Goal: Information Seeking & Learning: Learn about a topic

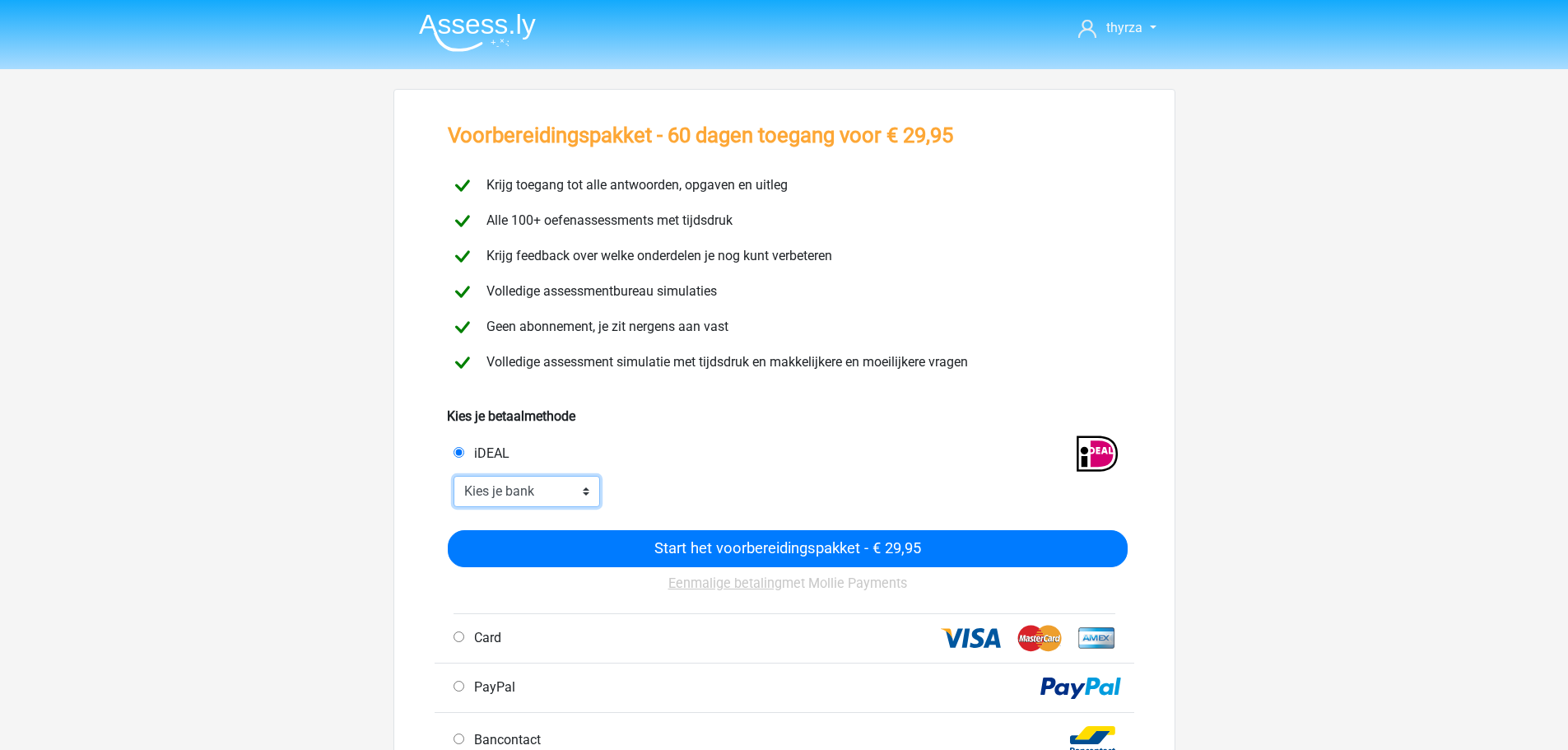
click at [525, 503] on select "Kies je bank ABN AMRO ING Rabobank ASN Bank bunq Knab N26 NN Regiobank Revolut …" at bounding box center [527, 491] width 148 height 32
select select "ideal_INGBNL2A"
click at [454, 476] on select "Kies je bank ABN AMRO ING Rabobank ASN Bank bunq Knab N26 NN Regiobank Revolut …" at bounding box center [527, 491] width 148 height 32
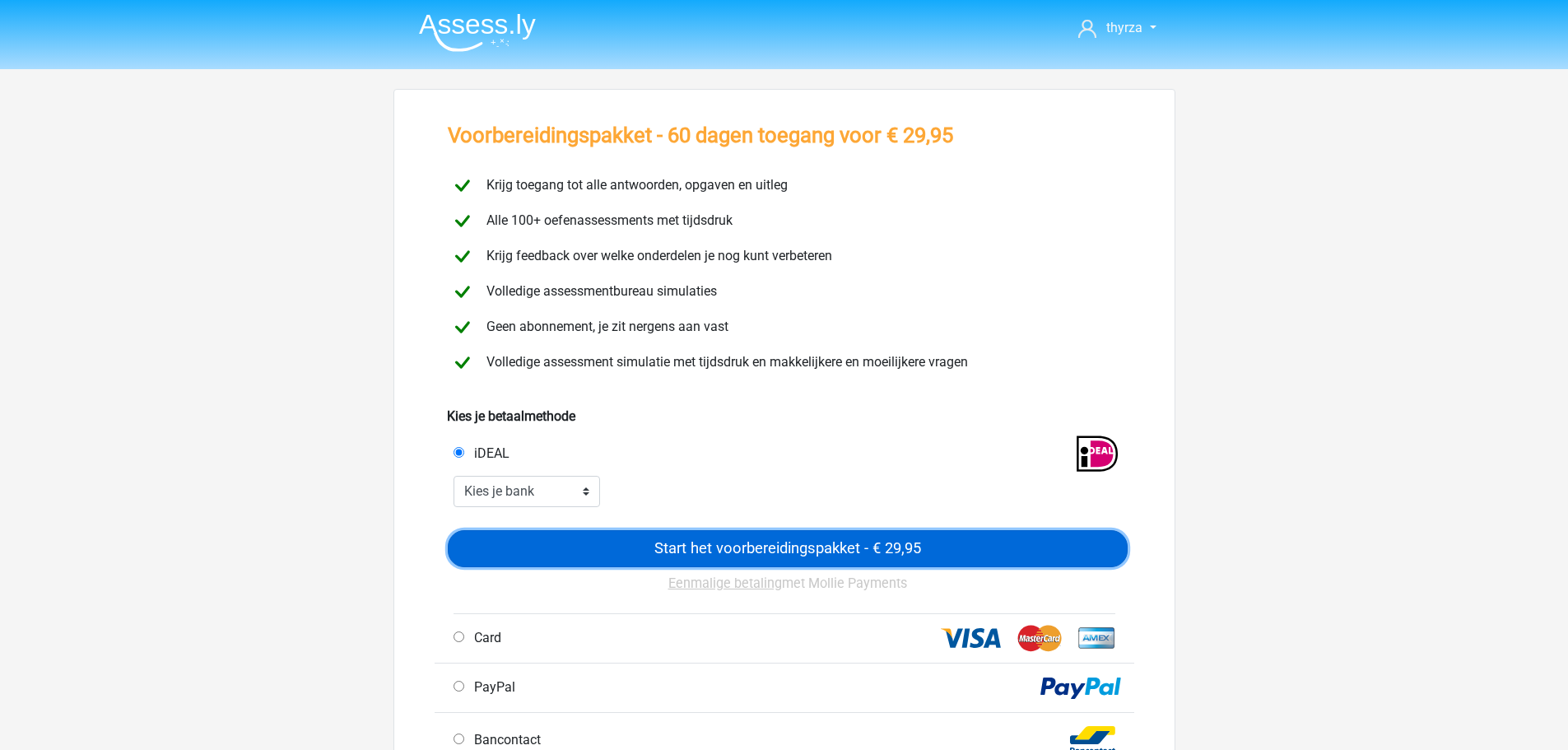
click at [743, 547] on input "Start het voorbereidingspakket - € 29,95" at bounding box center [787, 549] width 680 height 37
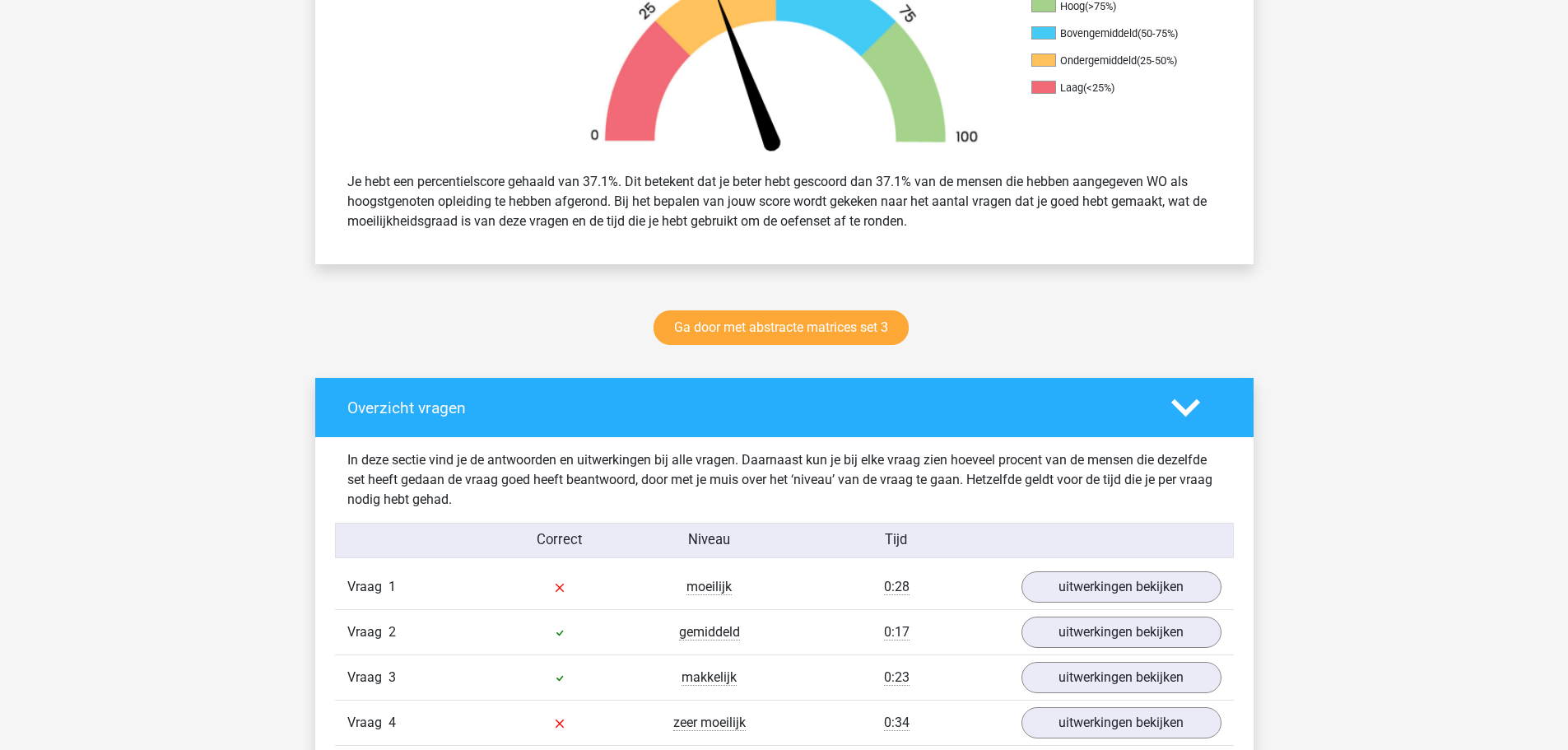
scroll to position [1152, 0]
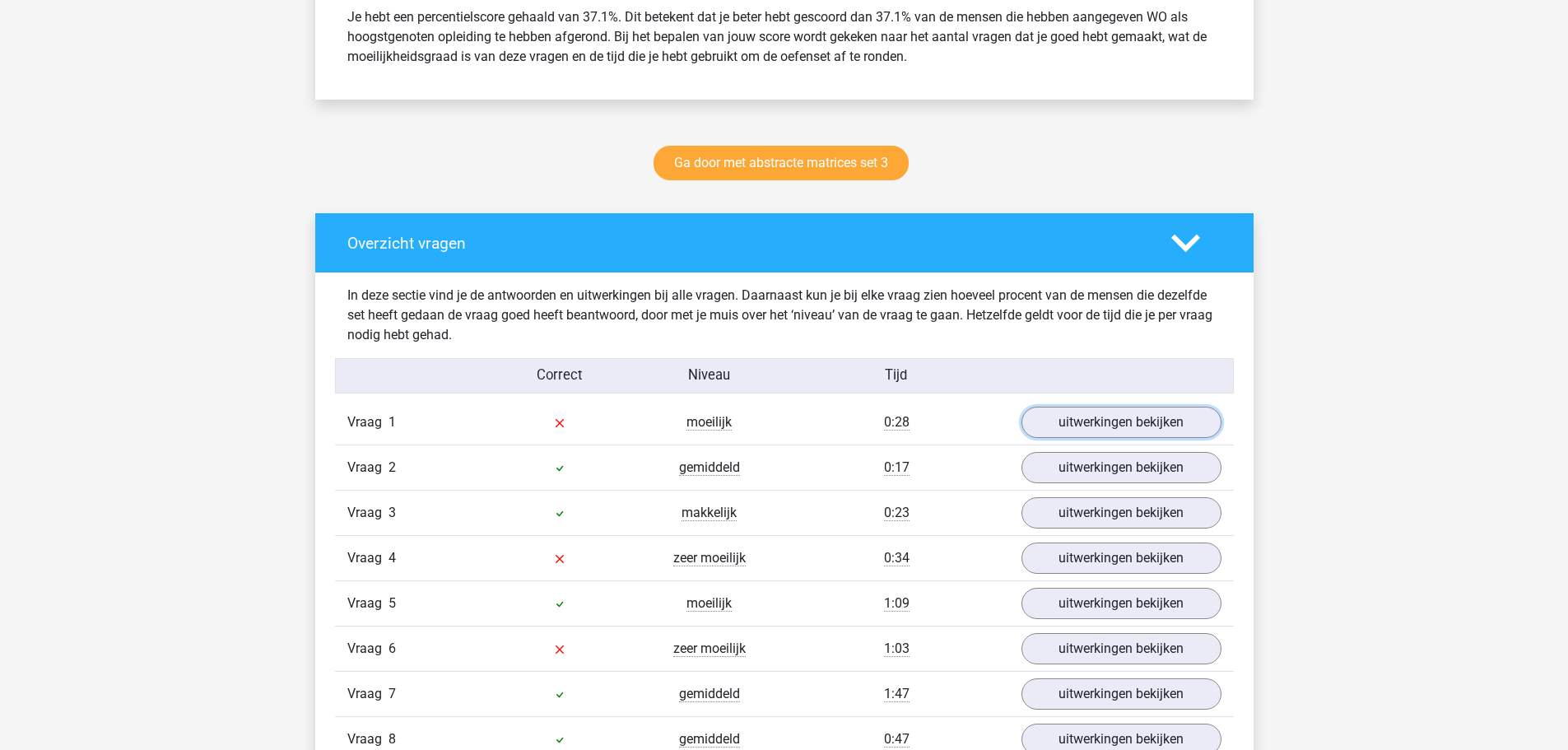
click at [1090, 421] on link "uitwerkingen bekijken" at bounding box center [1121, 422] width 200 height 32
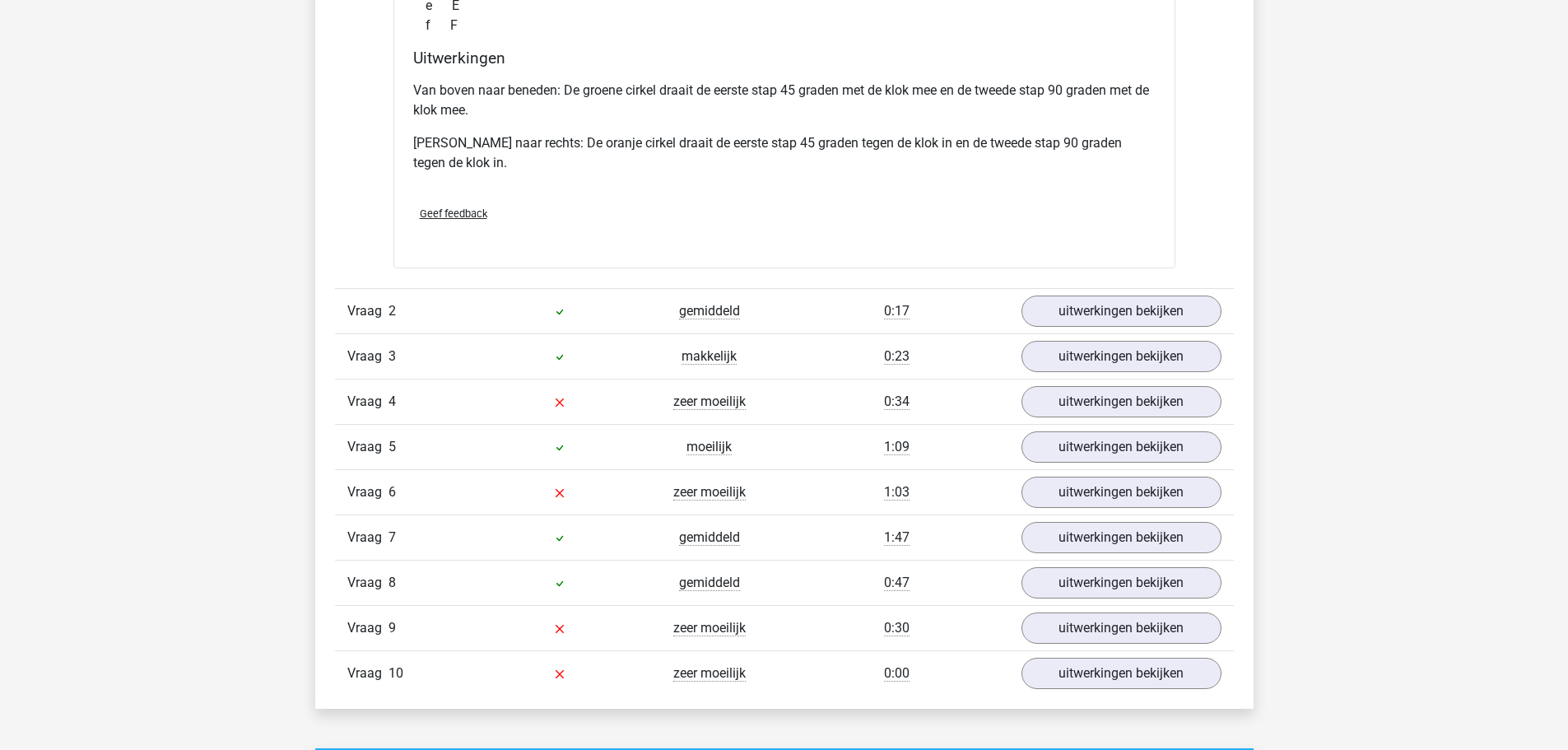
scroll to position [2305, 0]
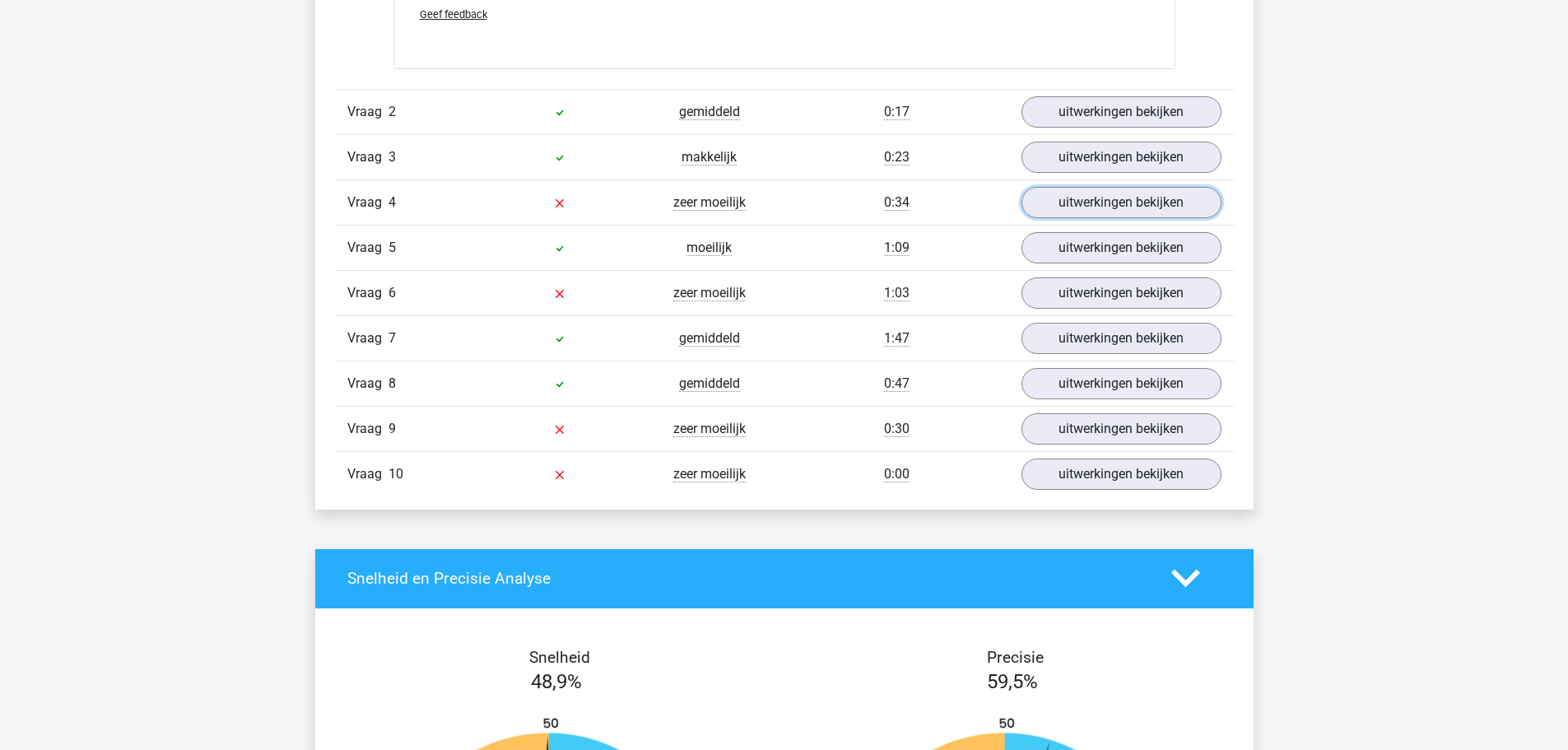
click at [1065, 208] on link "uitwerkingen bekijken" at bounding box center [1121, 202] width 200 height 32
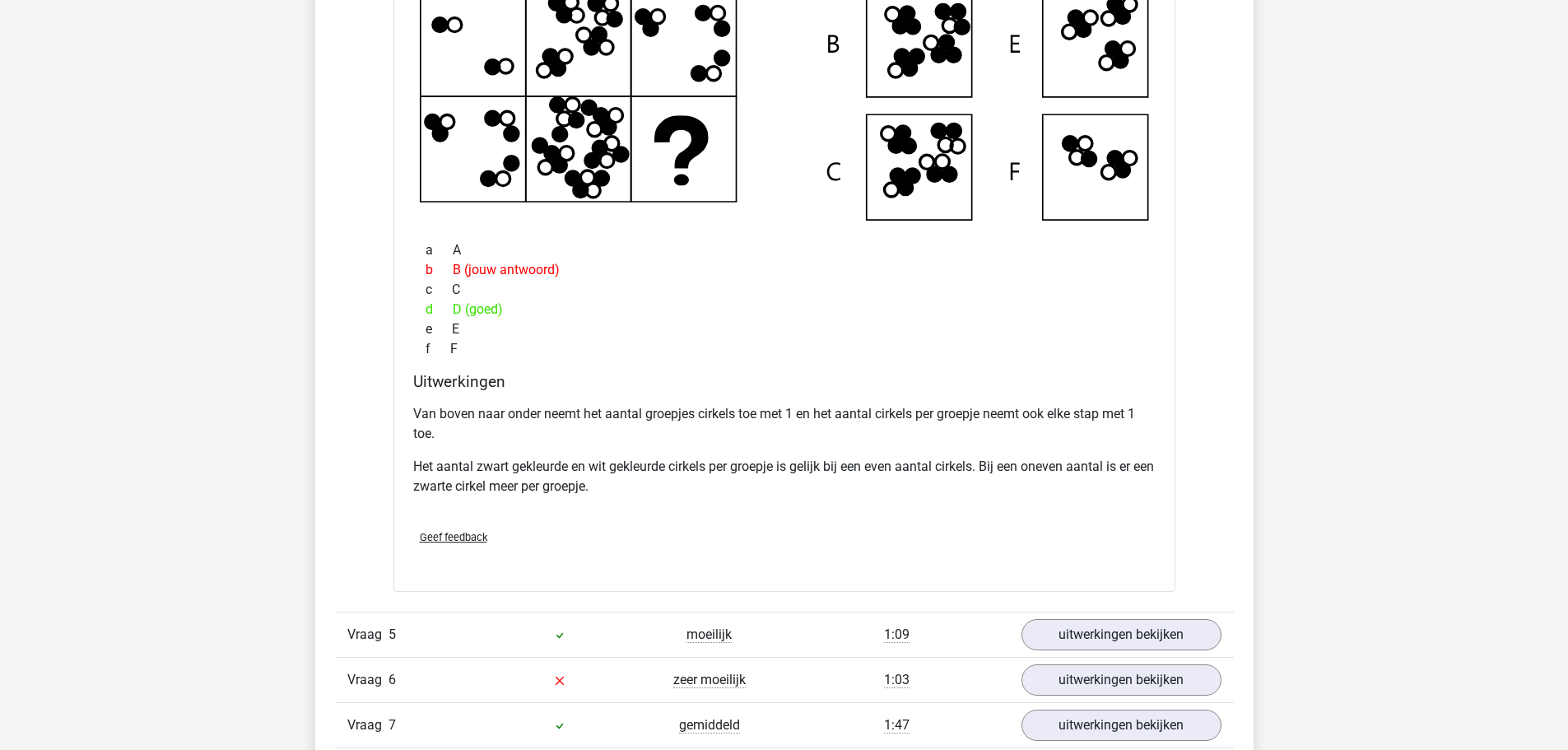
scroll to position [2716, 0]
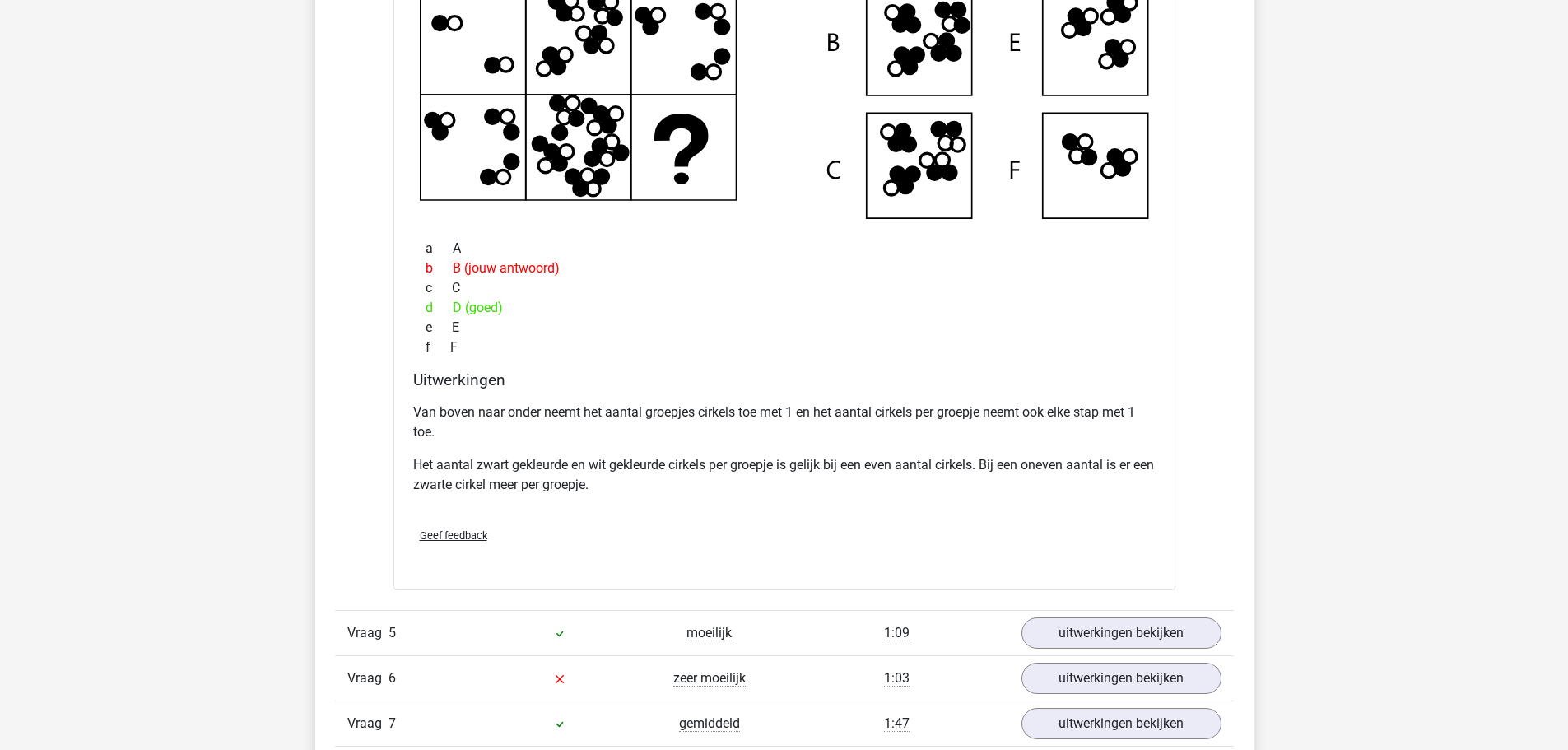
click at [465, 415] on p "Van boven naar onder neemt het aantal groepjes cirkels toe met 1 en het aantal …" at bounding box center [784, 422] width 742 height 39
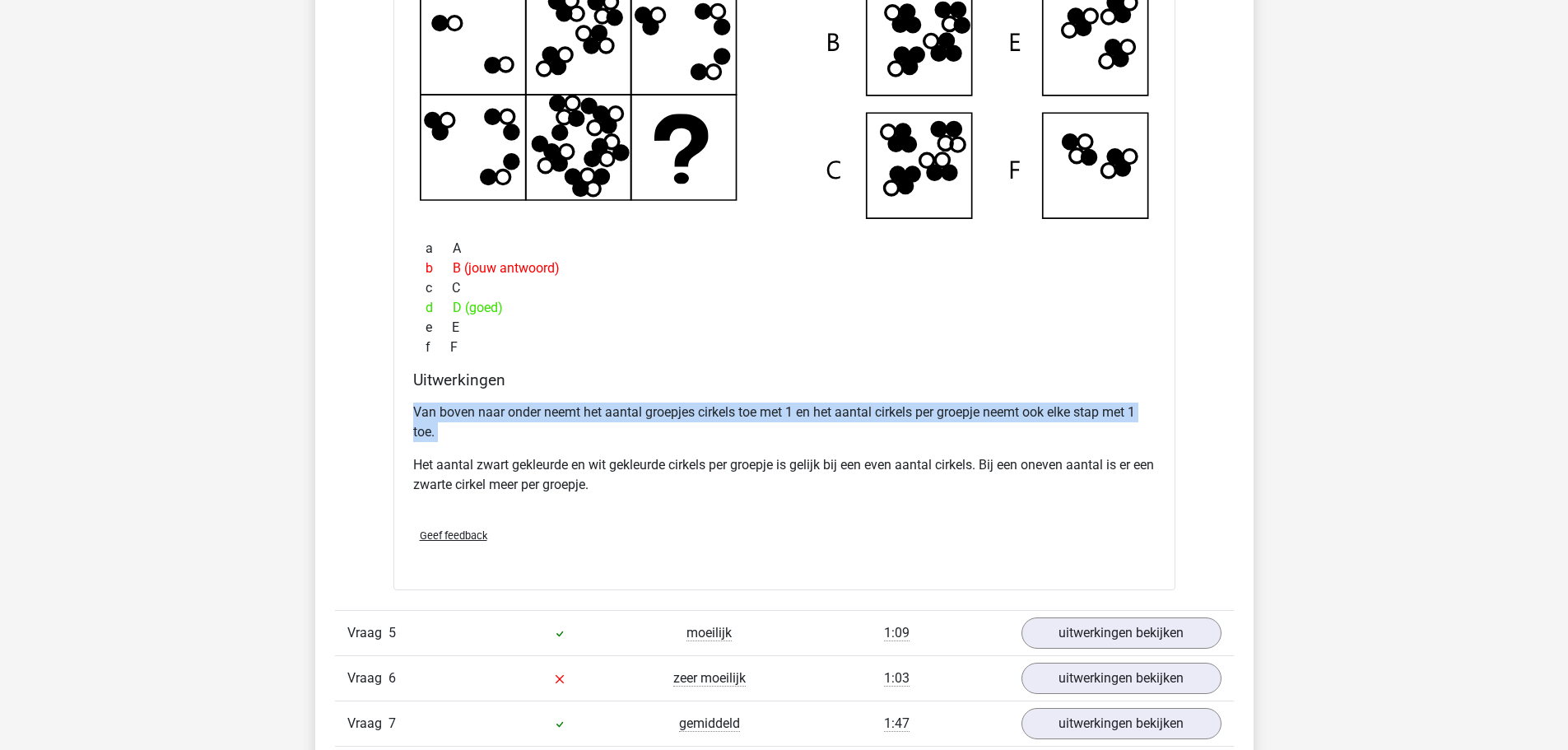
click at [465, 415] on p "Van boven naar onder neemt het aantal groepjes cirkels toe met 1 en het aantal …" at bounding box center [784, 422] width 742 height 39
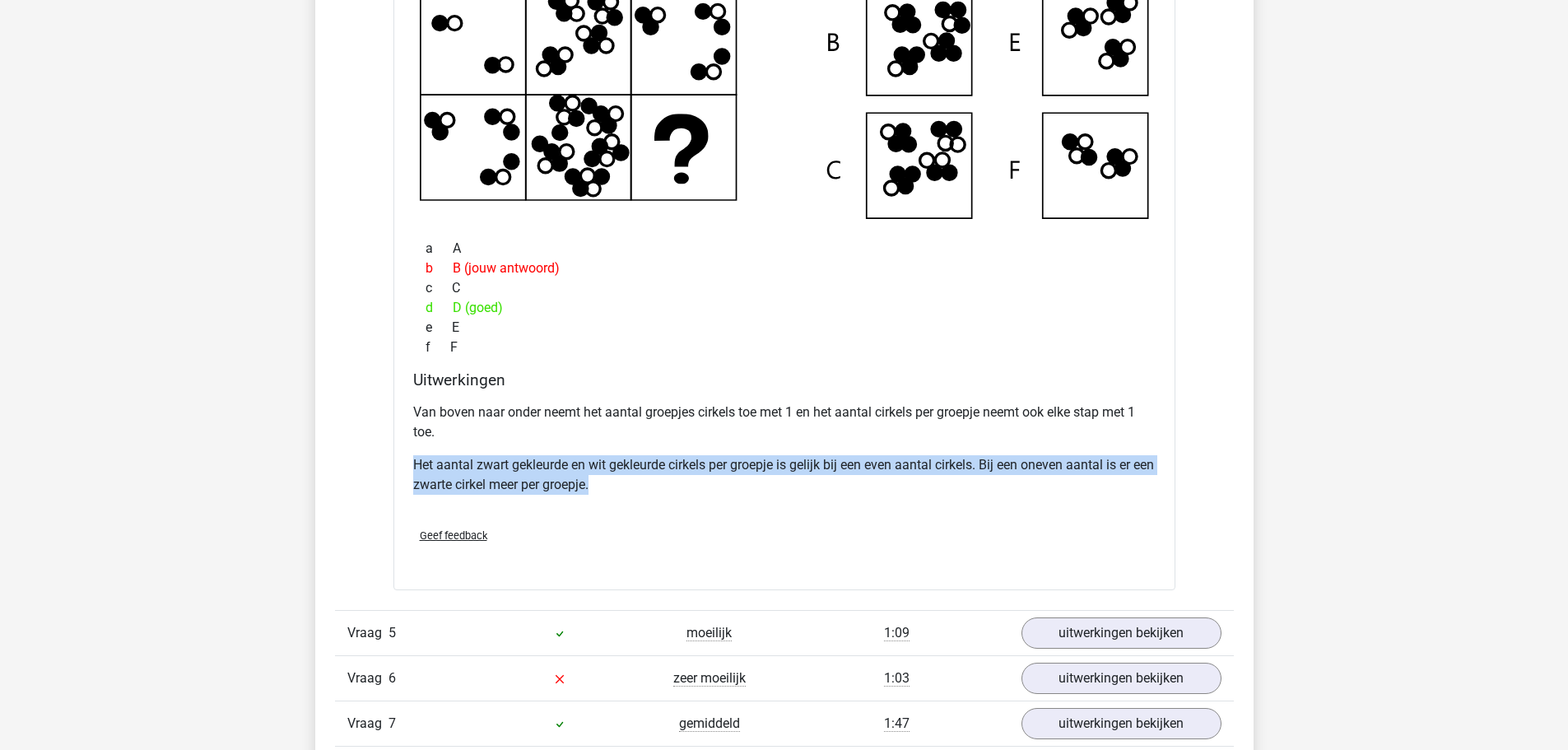
drag, startPoint x: 630, startPoint y: 486, endPoint x: 396, endPoint y: 471, distance: 234.5
click at [396, 471] on div "Welk figuur moet het vraagteken vervangen?" at bounding box center [784, 212] width 782 height 758
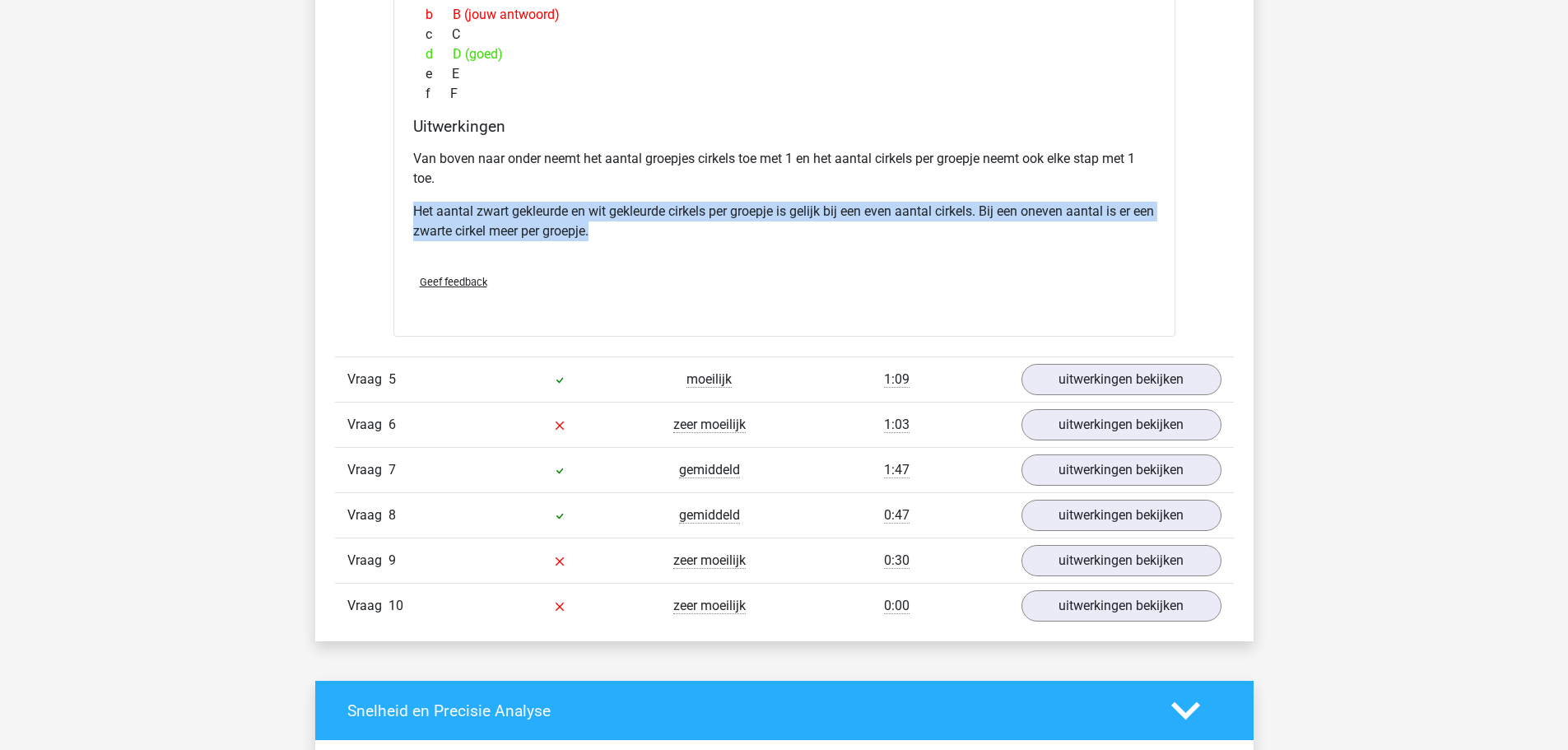
scroll to position [3045, 0]
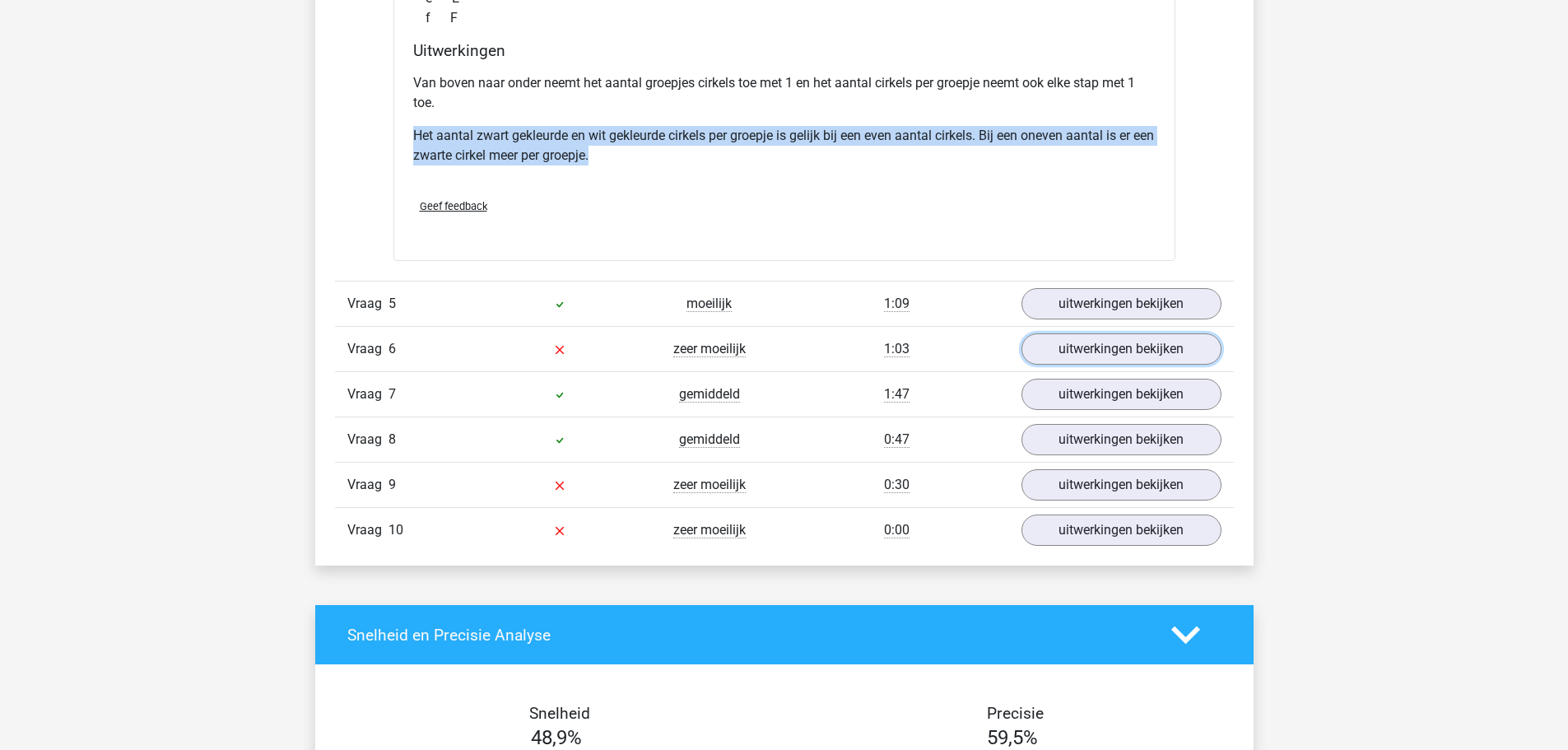
click at [1166, 360] on link "uitwerkingen bekijken" at bounding box center [1121, 349] width 200 height 32
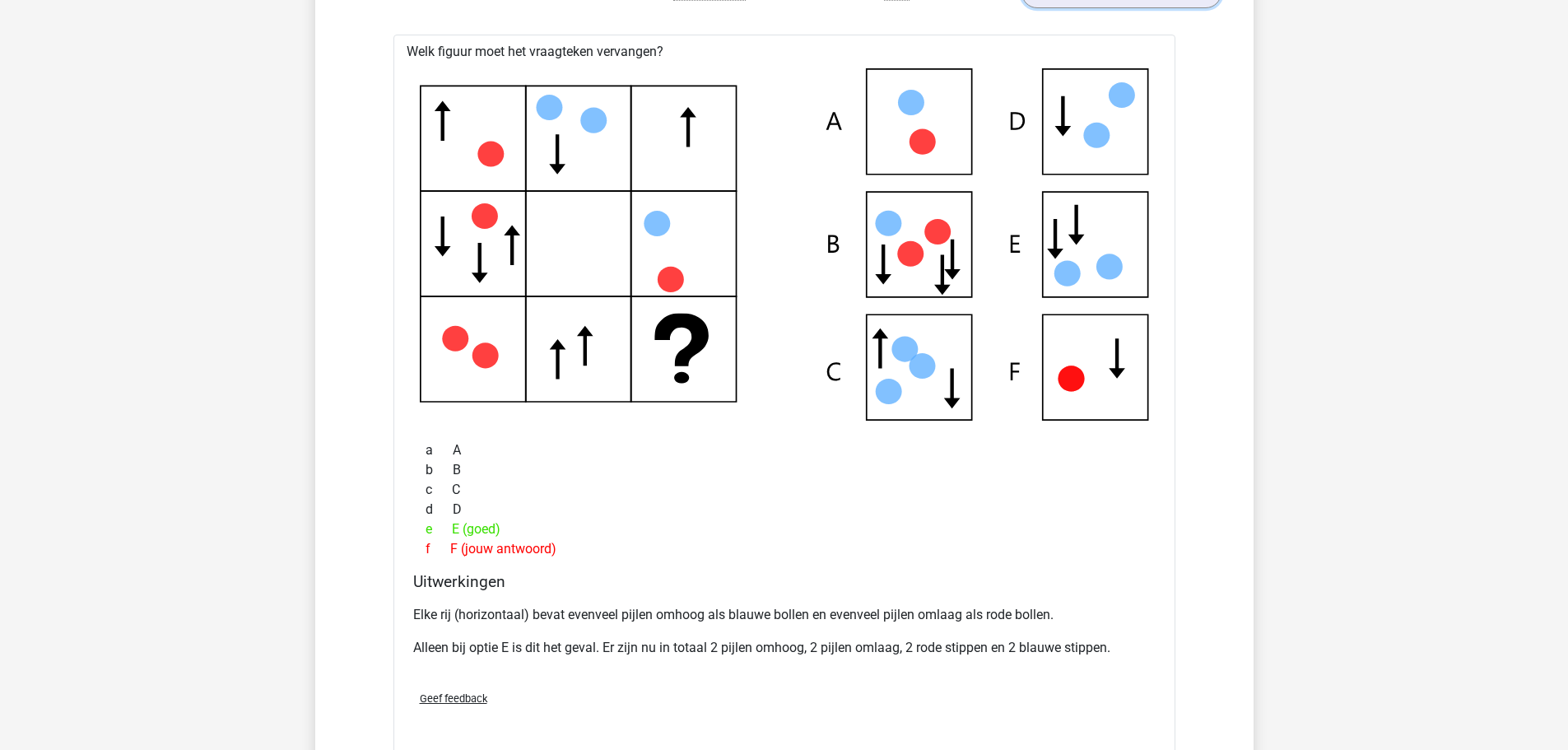
scroll to position [3375, 0]
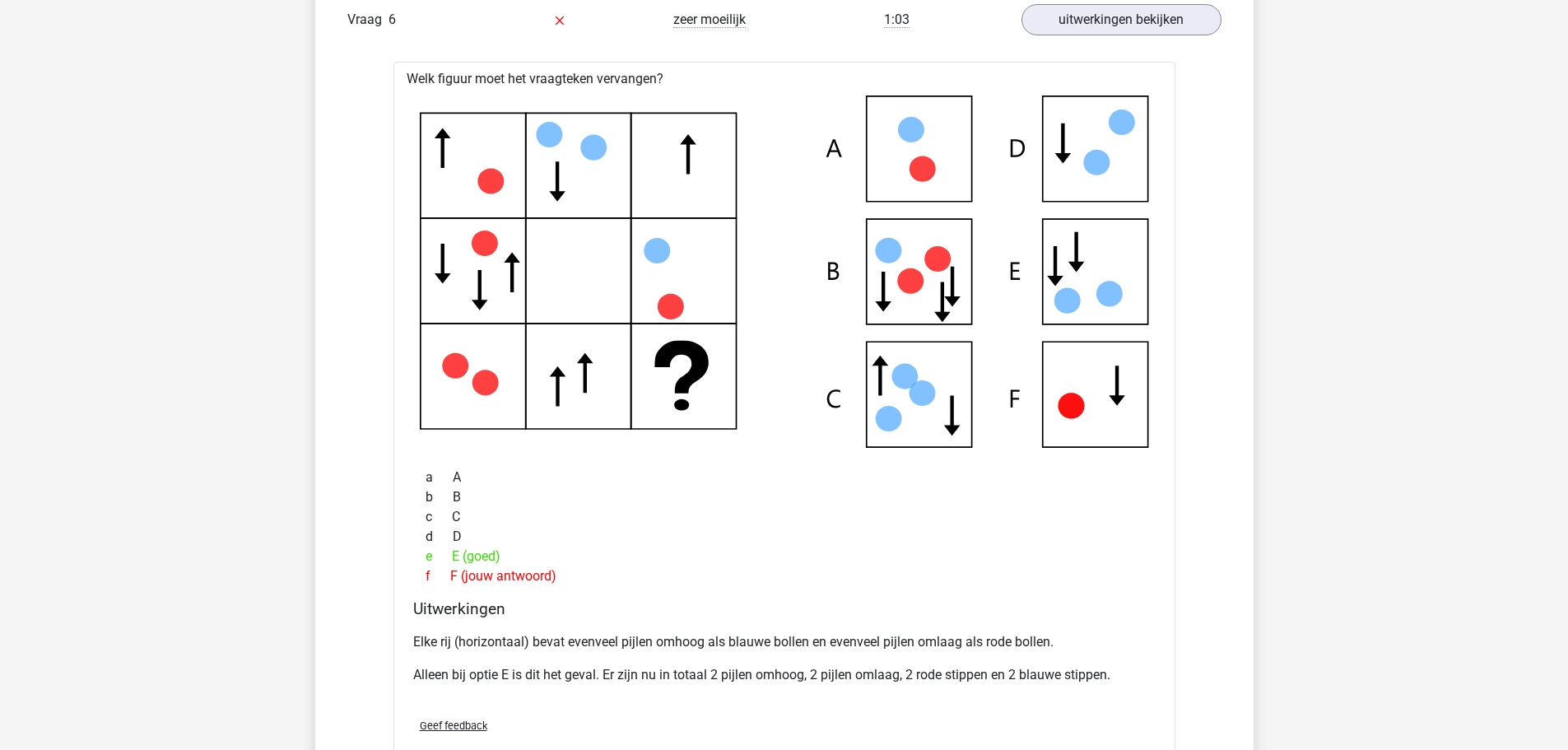
click at [614, 639] on p "Elke rij (horizontaal) bevat evenveel pijlen omhoog als blauwe bollen en evenve…" at bounding box center [784, 642] width 742 height 20
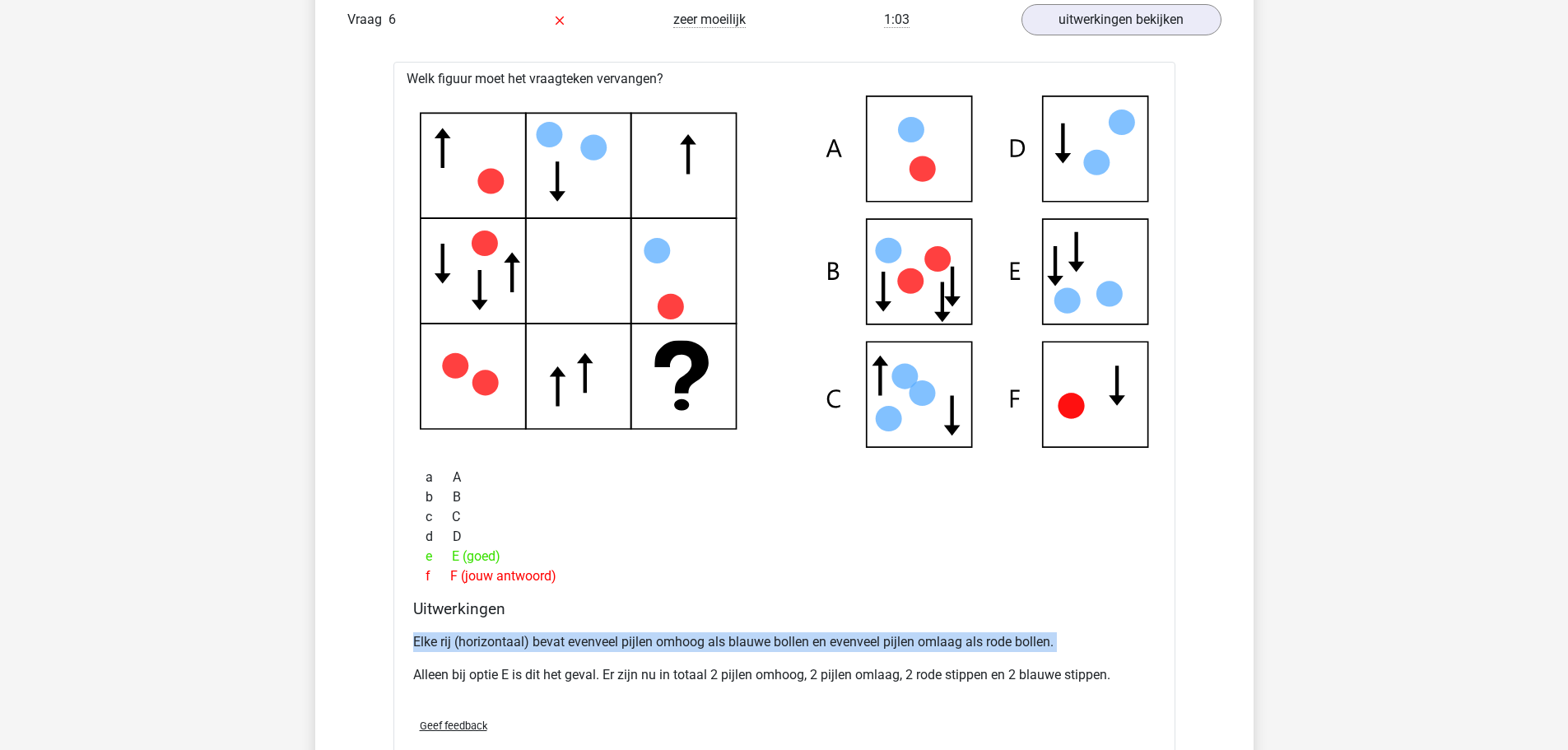
click at [614, 639] on p "Elke rij (horizontaal) bevat evenveel pijlen omhoog als blauwe bollen en evenve…" at bounding box center [784, 642] width 742 height 20
click at [411, 670] on div "Uitwerkingen Elke rij (horizontaal) bevat evenveel pijlen omhoog als blauwe bol…" at bounding box center [784, 651] width 756 height 105
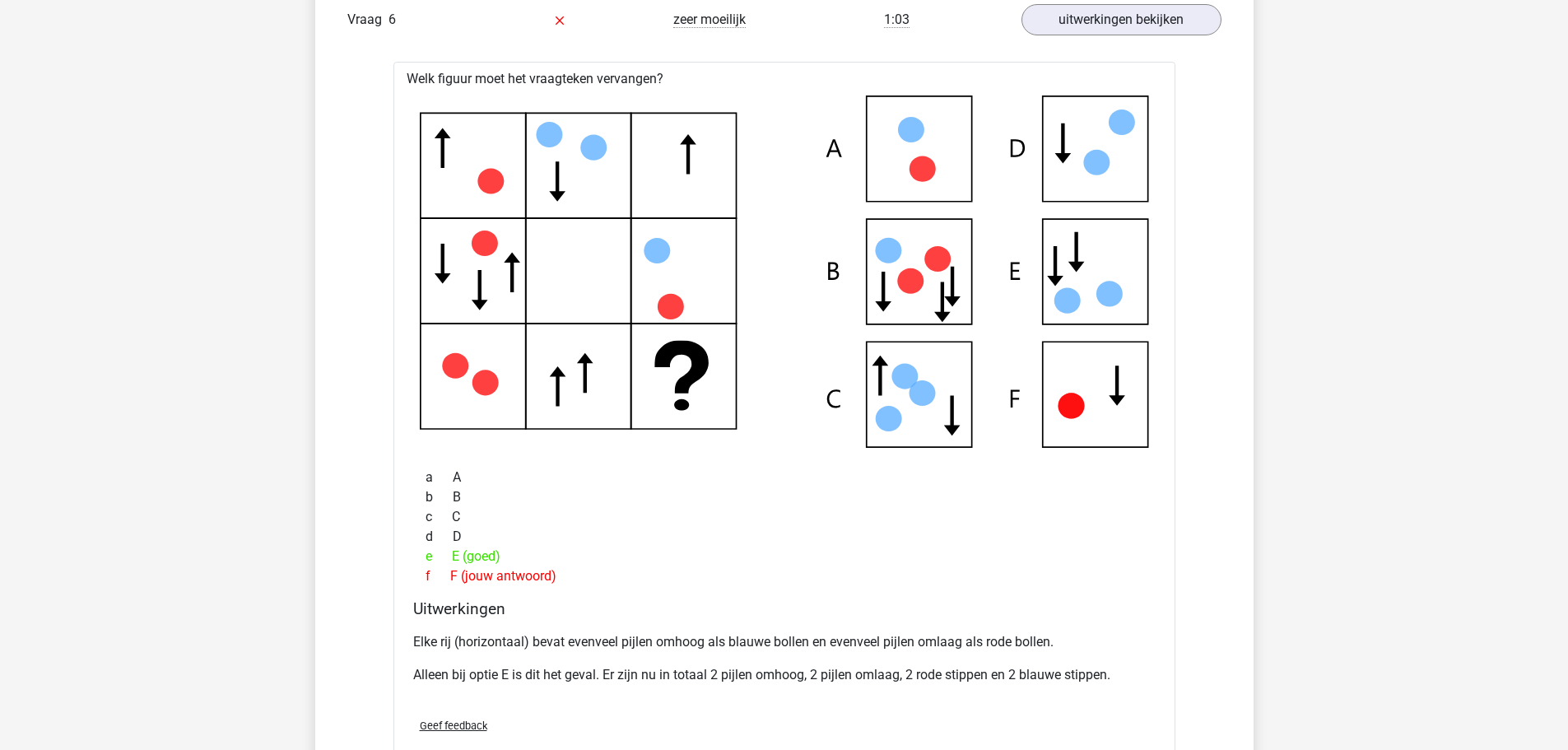
click at [473, 676] on p "Alleen bij optie E is dit het geval. Er zijn nu in totaal 2 pijlen omhoog, 2 pi…" at bounding box center [784, 674] width 742 height 20
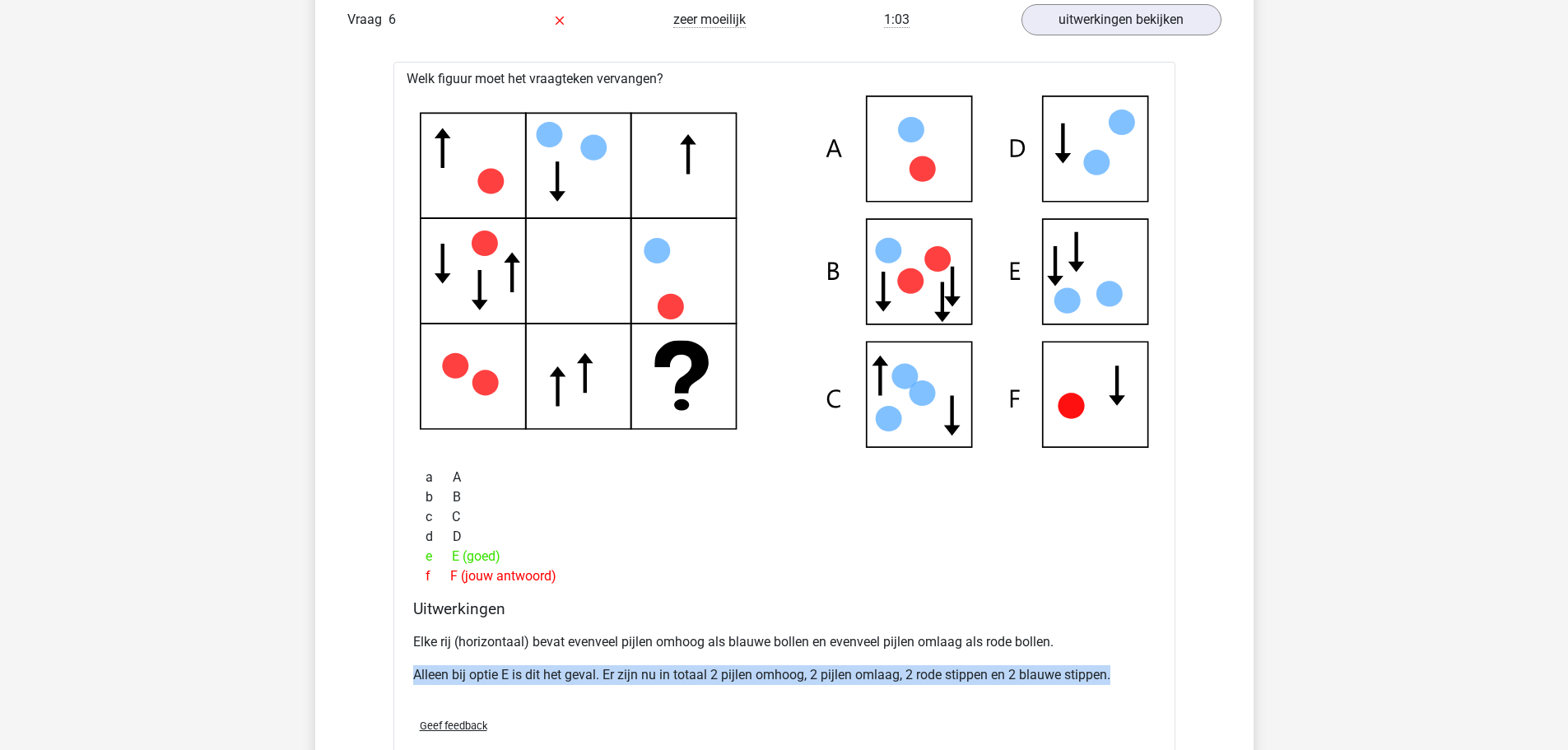
click at [473, 676] on p "Alleen bij optie E is dit het geval. Er zijn nu in totaal 2 pijlen omhoog, 2 pi…" at bounding box center [784, 674] width 742 height 20
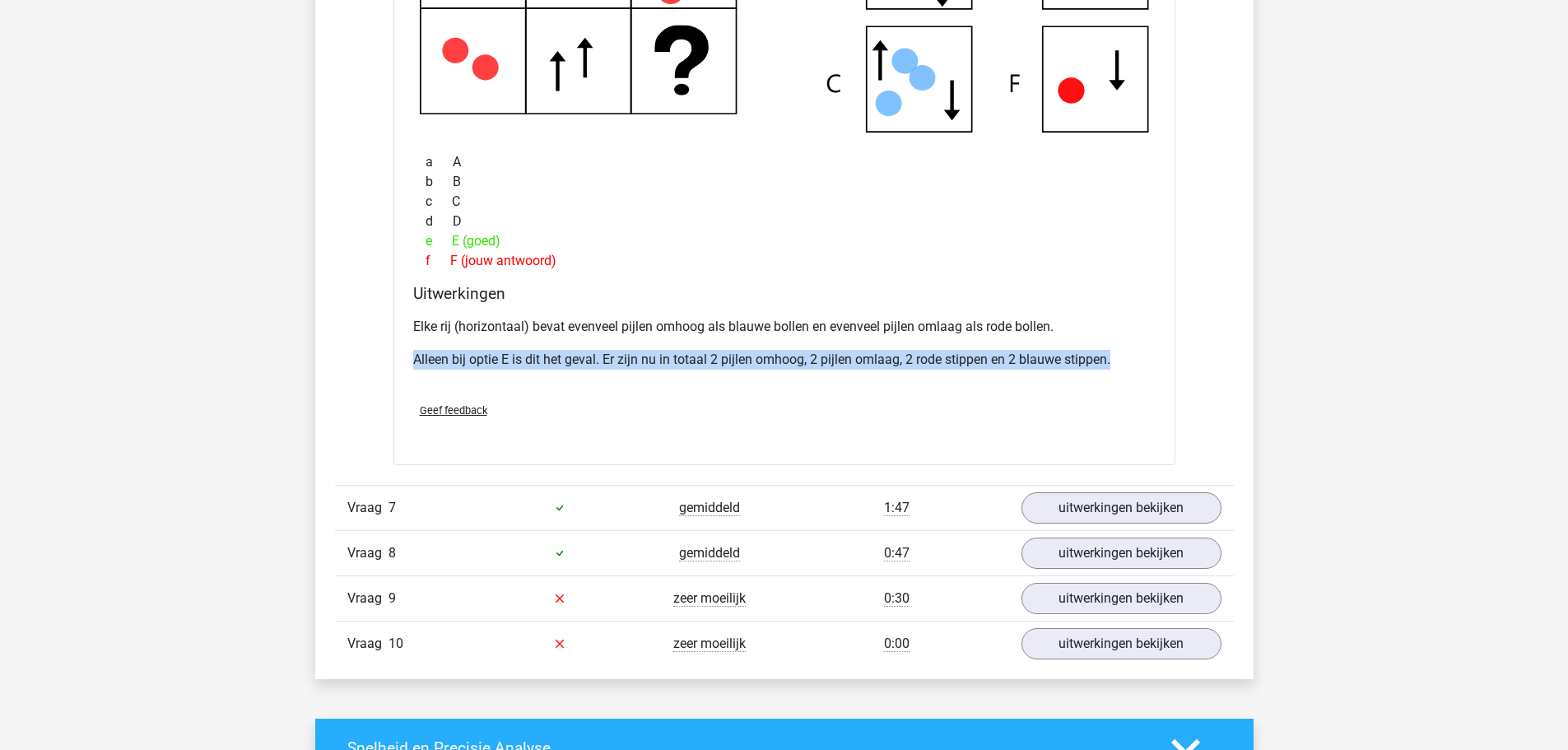
scroll to position [3704, 0]
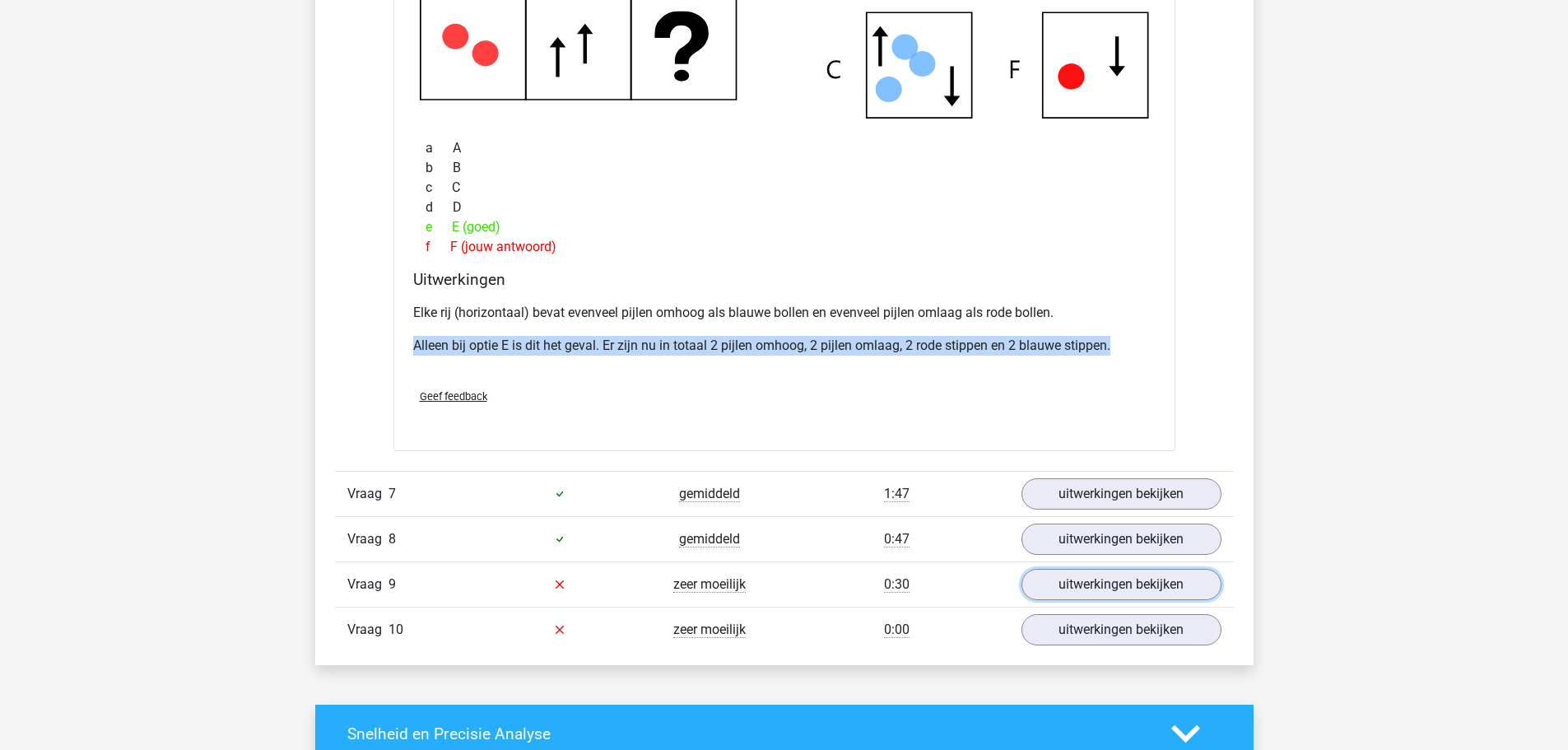
click at [1047, 587] on link "uitwerkingen bekijken" at bounding box center [1121, 584] width 200 height 32
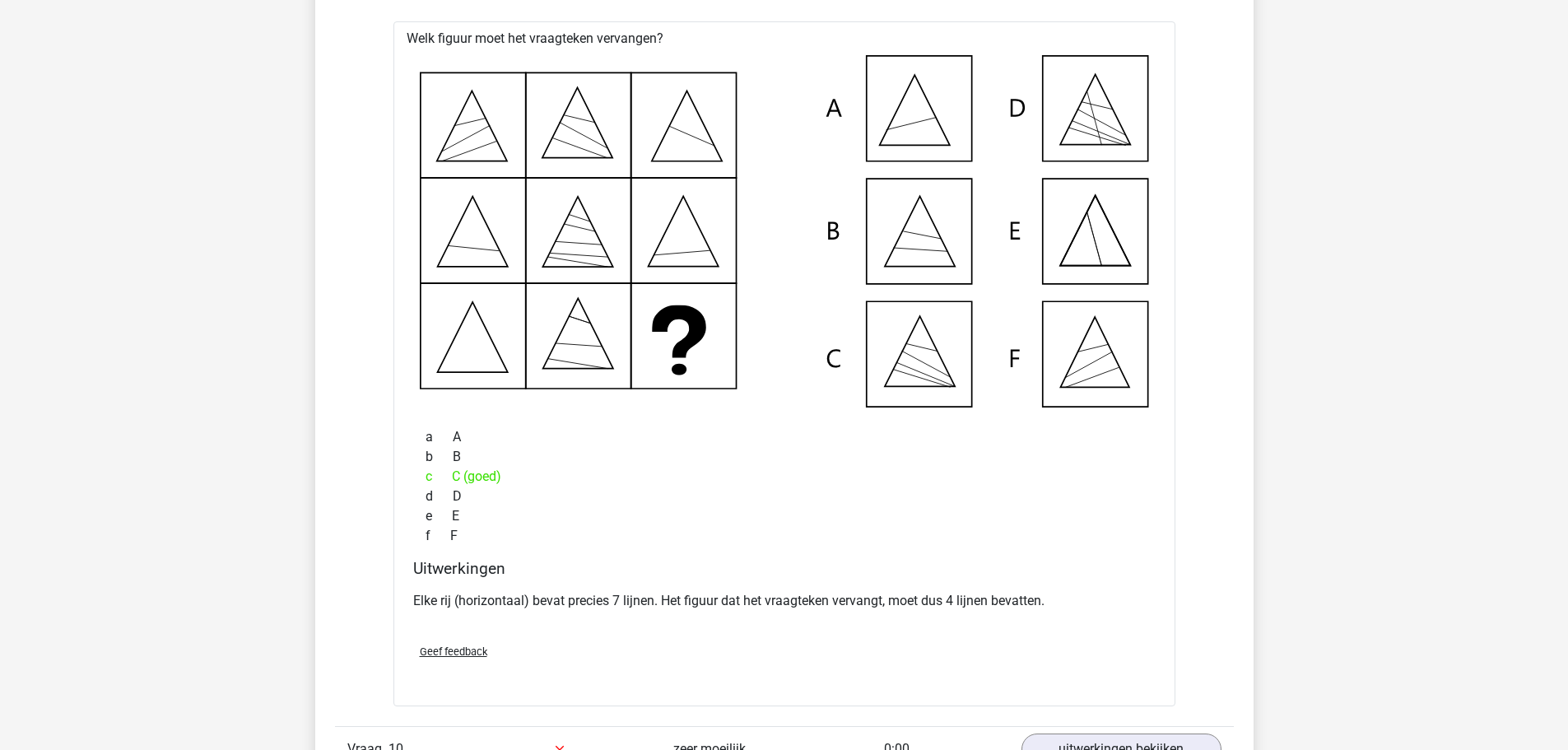
scroll to position [4362, 0]
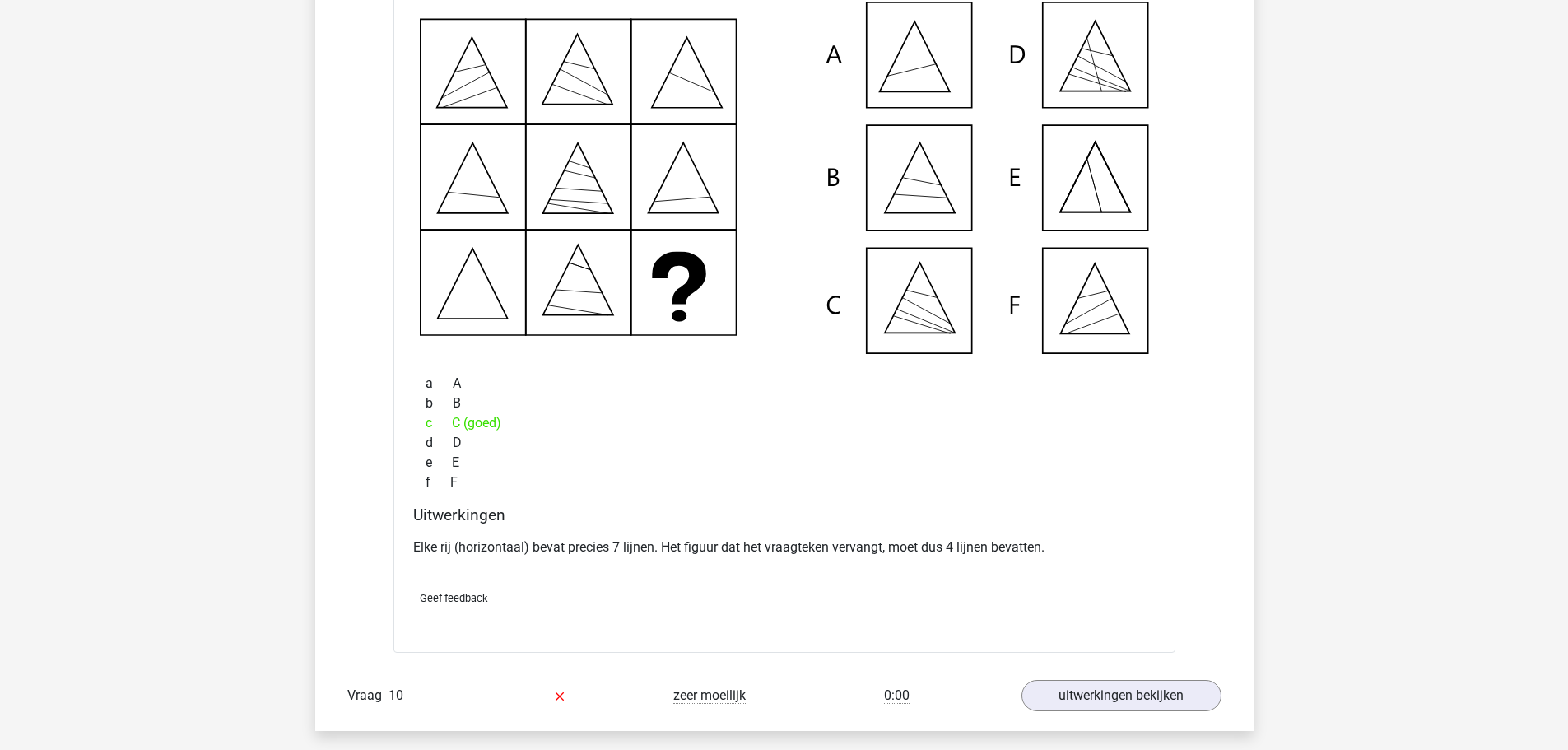
click at [511, 549] on p "Elke rij (horizontaal) bevat precies 7 lijnen. Het figuur dat het vraagteken ve…" at bounding box center [784, 547] width 742 height 20
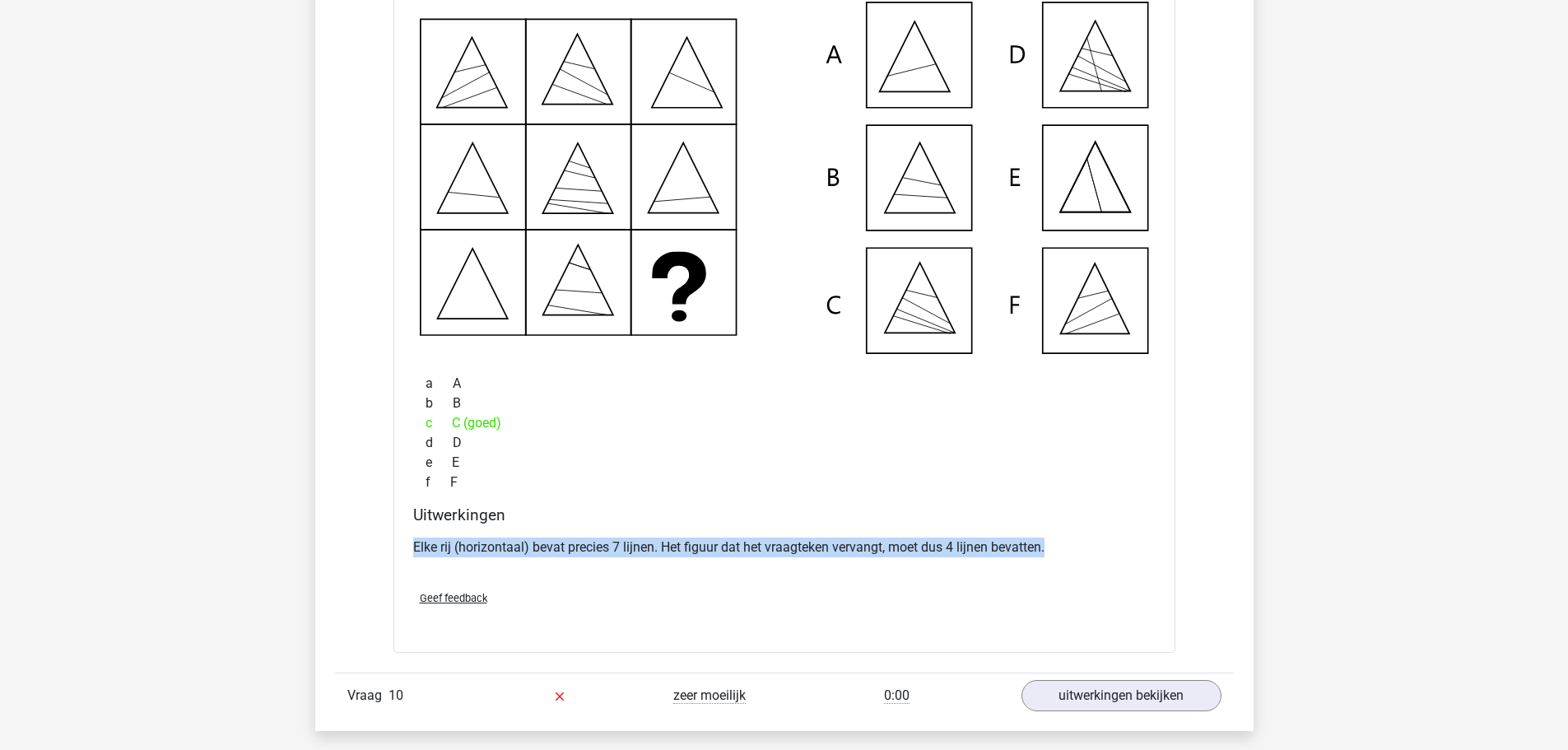
click at [511, 549] on p "Elke rij (horizontaal) bevat precies 7 lijnen. Het figuur dat het vraagteken ve…" at bounding box center [784, 547] width 742 height 20
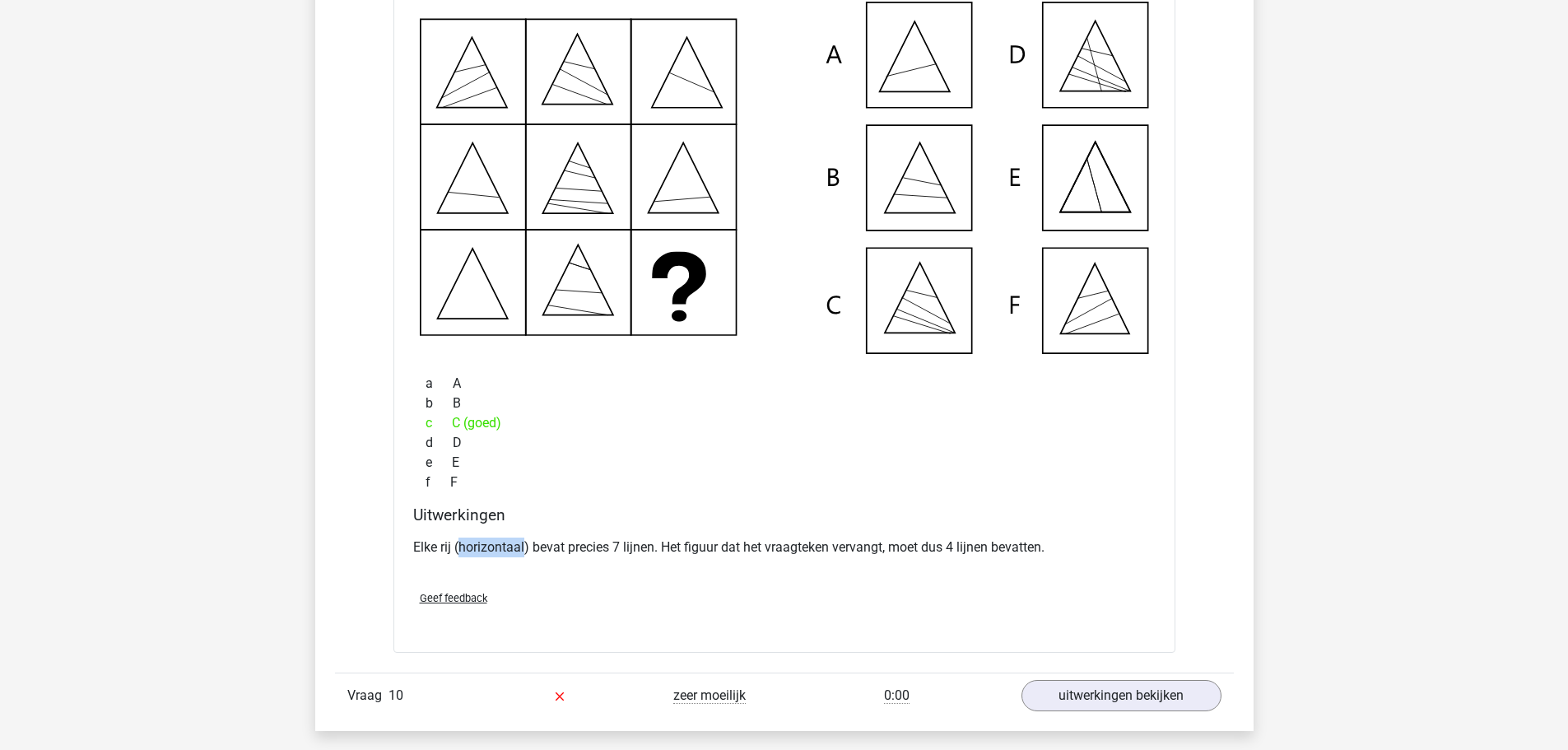
click at [511, 549] on p "Elke rij (horizontaal) bevat precies 7 lijnen. Het figuur dat het vraagteken ve…" at bounding box center [784, 547] width 742 height 20
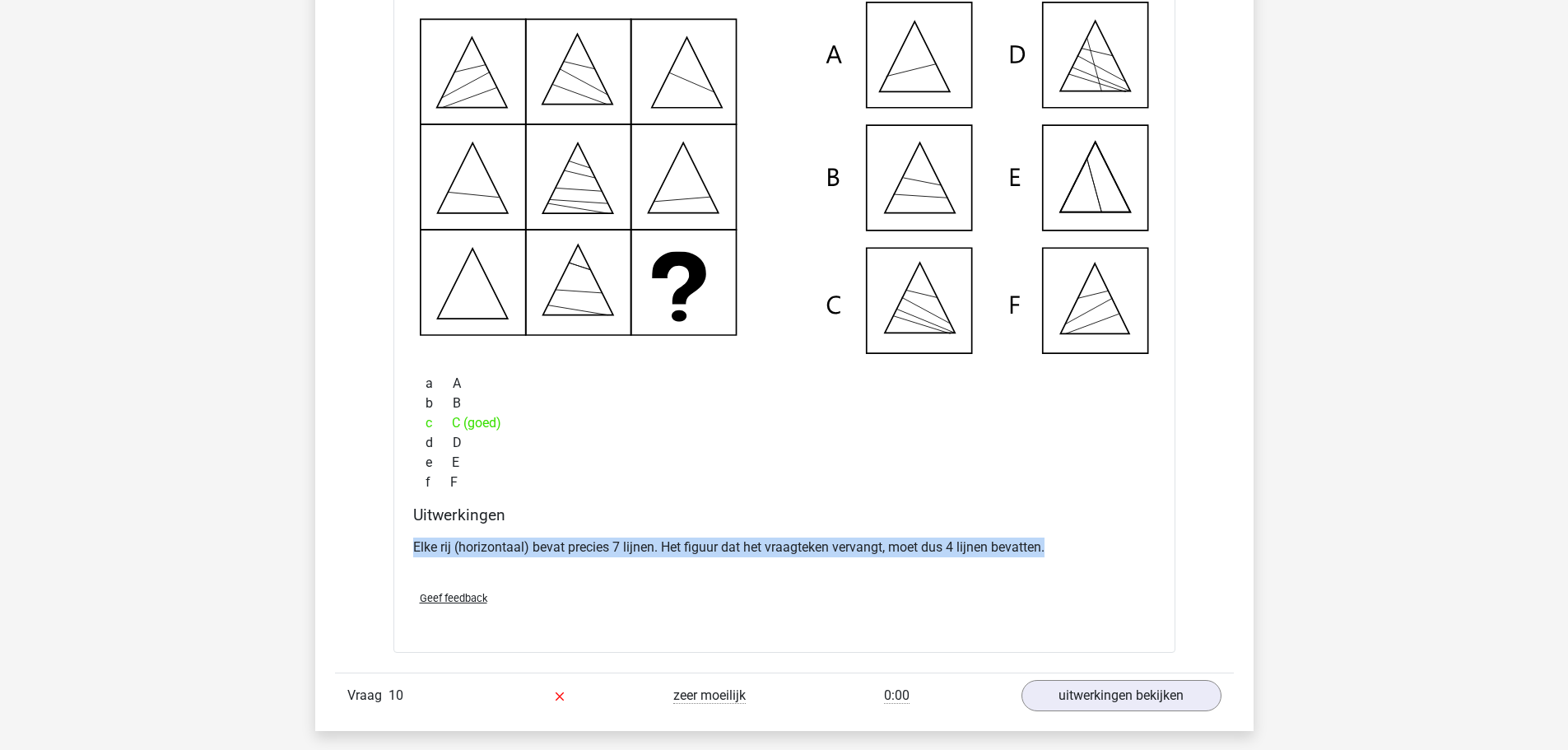
click at [511, 549] on p "Elke rij (horizontaal) bevat precies 7 lijnen. Het figuur dat het vraagteken ve…" at bounding box center [784, 547] width 742 height 20
click at [649, 551] on p "Elke rij (horizontaal) bevat precies 7 lijnen. Het figuur dat het vraagteken ve…" at bounding box center [784, 547] width 742 height 20
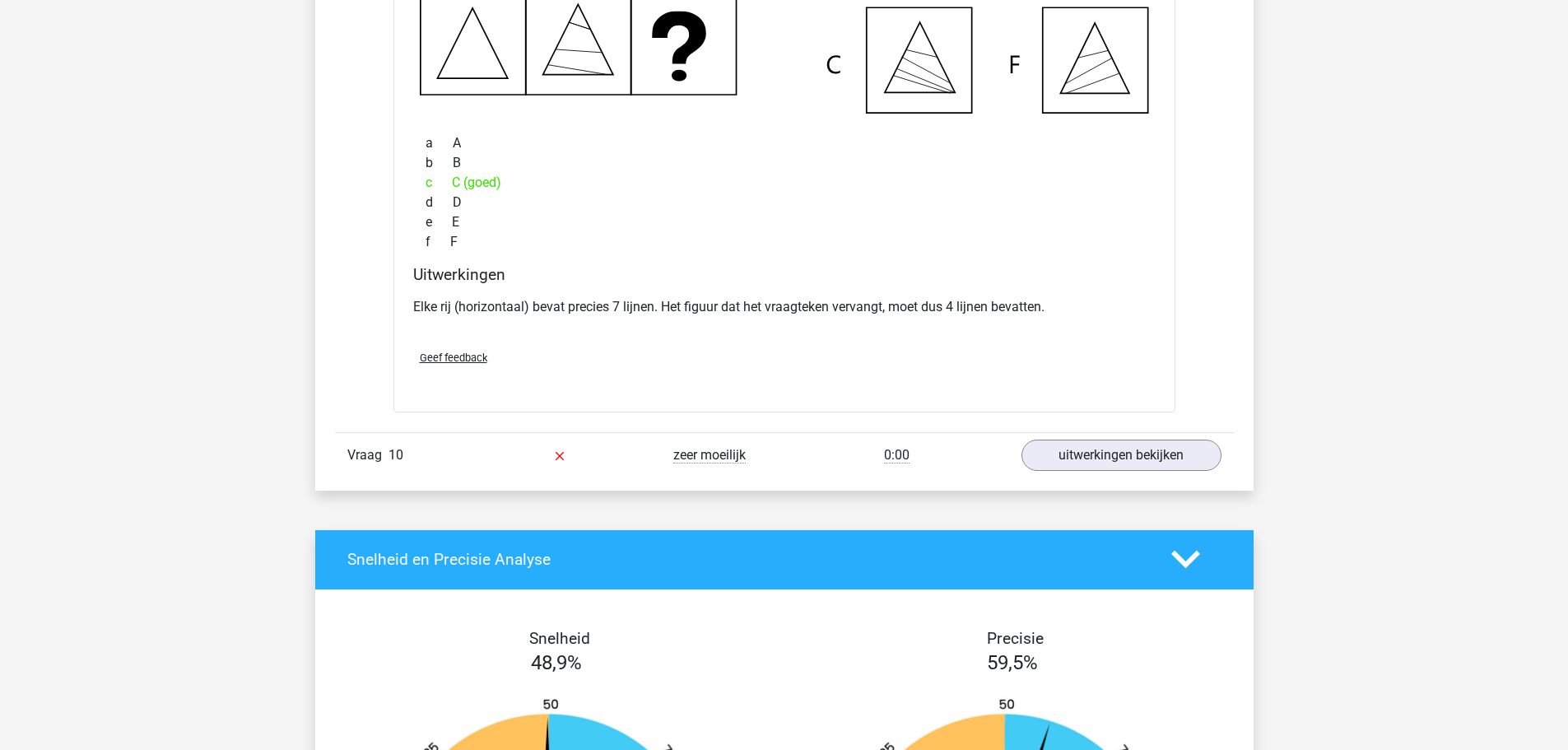
scroll to position [4609, 0]
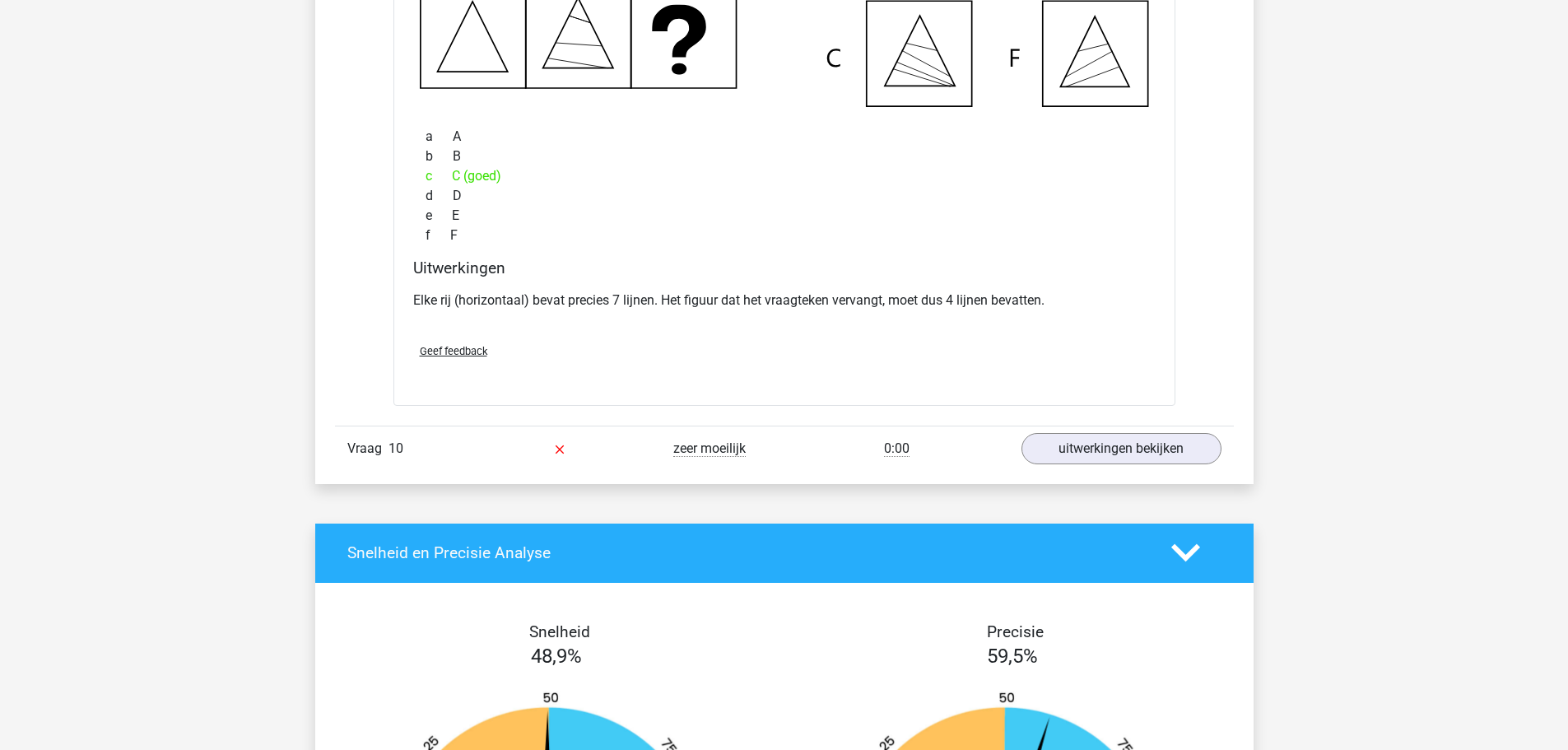
click at [1063, 471] on div "Vraag 10 zeer moeilijk 0:00 uitwerkingen bekijken" at bounding box center [784, 448] width 899 height 45
click at [1064, 464] on div "Vraag 10 zeer moeilijk 0:00 uitwerkingen bekijken" at bounding box center [784, 448] width 899 height 45
click at [1064, 457] on link "uitwerkingen bekijken" at bounding box center [1121, 448] width 200 height 32
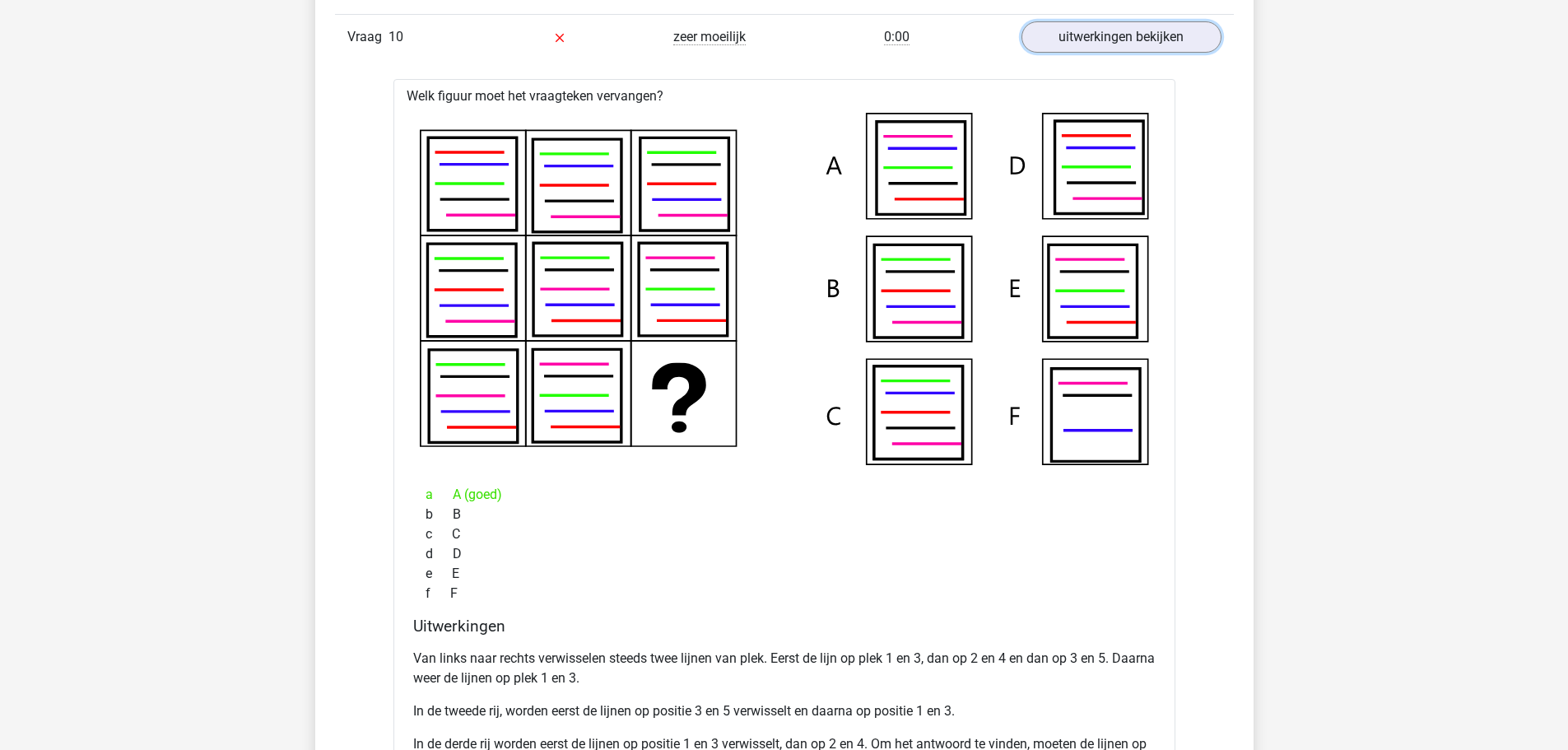
scroll to position [5103, 0]
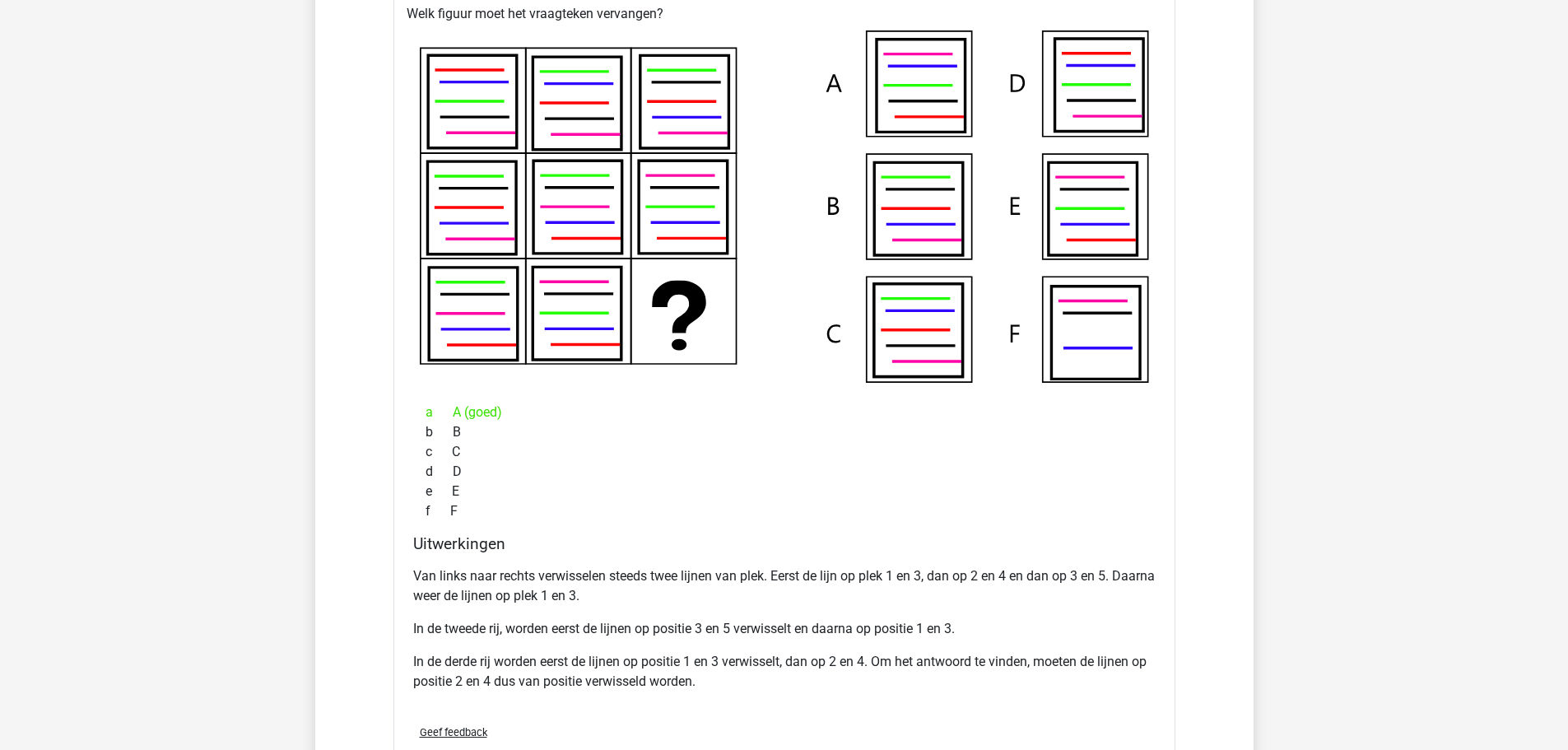
click at [636, 584] on p "Van links naar rechts verwisselen steeds twee lijnen van plek. Eerst de lijn op…" at bounding box center [784, 585] width 742 height 39
click at [686, 580] on p "Van links naar rechts verwisselen steeds twee lijnen van plek. Eerst de lijn op…" at bounding box center [784, 585] width 742 height 39
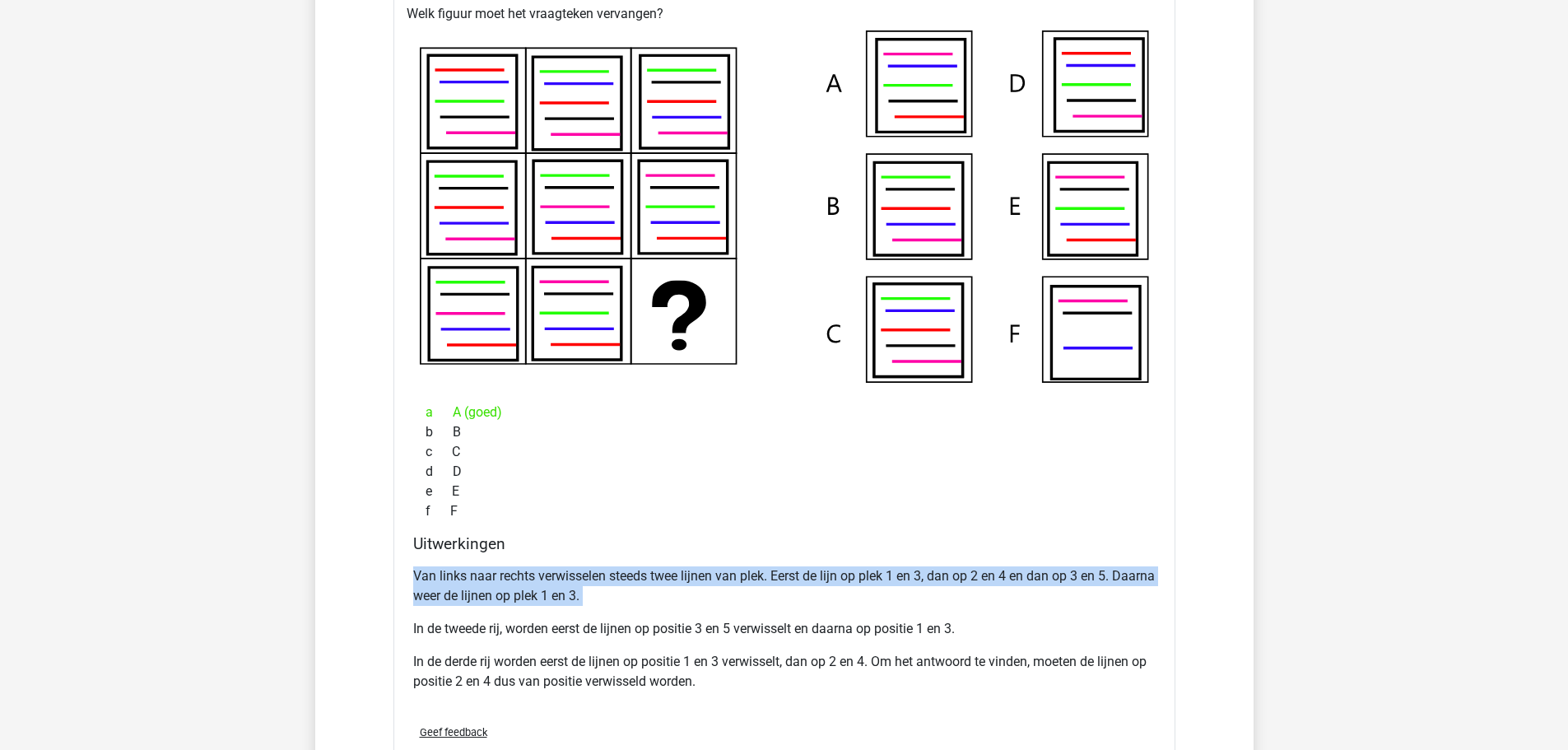
click at [686, 580] on p "Van links naar rechts verwisselen steeds twee lijnen van plek. Eerst de lijn op…" at bounding box center [784, 585] width 742 height 39
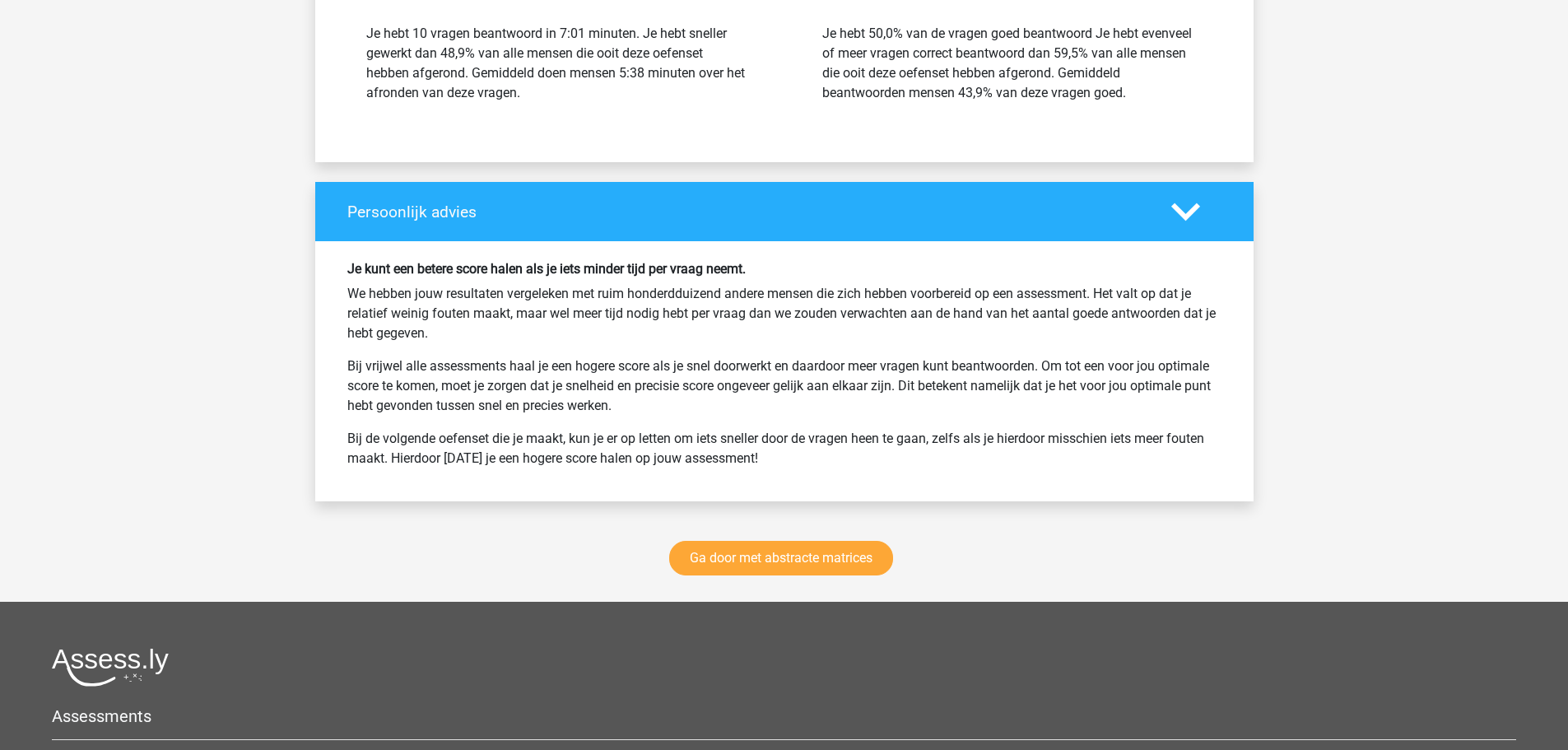
scroll to position [6338, 0]
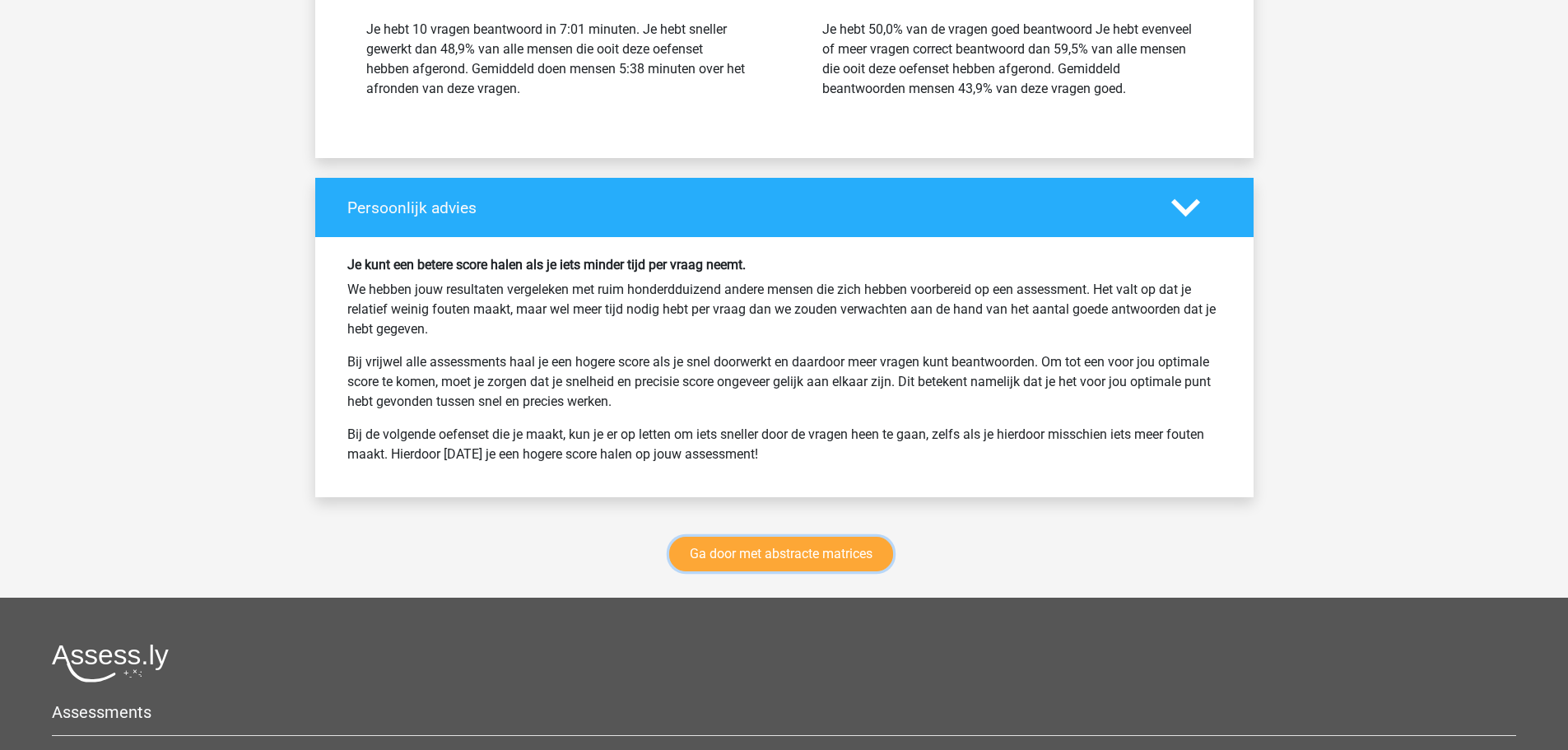
click at [760, 559] on link "Ga door met abstracte matrices" at bounding box center [781, 554] width 223 height 35
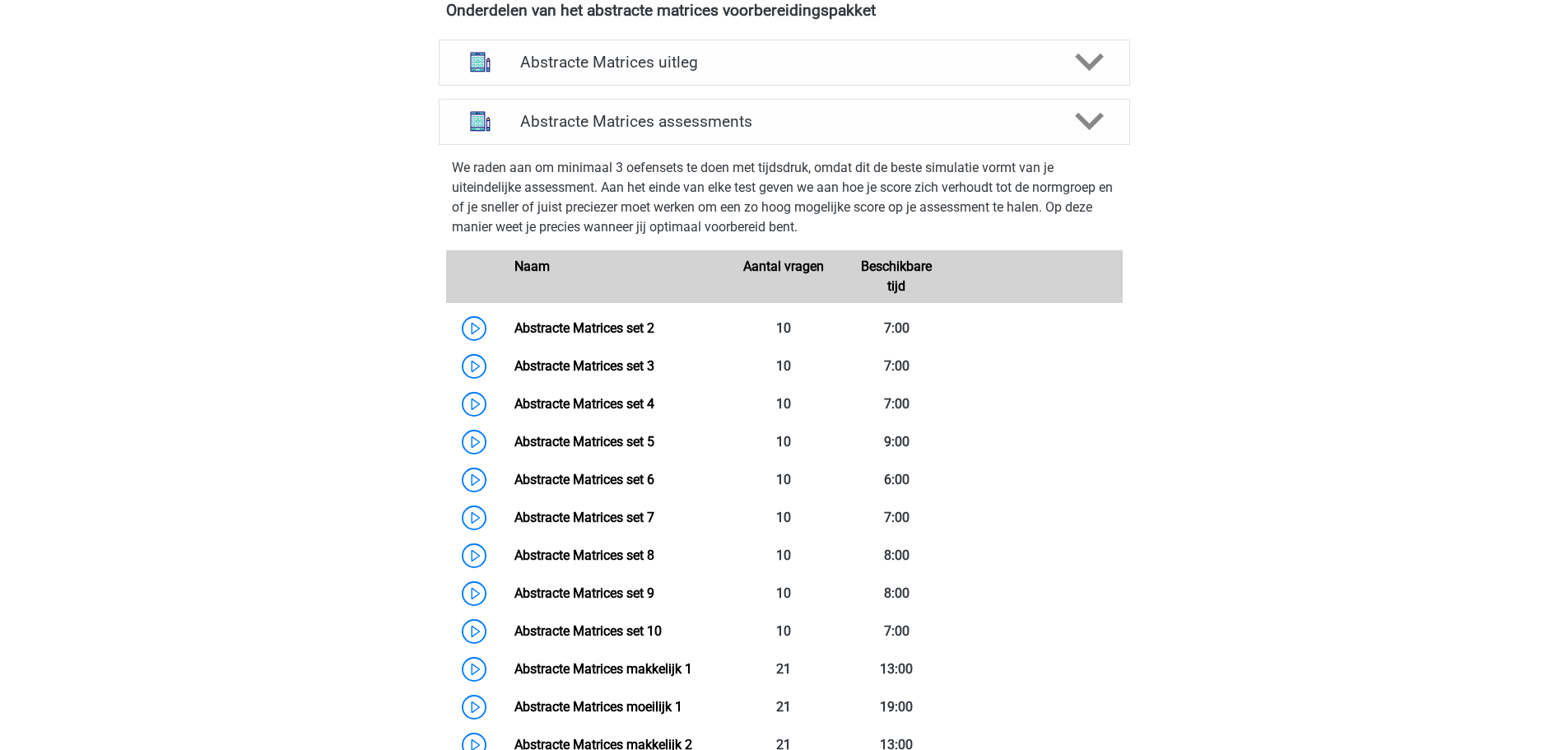
scroll to position [488, 0]
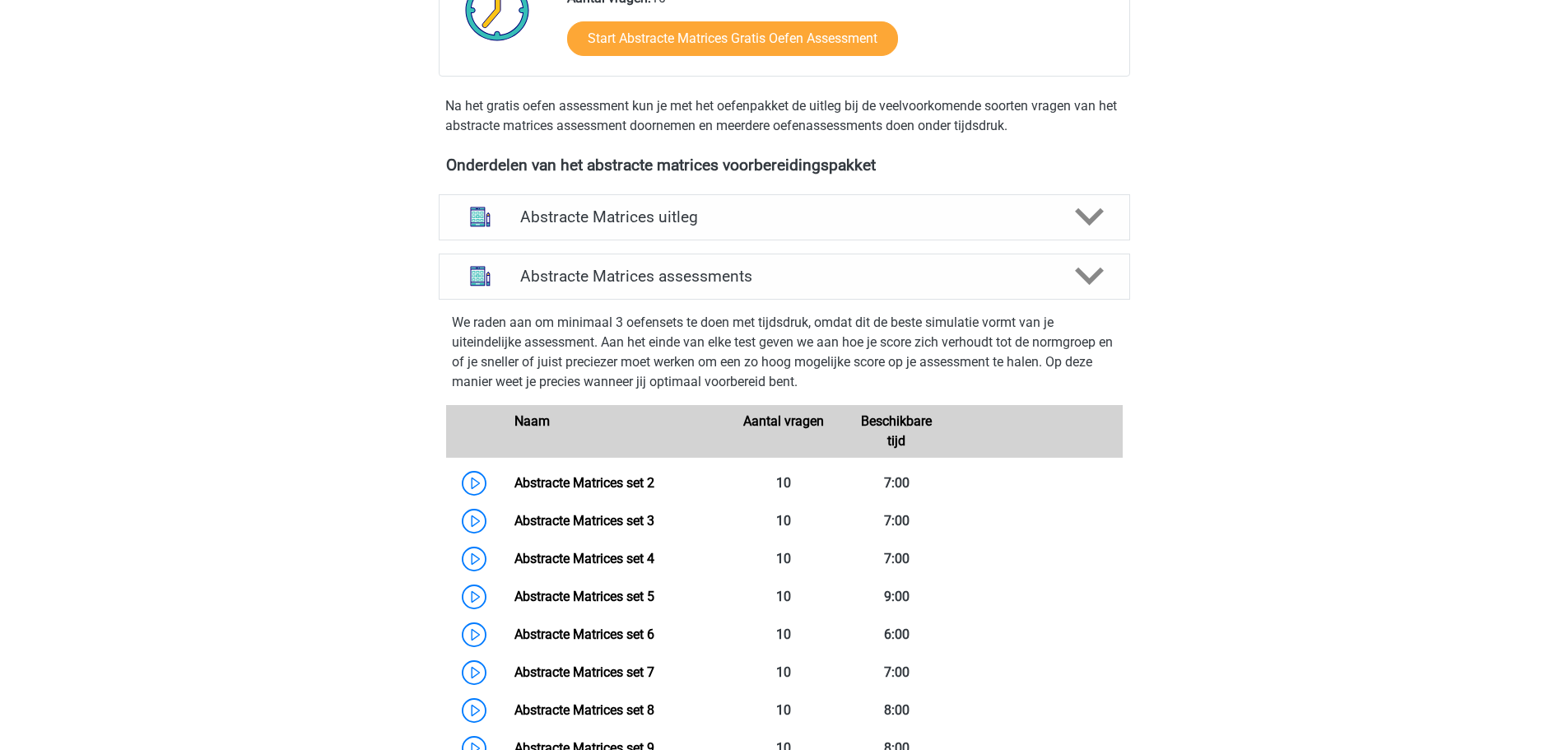
click at [561, 221] on h4 "Abstracte Matrices uitleg" at bounding box center [784, 217] width 528 height 19
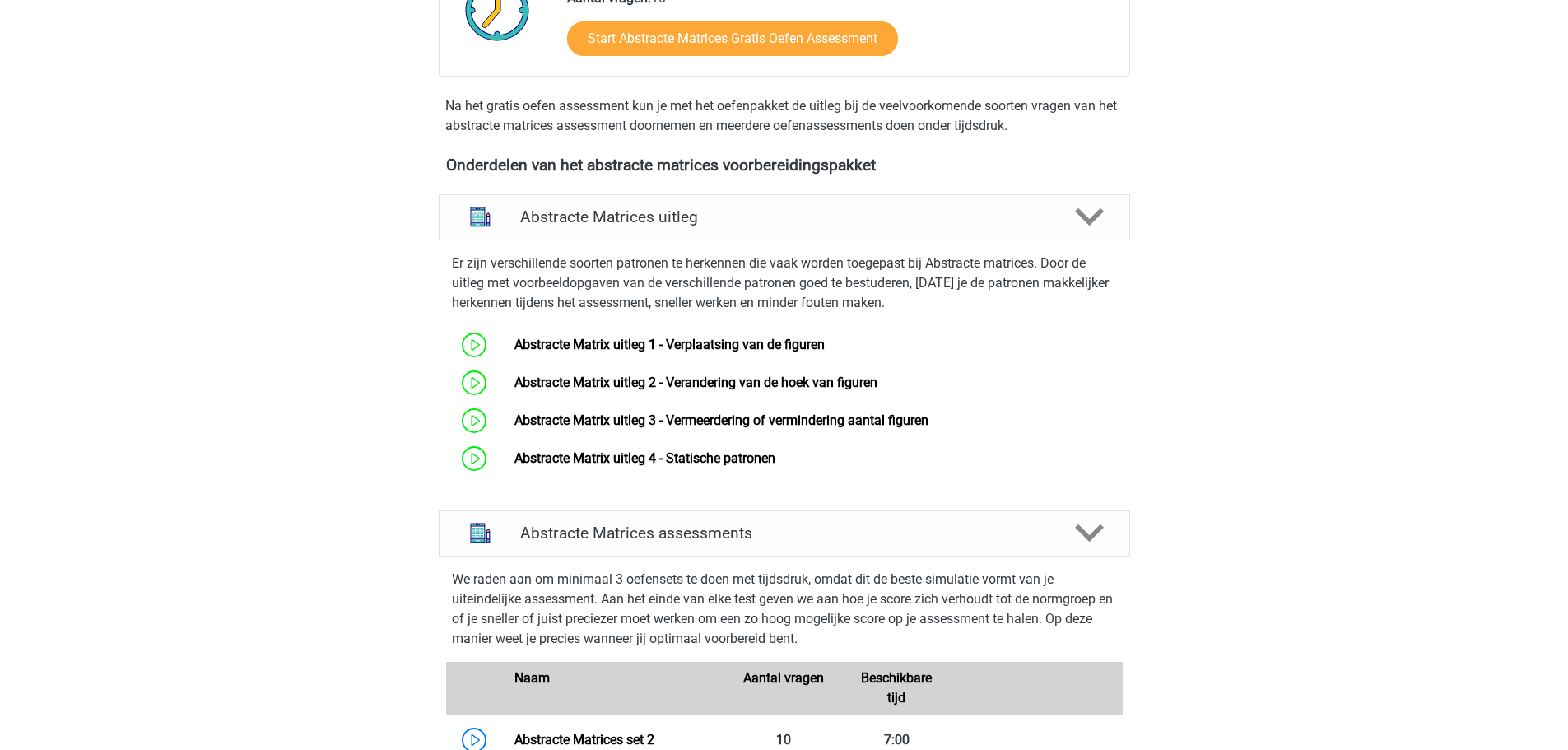
scroll to position [817, 0]
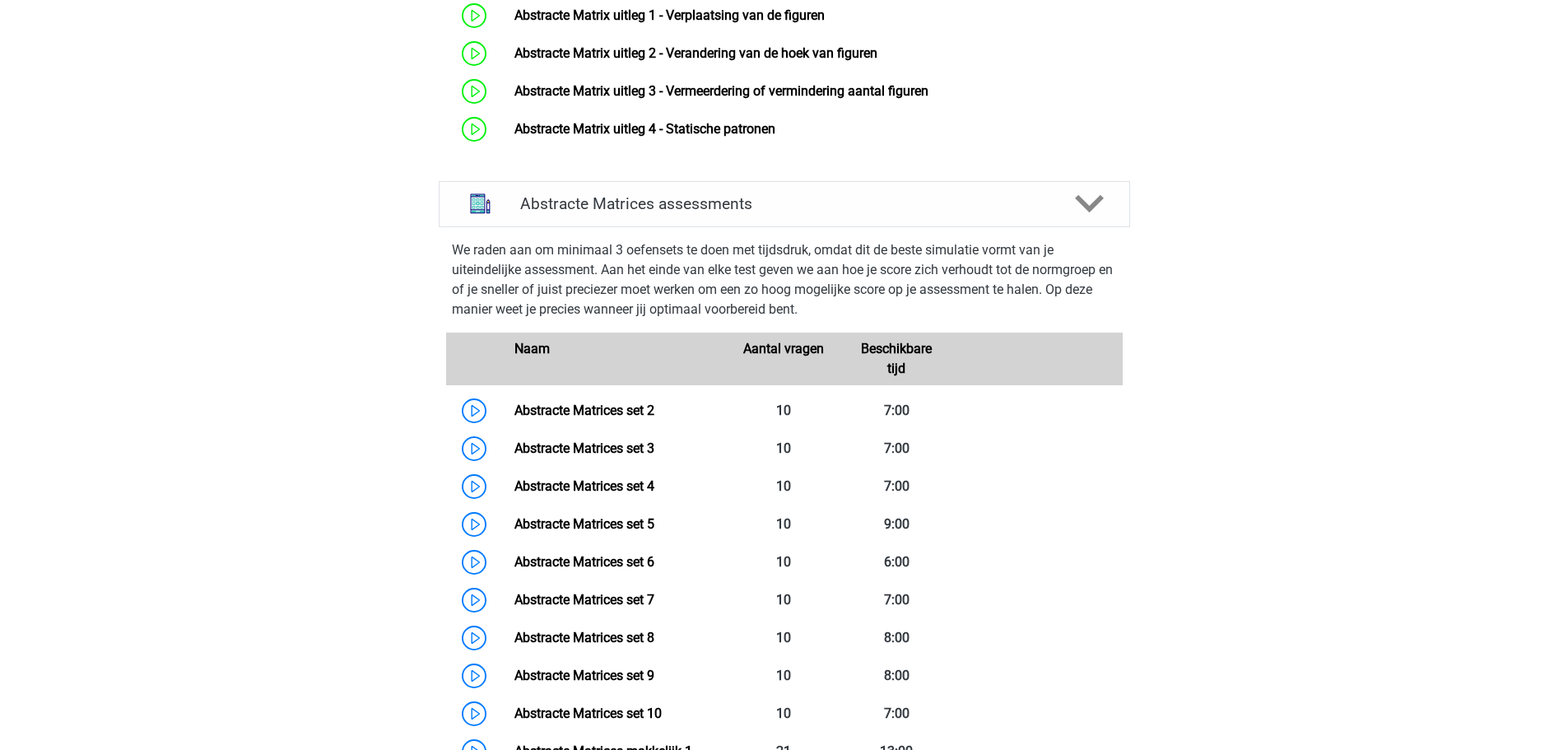
click at [573, 418] on link "Abstracte Matrices set 2" at bounding box center [584, 410] width 140 height 15
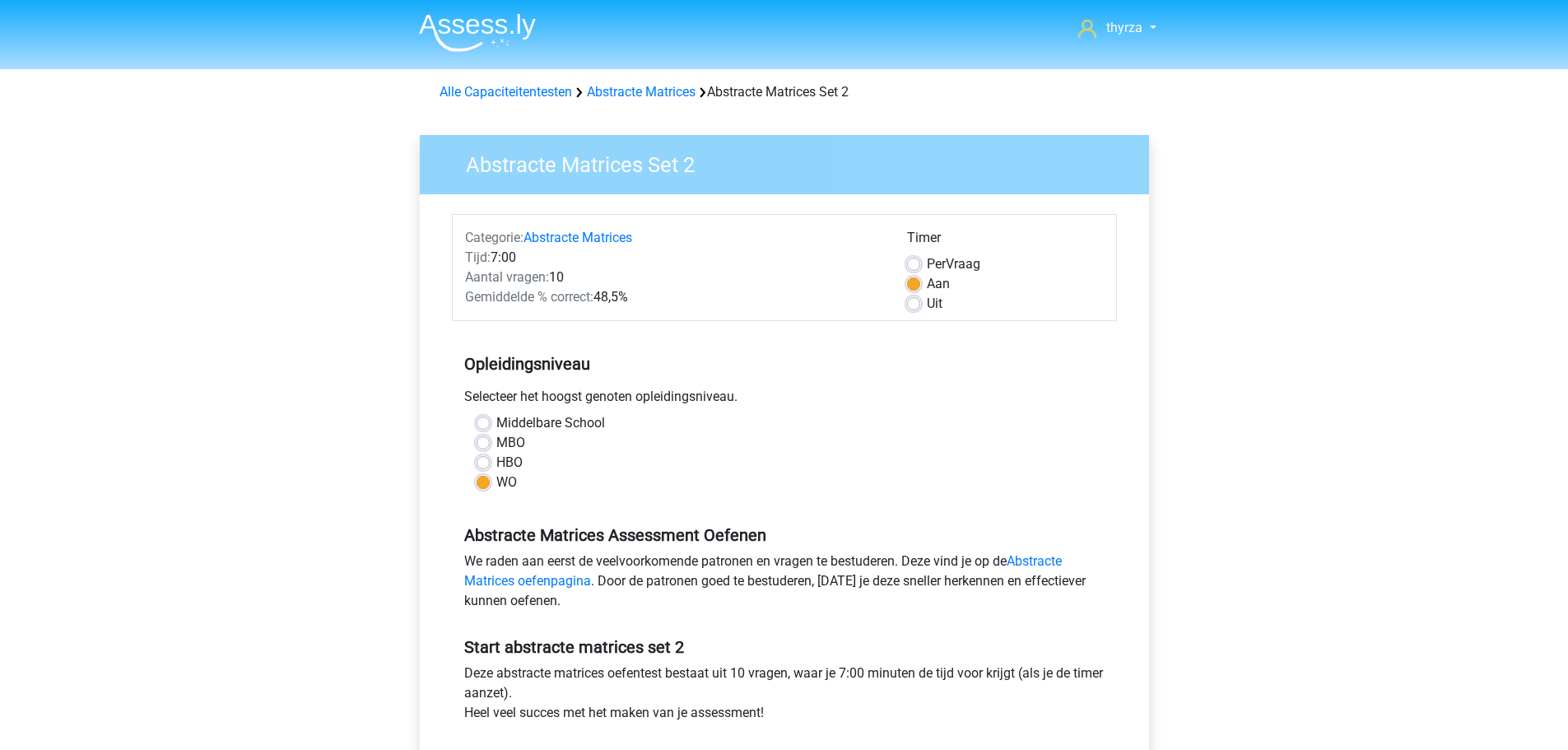
scroll to position [329, 0]
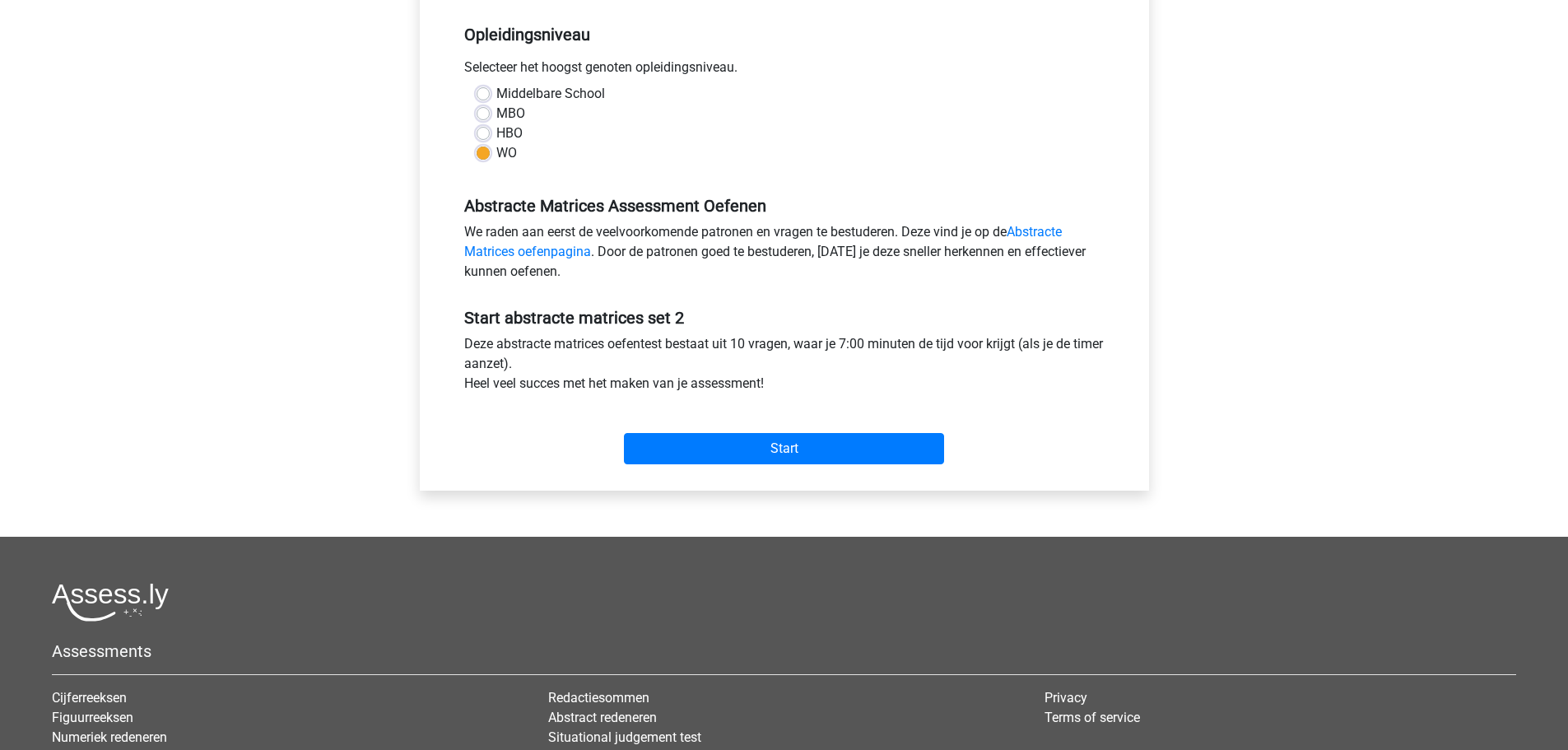
click at [726, 425] on div "Start" at bounding box center [784, 435] width 665 height 58
click at [718, 450] on input "Start" at bounding box center [784, 448] width 320 height 32
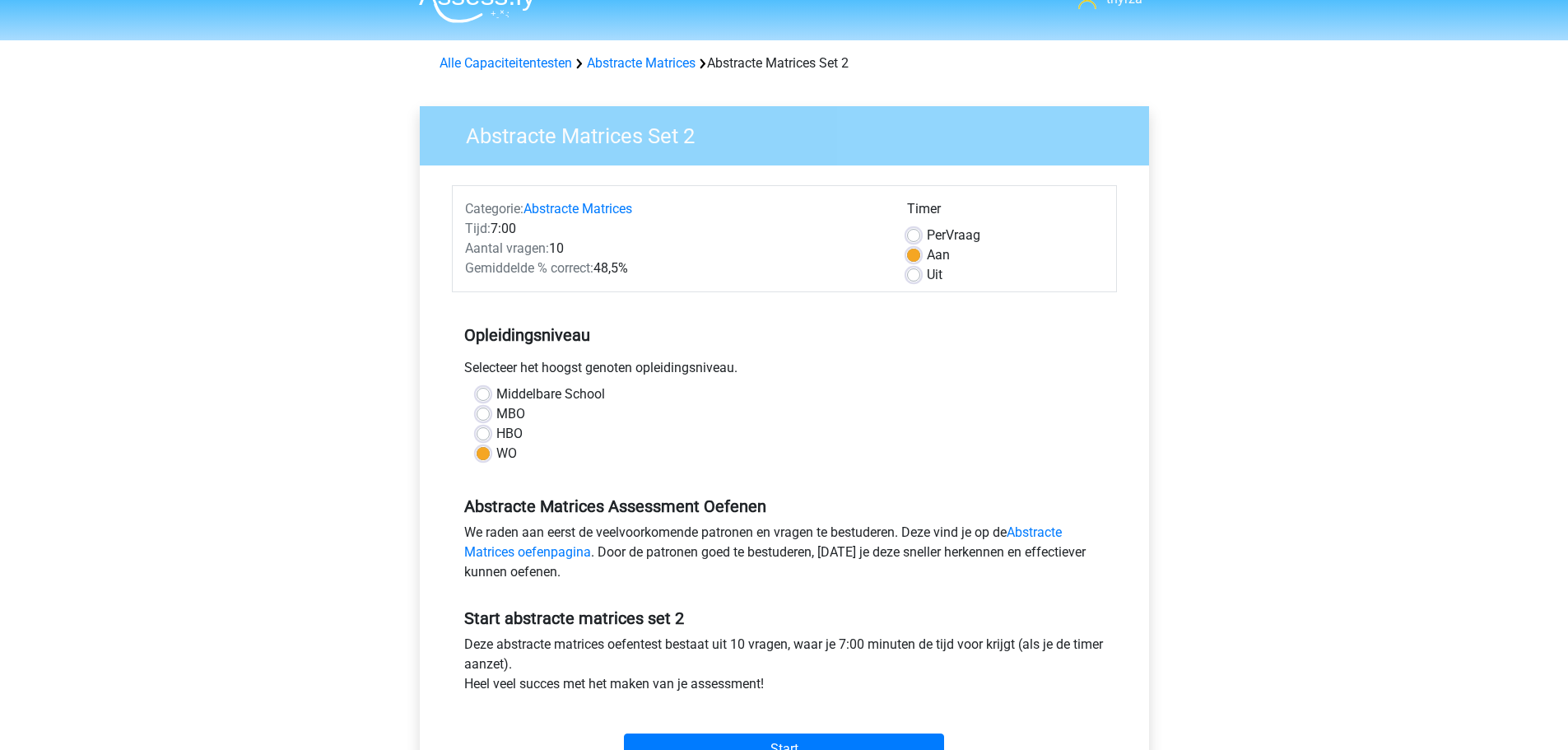
scroll to position [0, 0]
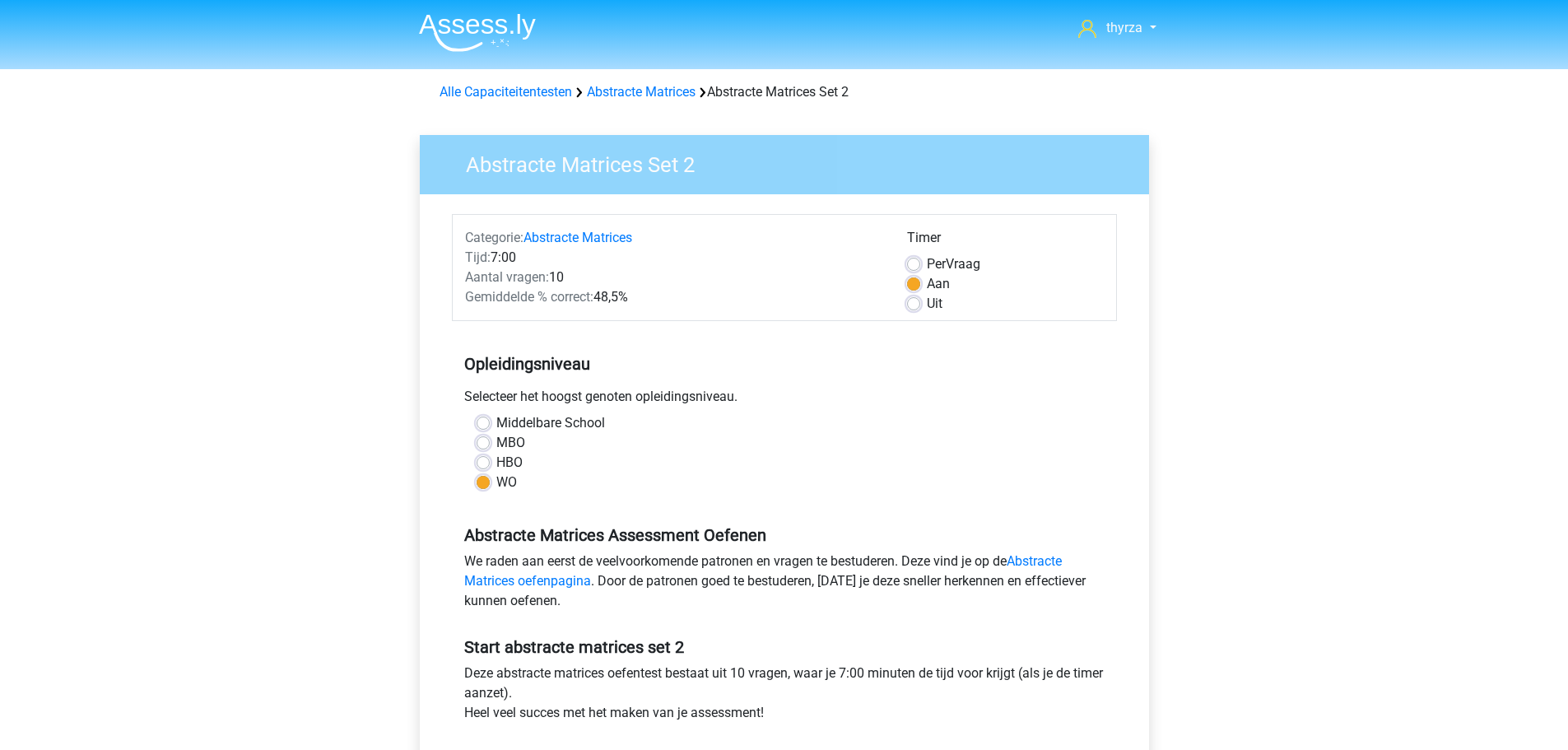
click at [653, 84] on link "Abstracte Matrices" at bounding box center [641, 92] width 108 height 15
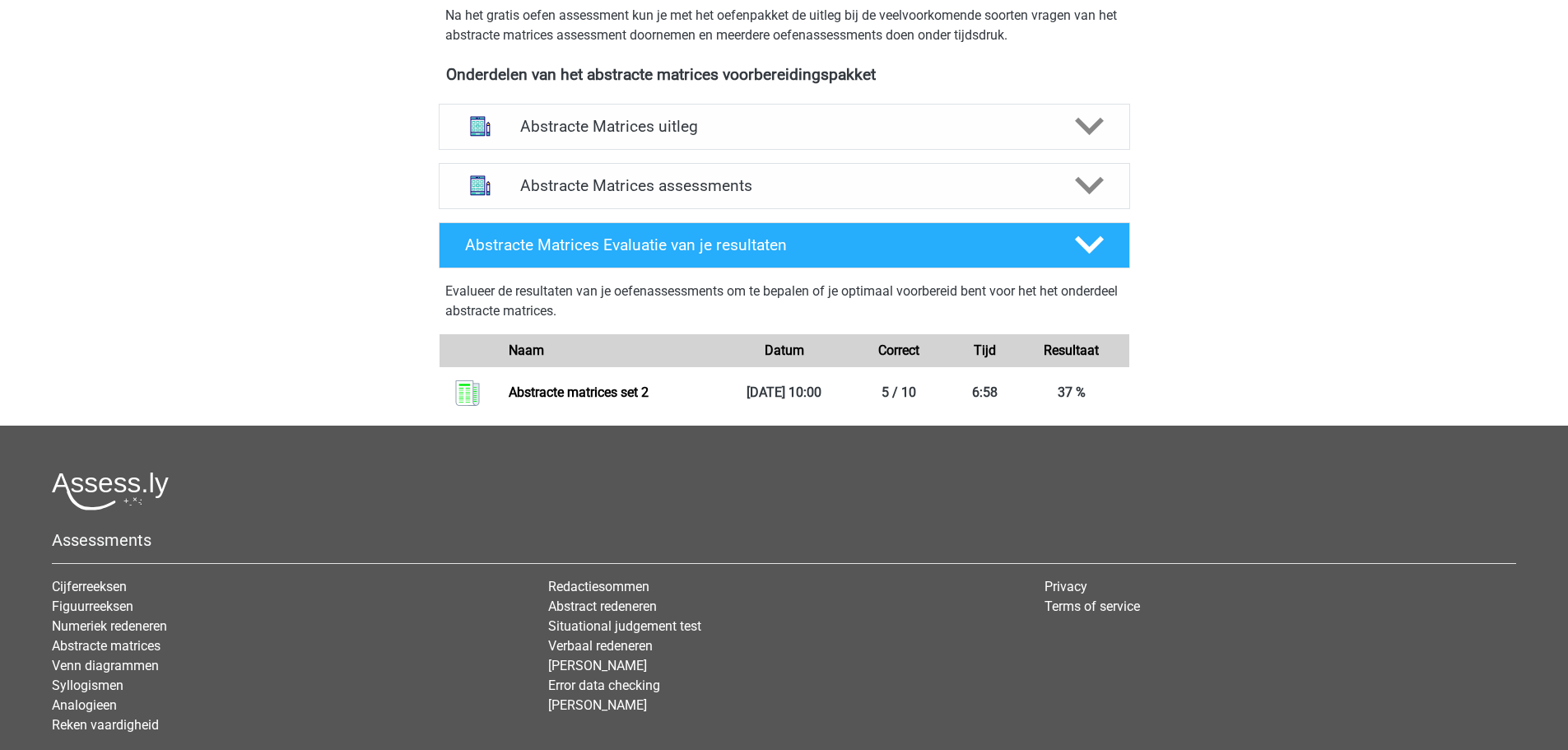
scroll to position [659, 0]
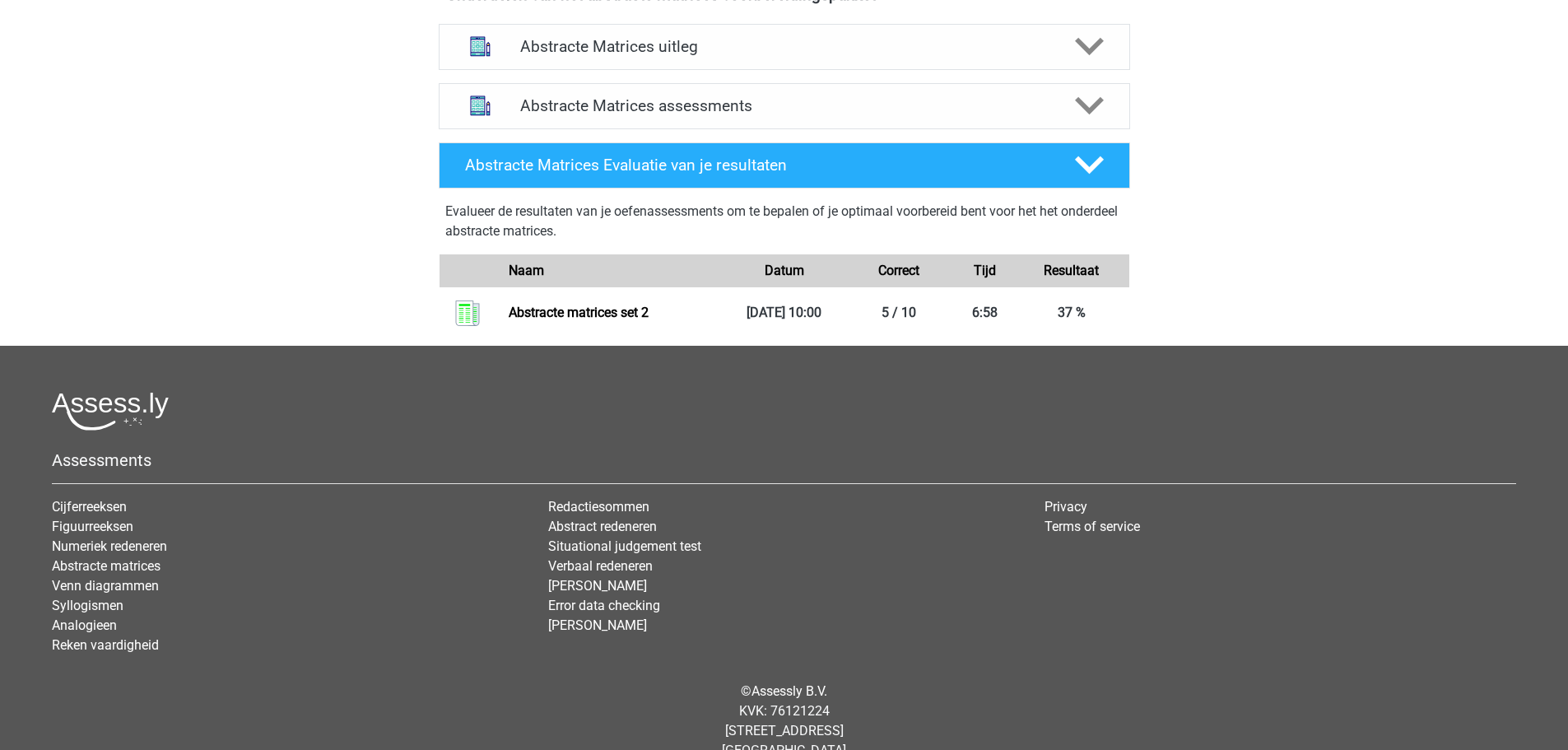
click at [547, 112] on h4 "Abstracte Matrices assessments" at bounding box center [784, 105] width 528 height 19
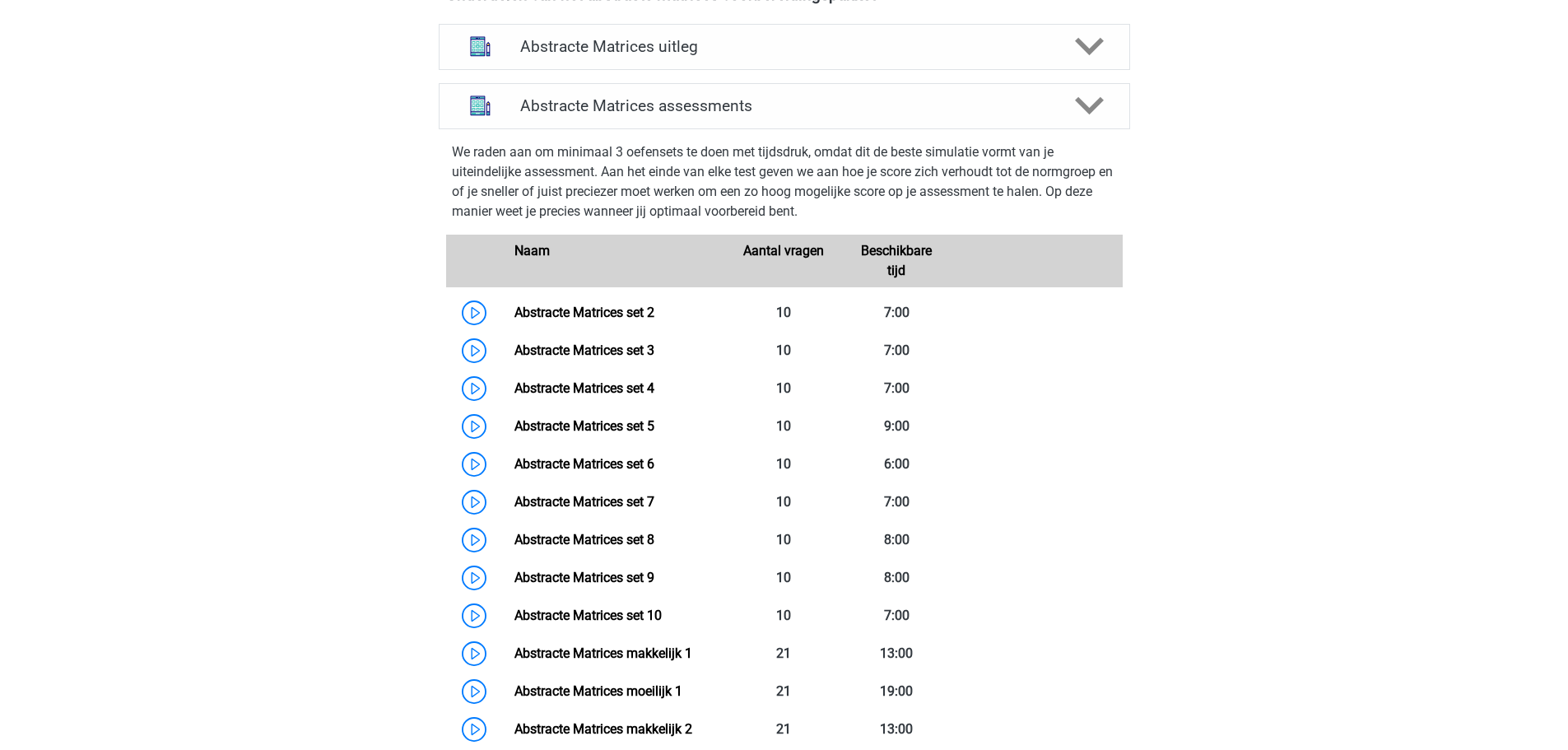
click at [573, 354] on link "Abstracte Matrices set 3" at bounding box center [584, 350] width 140 height 15
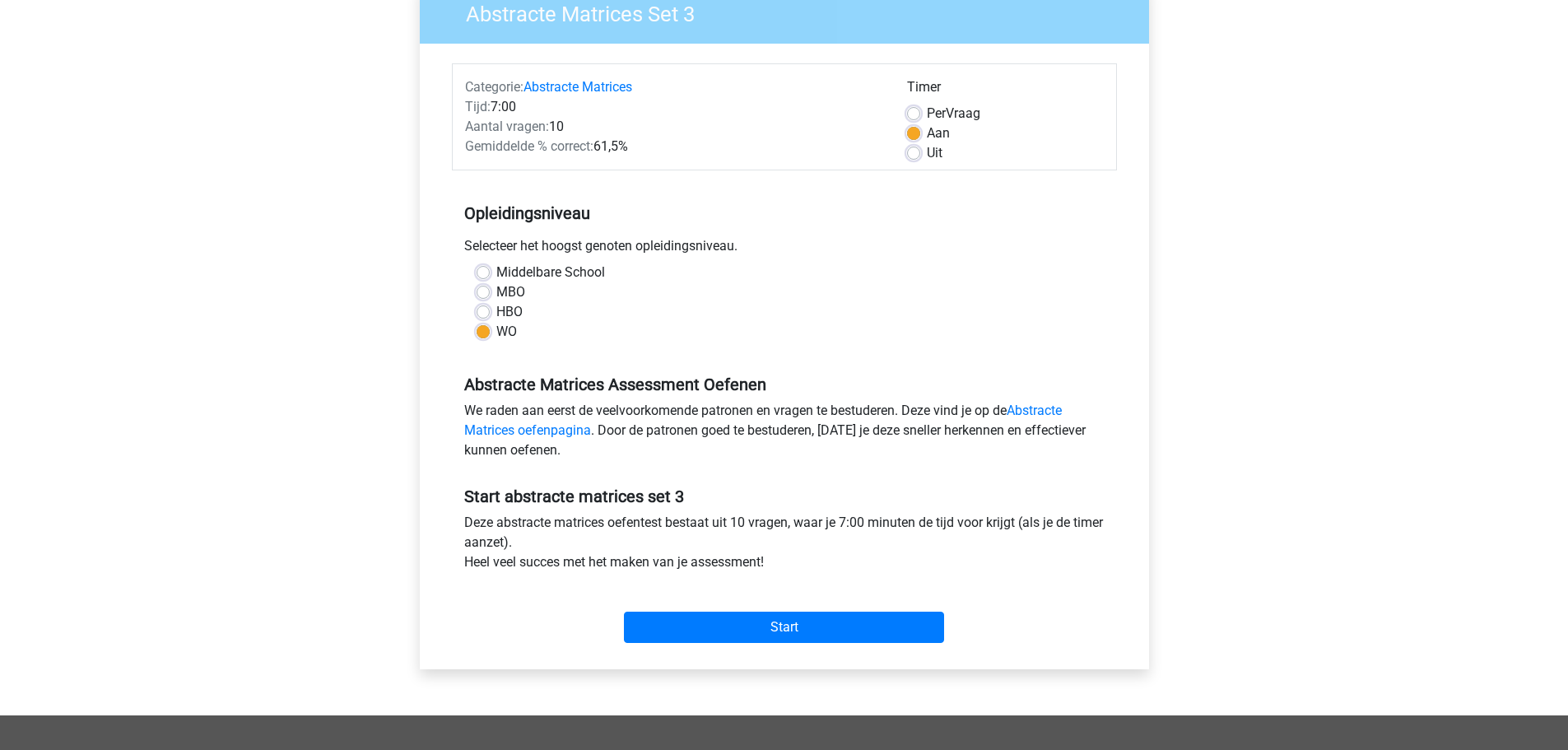
scroll to position [411, 0]
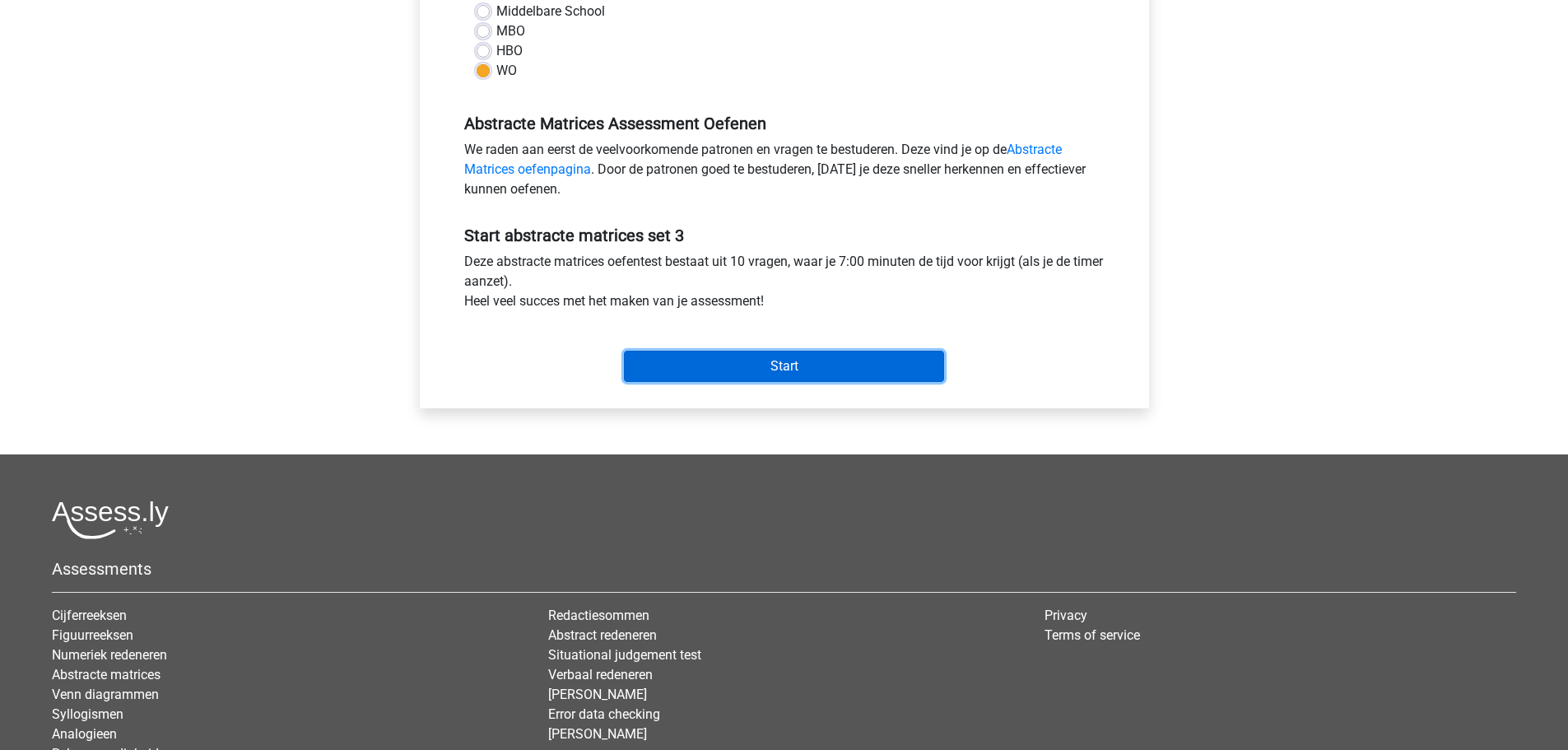
click at [692, 375] on input "Start" at bounding box center [784, 366] width 320 height 32
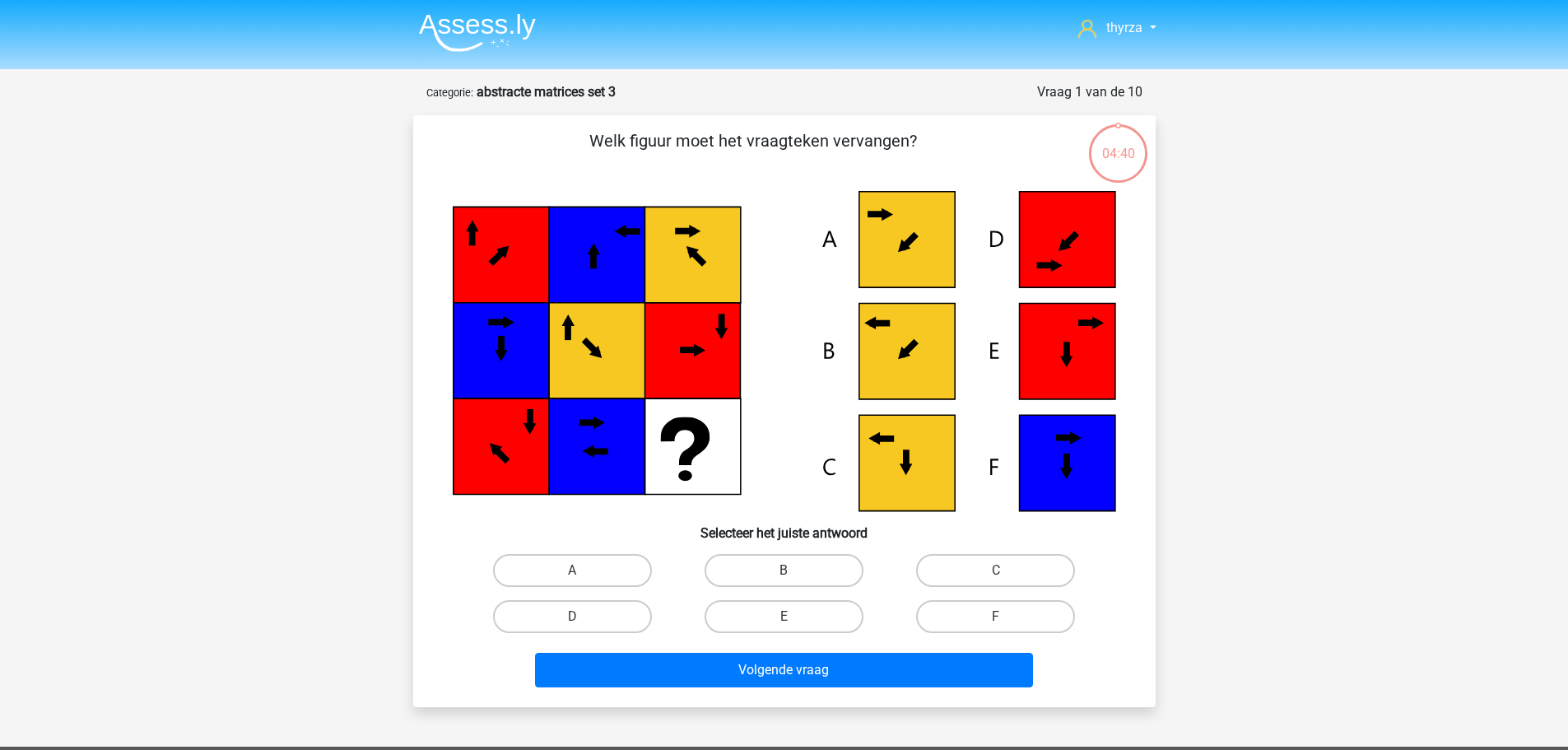
click at [577, 558] on label "A" at bounding box center [573, 571] width 159 height 33
click at [577, 571] on input "A" at bounding box center [576, 575] width 11 height 11
radio input "true"
click at [624, 555] on label "A" at bounding box center [573, 571] width 159 height 33
click at [583, 571] on input "A" at bounding box center [576, 575] width 11 height 11
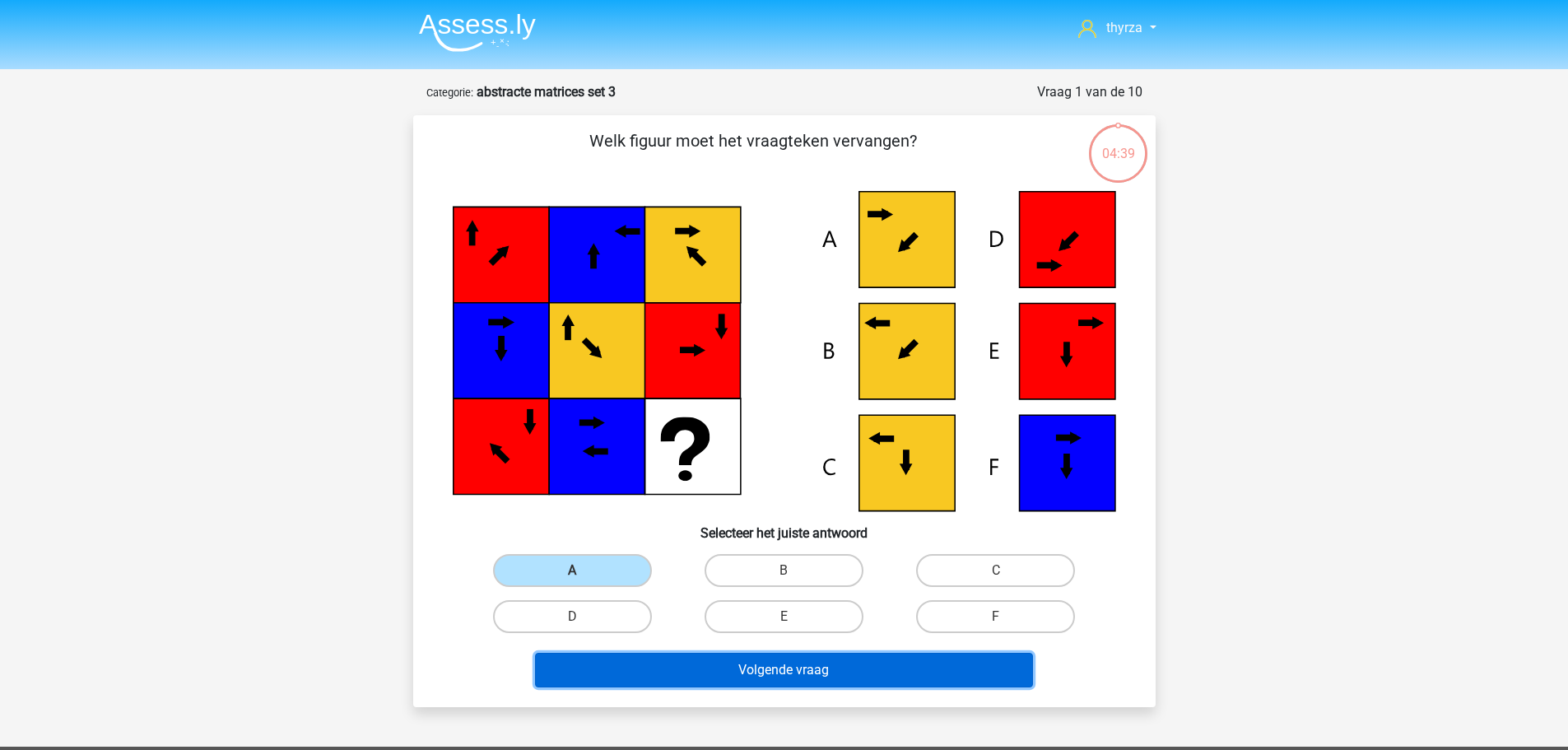
click at [735, 665] on button "Volgende vraag" at bounding box center [784, 670] width 498 height 35
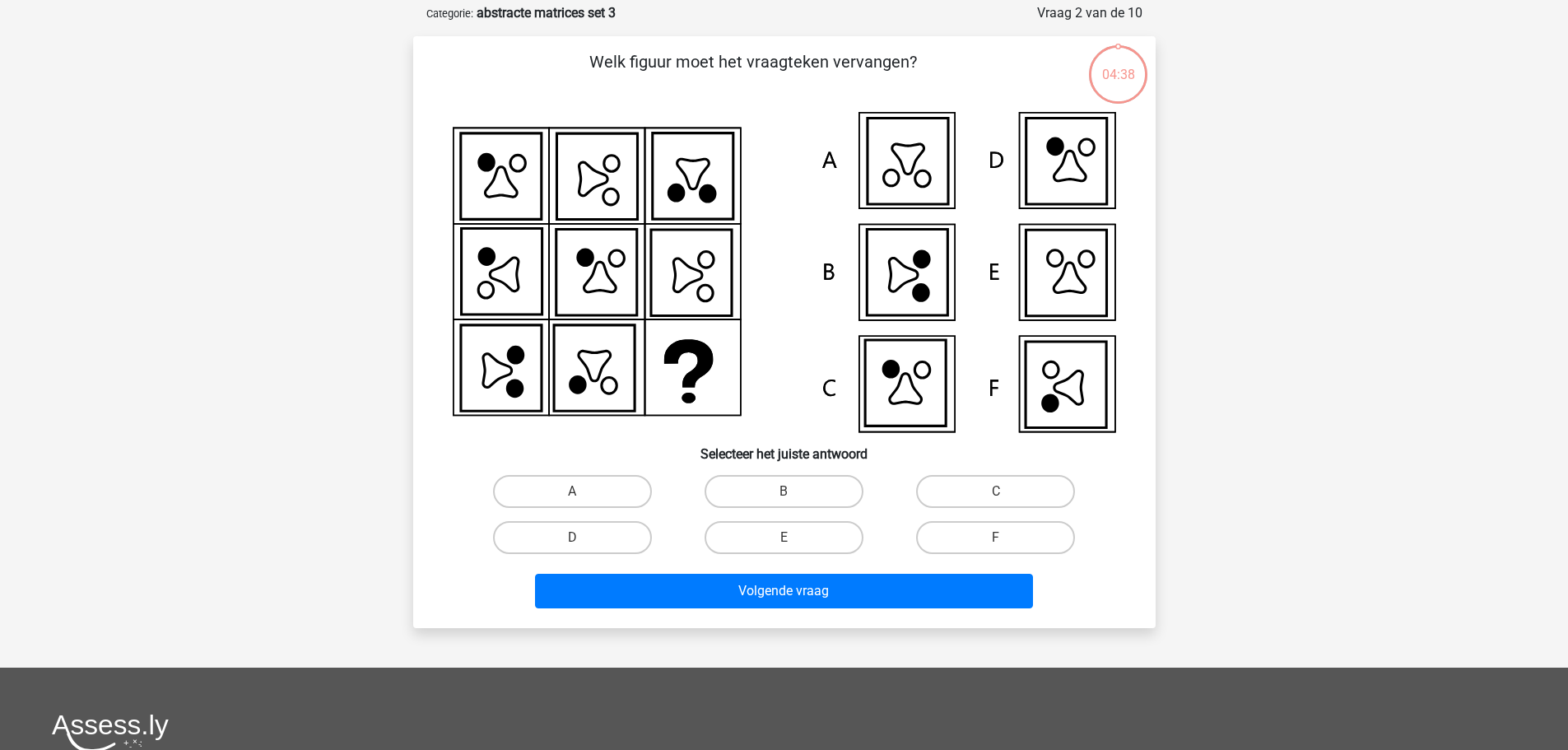
scroll to position [82, 0]
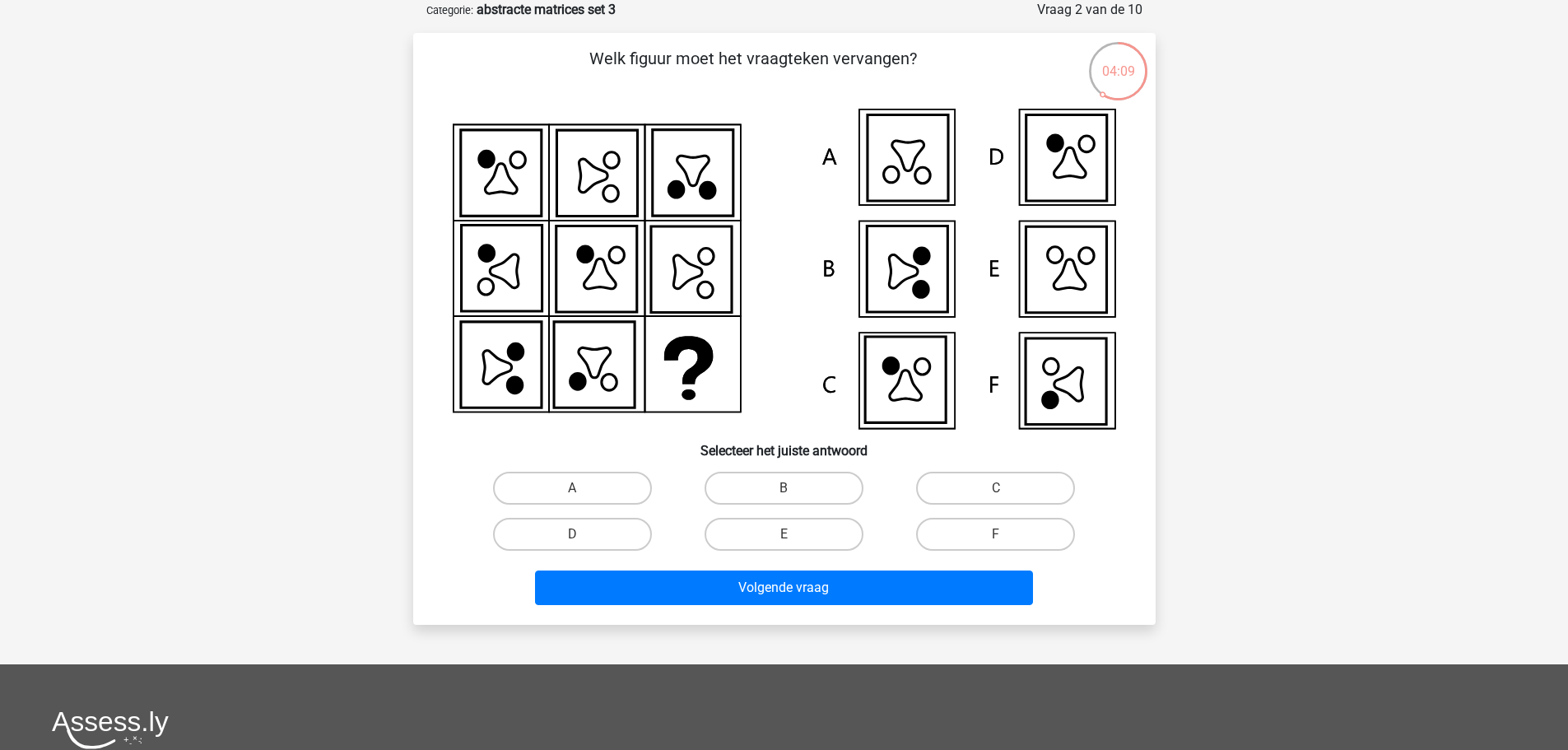
click at [973, 526] on label "F" at bounding box center [995, 534] width 159 height 33
click at [995, 534] on input "F" at bounding box center [1000, 539] width 11 height 11
radio input "true"
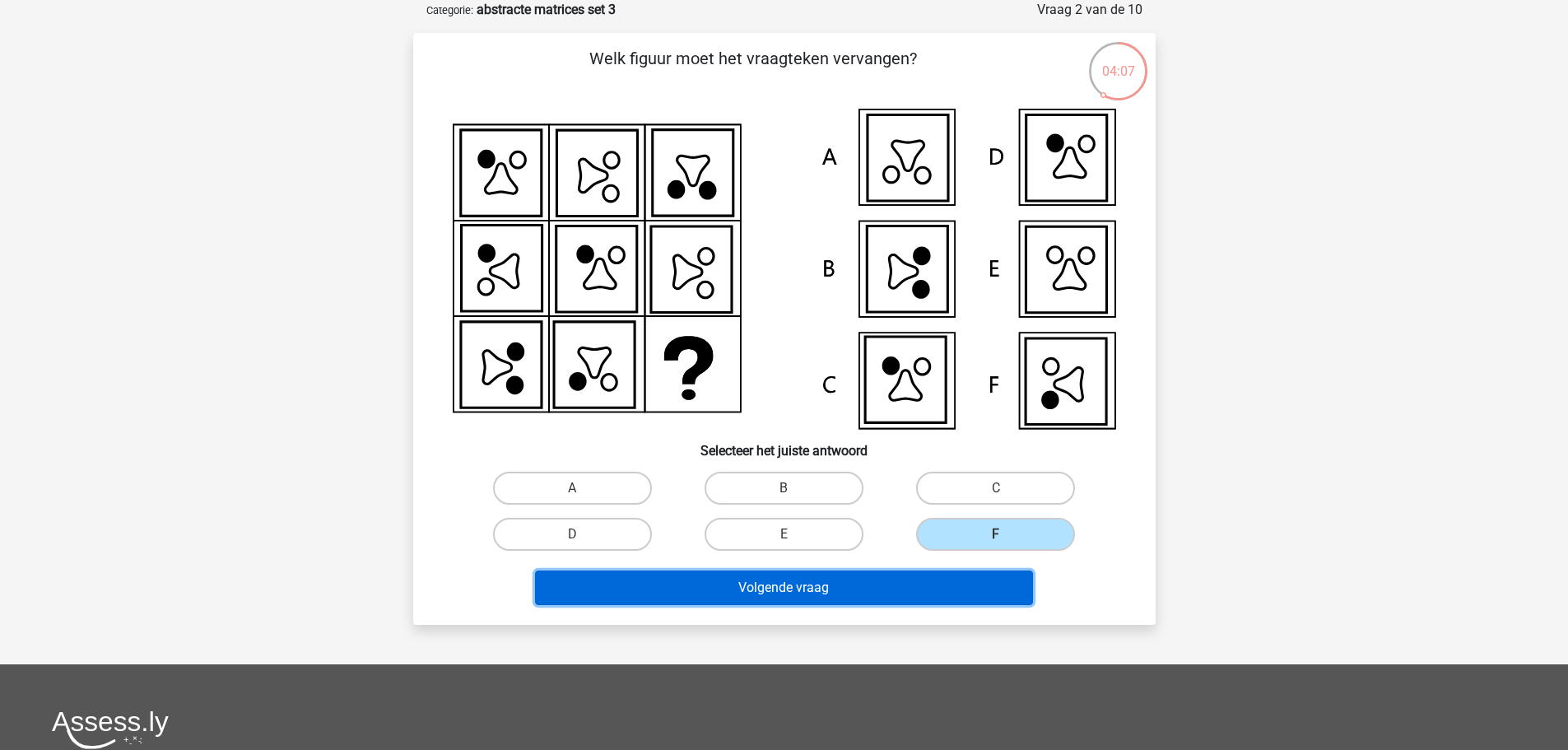
click at [855, 595] on button "Volgende vraag" at bounding box center [784, 588] width 498 height 35
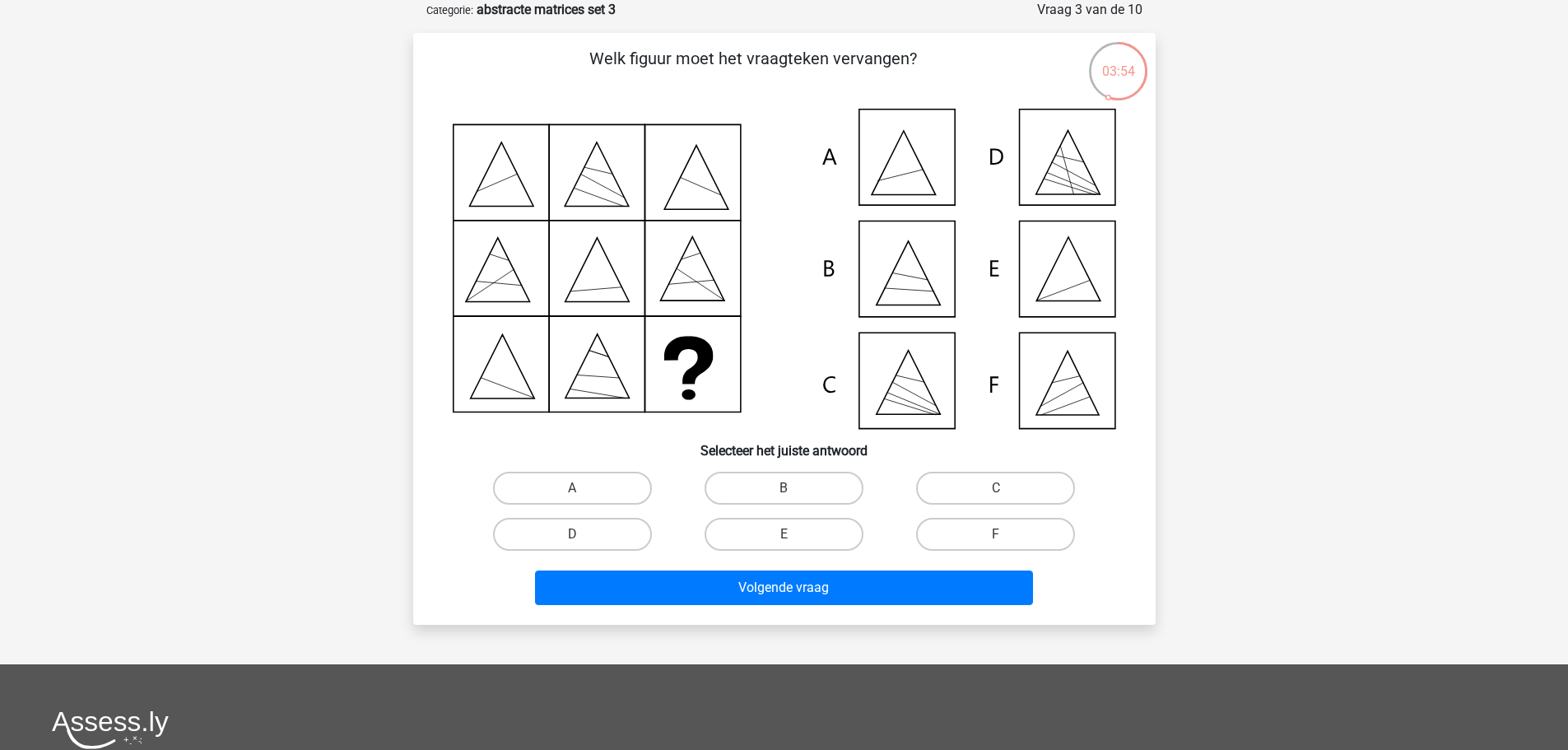
click at [792, 526] on label "E" at bounding box center [784, 534] width 159 height 33
click at [792, 534] on input "E" at bounding box center [788, 539] width 11 height 11
radio input "true"
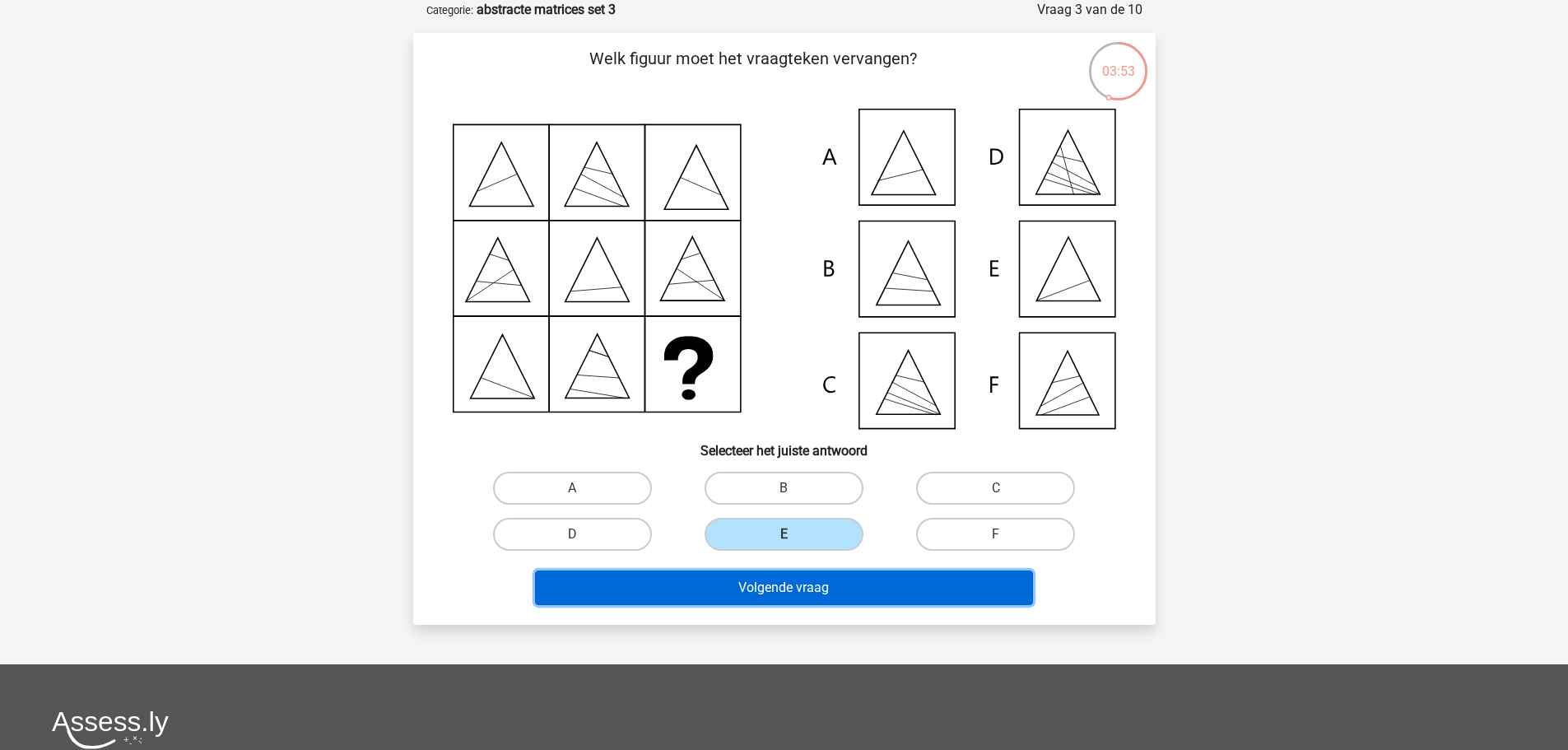
click at [783, 585] on button "Volgende vraag" at bounding box center [784, 588] width 498 height 35
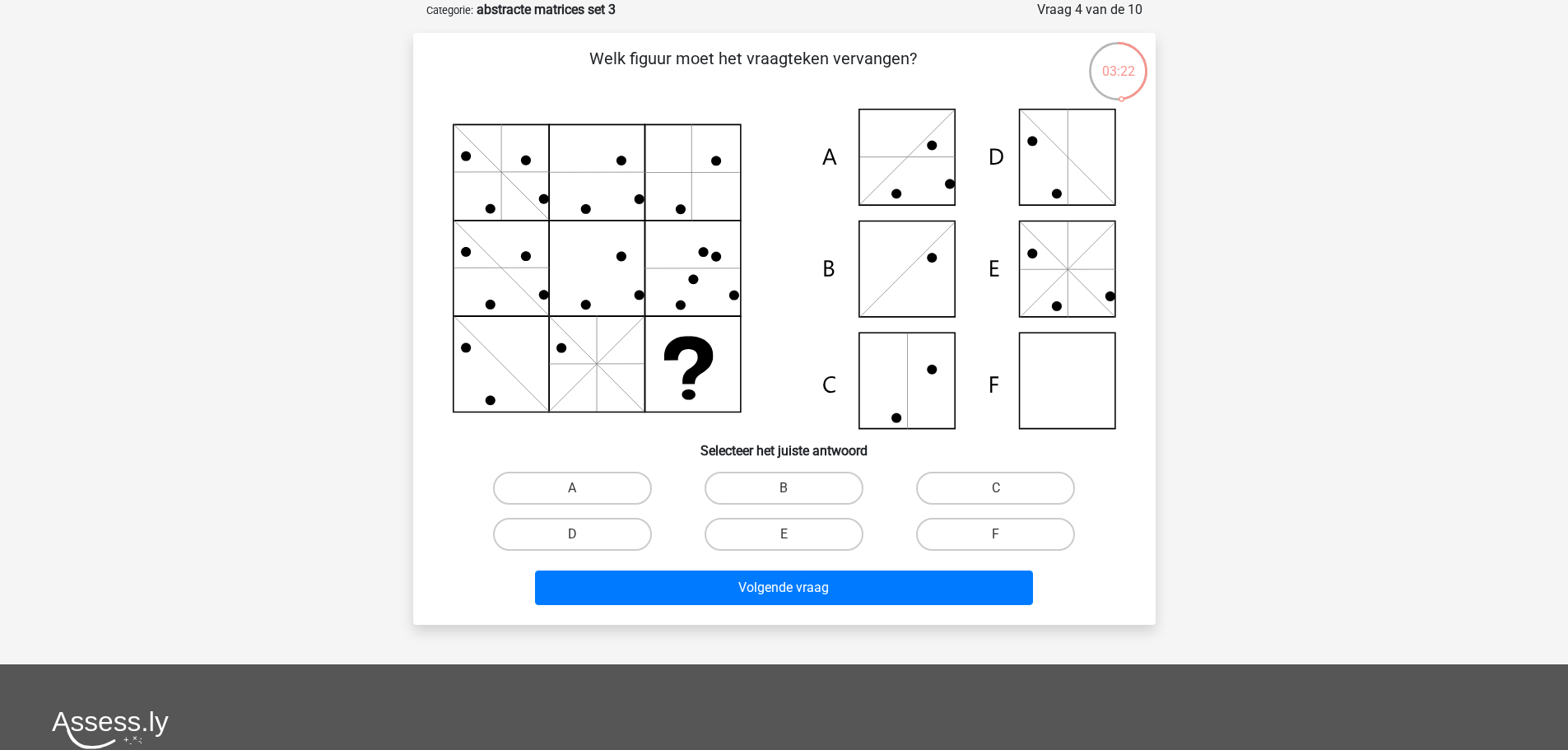
click at [978, 528] on label "F" at bounding box center [995, 534] width 159 height 33
click at [995, 534] on input "F" at bounding box center [1000, 539] width 11 height 11
radio input "true"
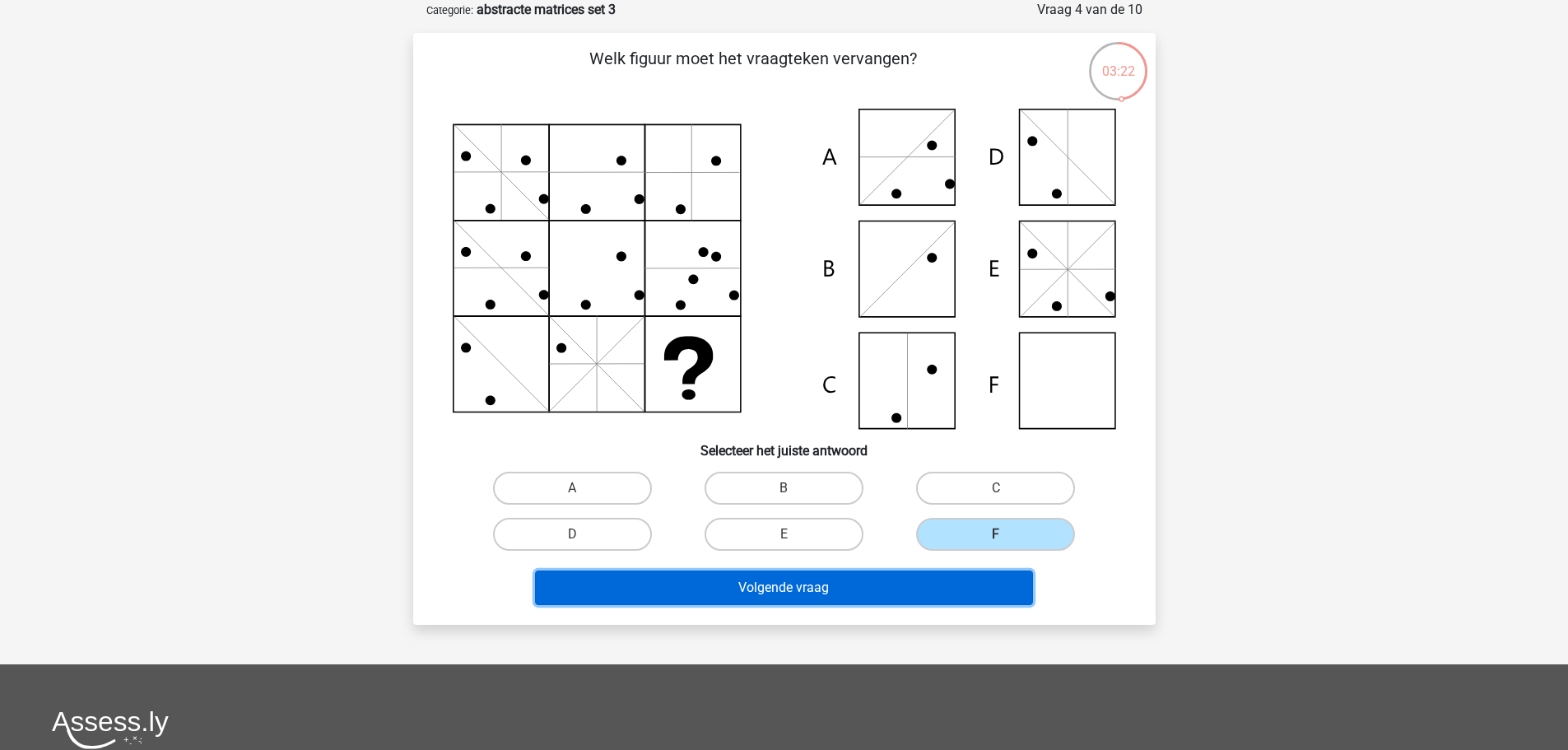
click at [931, 582] on button "Volgende vraag" at bounding box center [784, 588] width 498 height 35
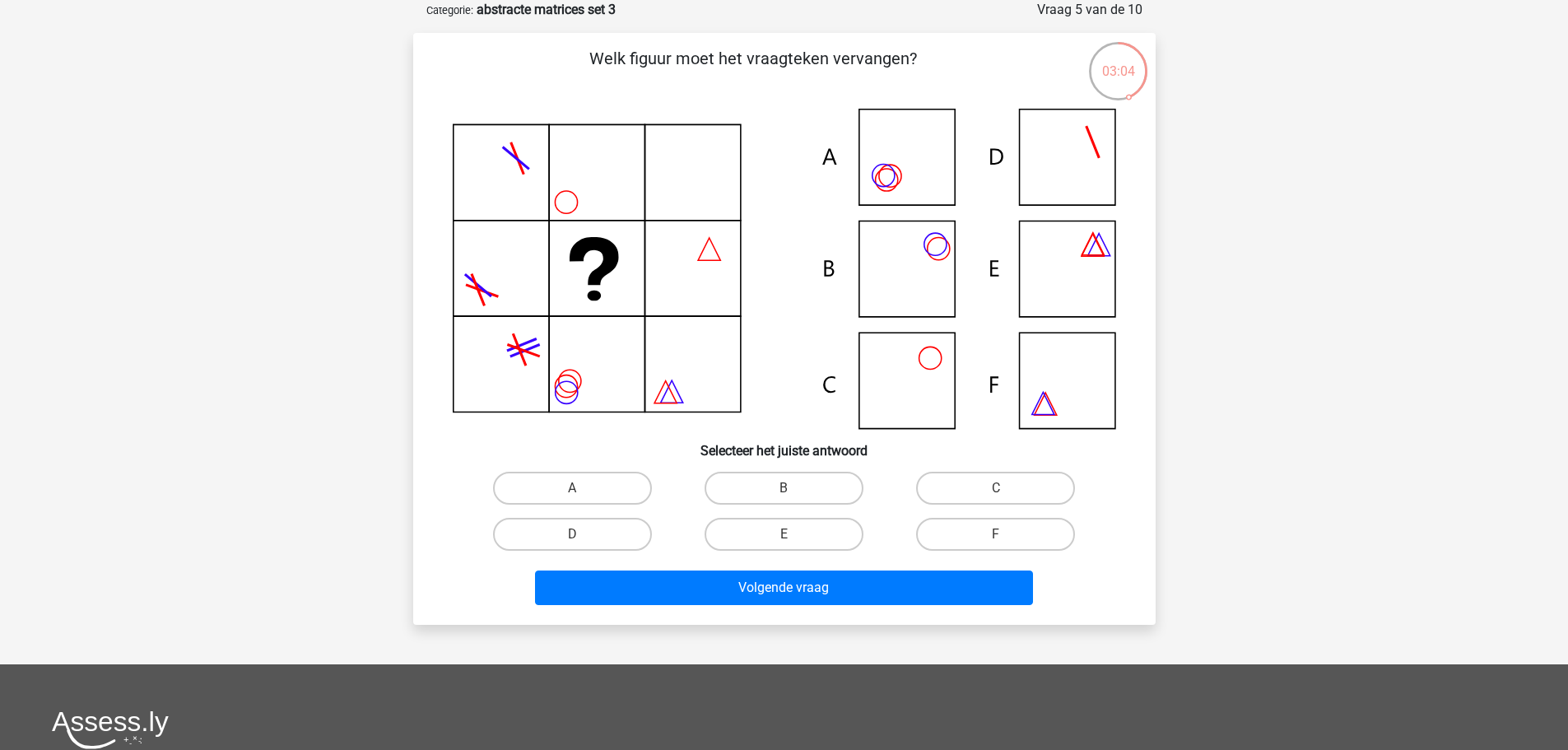
click at [804, 490] on label "B" at bounding box center [784, 488] width 159 height 33
click at [794, 490] on input "B" at bounding box center [788, 493] width 11 height 11
radio input "true"
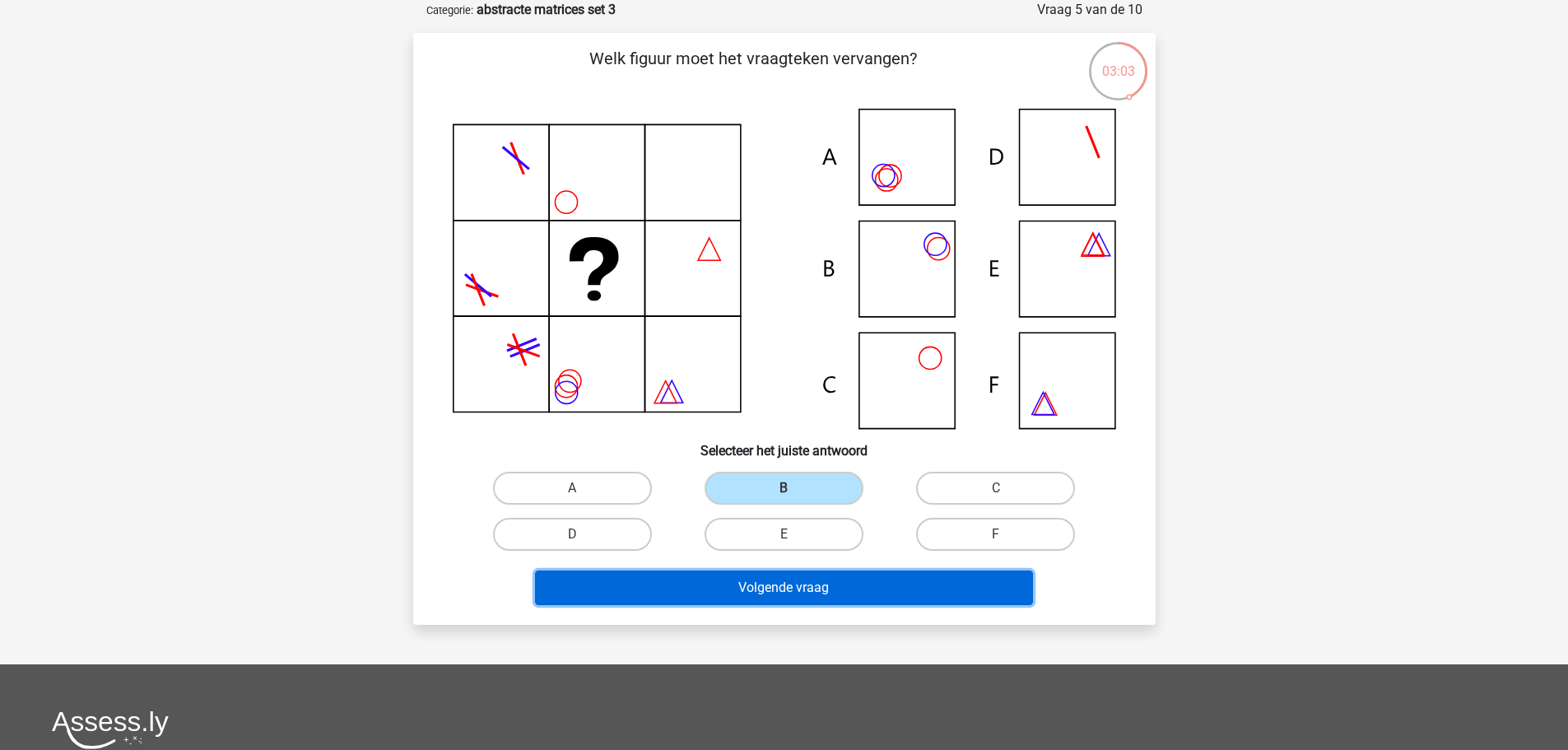
click at [786, 594] on button "Volgende vraag" at bounding box center [784, 588] width 498 height 35
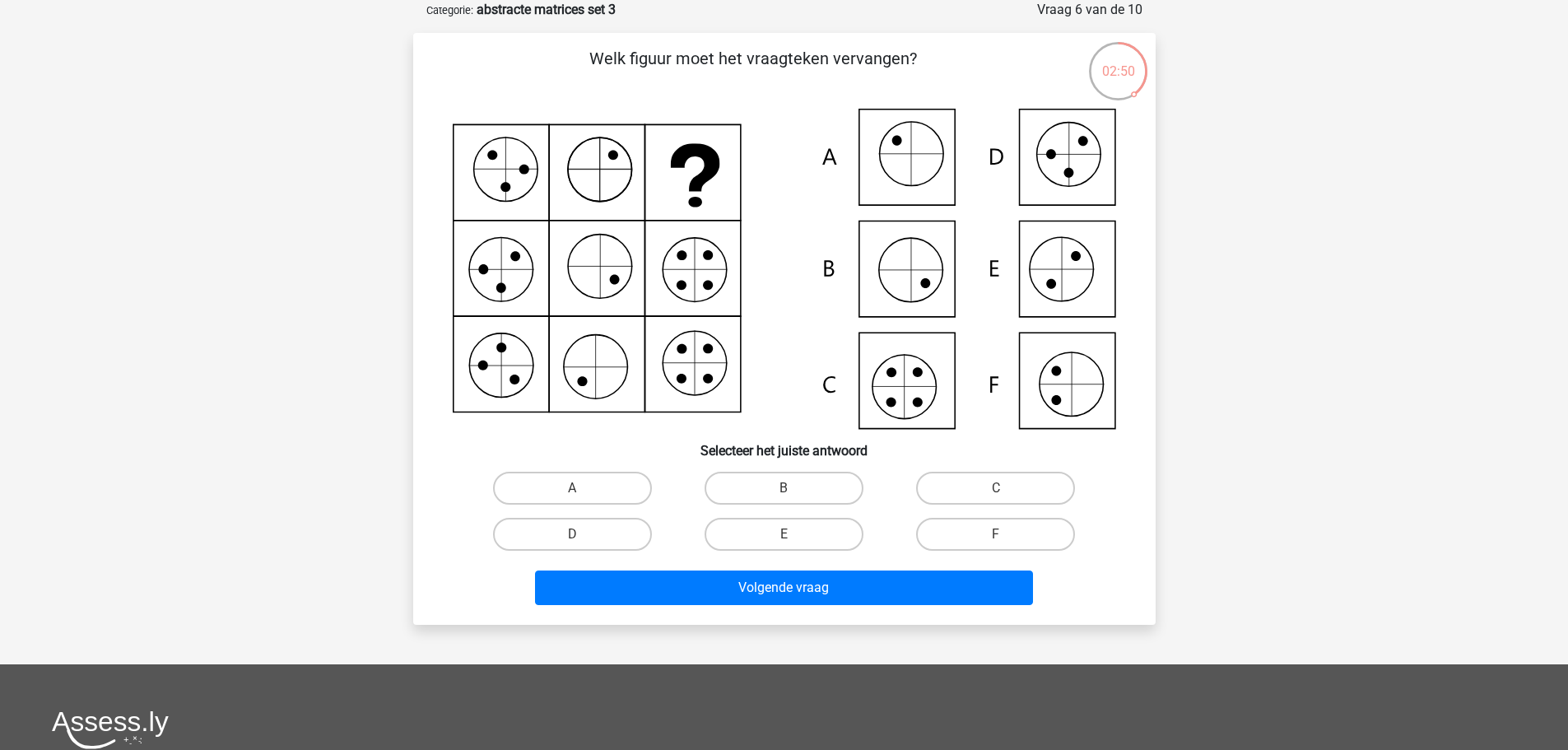
click at [1018, 496] on label "C" at bounding box center [995, 488] width 159 height 33
click at [1007, 496] on input "C" at bounding box center [1000, 493] width 11 height 11
radio input "true"
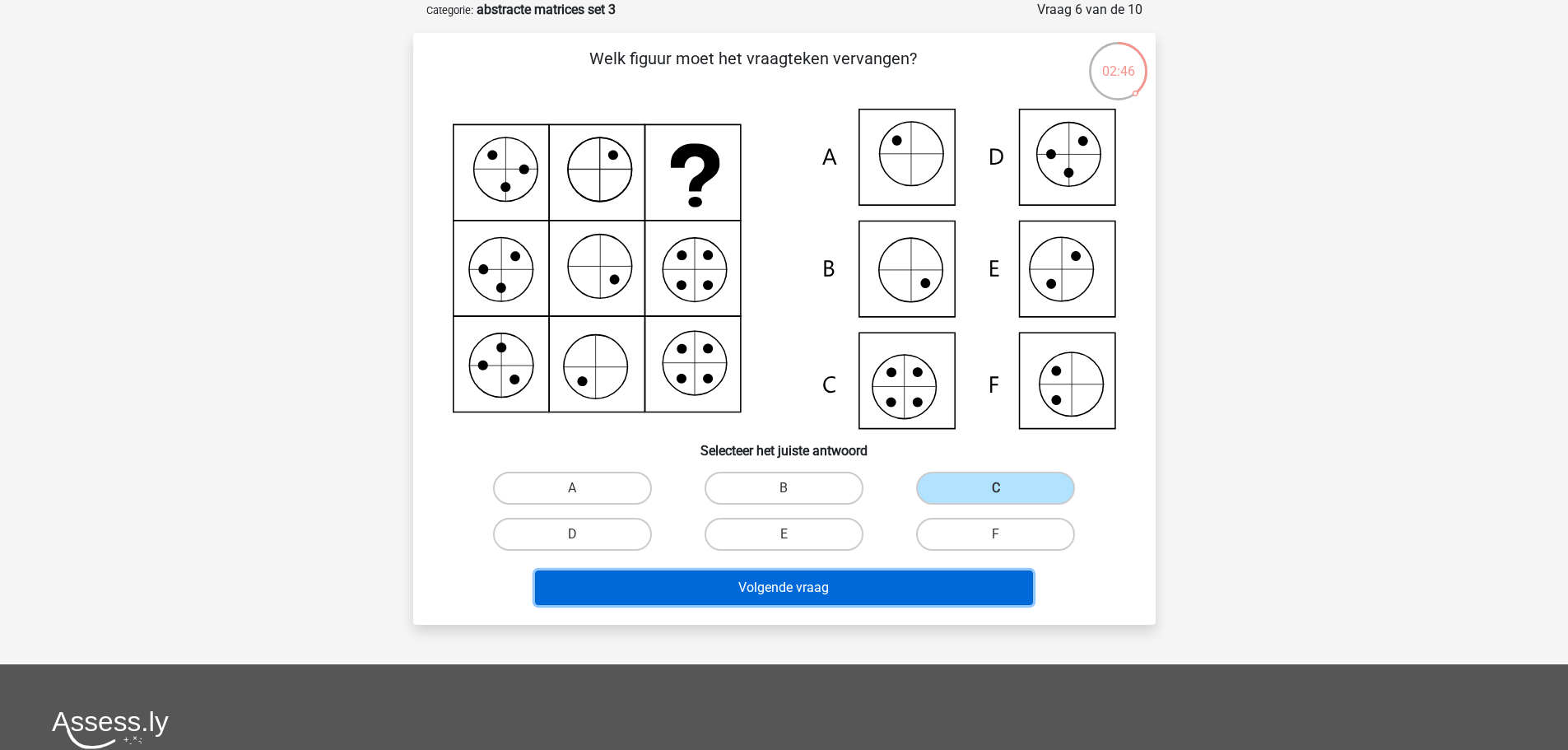
click at [781, 589] on button "Volgende vraag" at bounding box center [784, 588] width 498 height 35
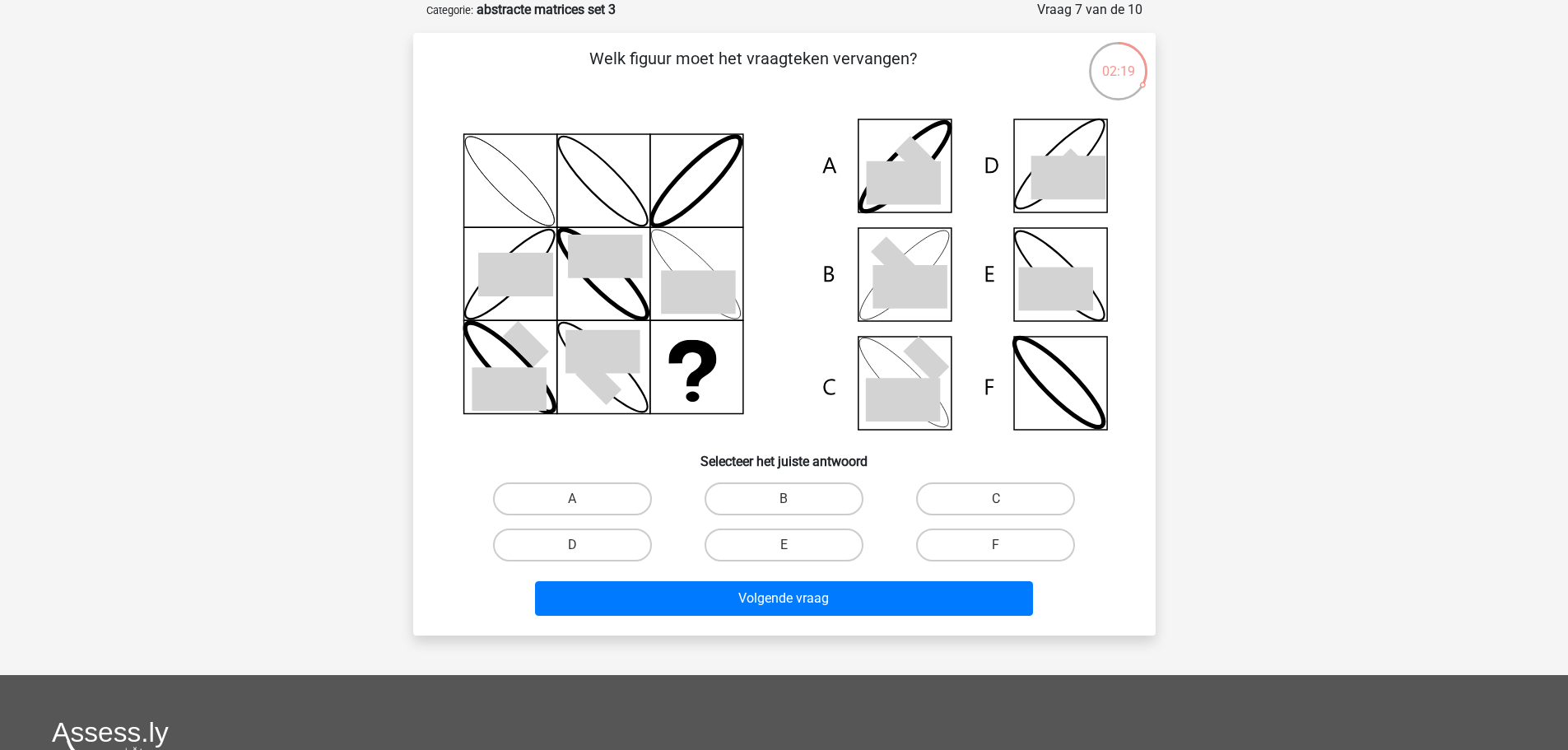
click at [748, 494] on label "B" at bounding box center [784, 499] width 159 height 33
click at [784, 499] on input "B" at bounding box center [788, 504] width 11 height 11
radio input "true"
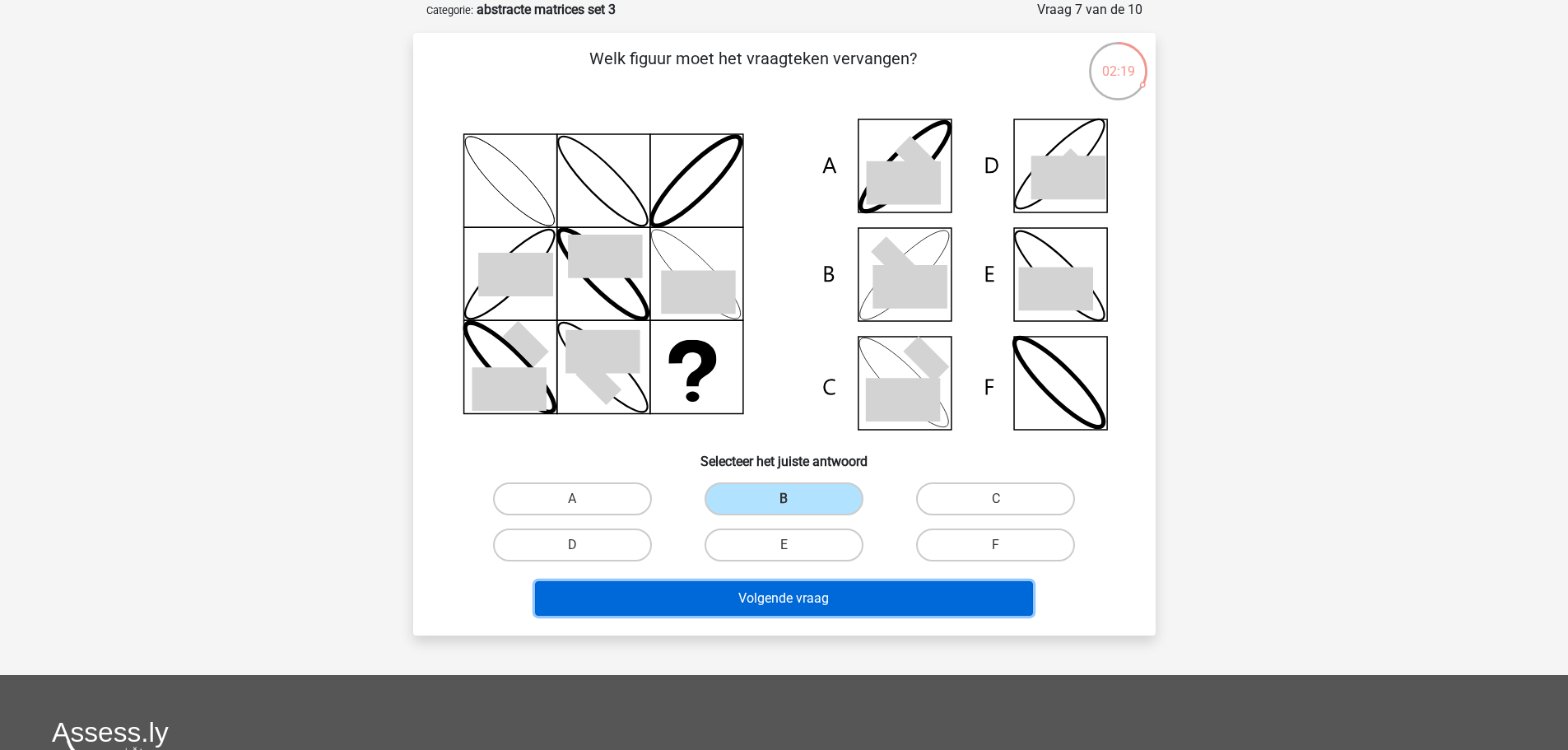
click at [792, 597] on button "Volgende vraag" at bounding box center [784, 598] width 498 height 35
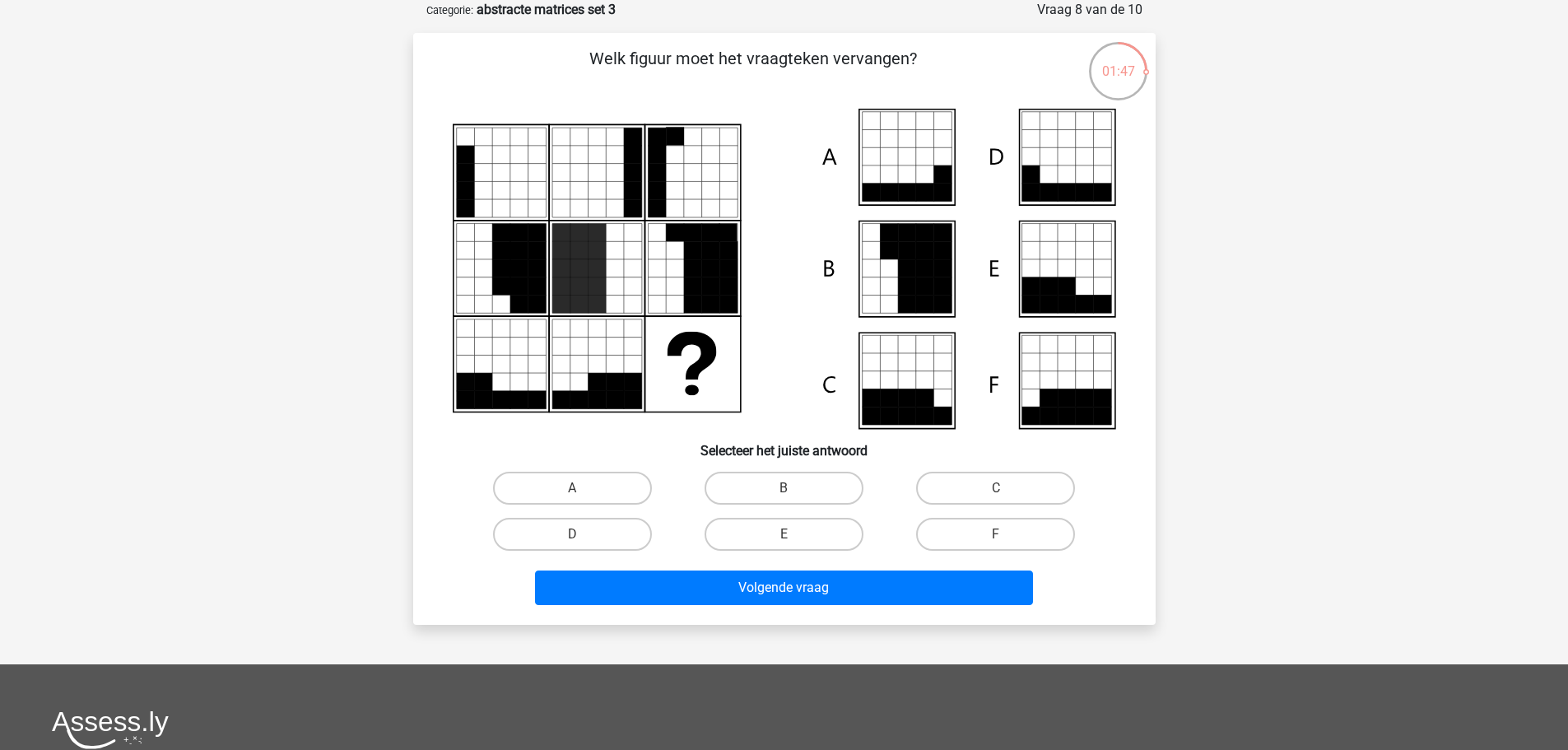
click at [951, 487] on label "C" at bounding box center [995, 488] width 159 height 33
click at [995, 488] on input "C" at bounding box center [1000, 493] width 11 height 11
radio input "true"
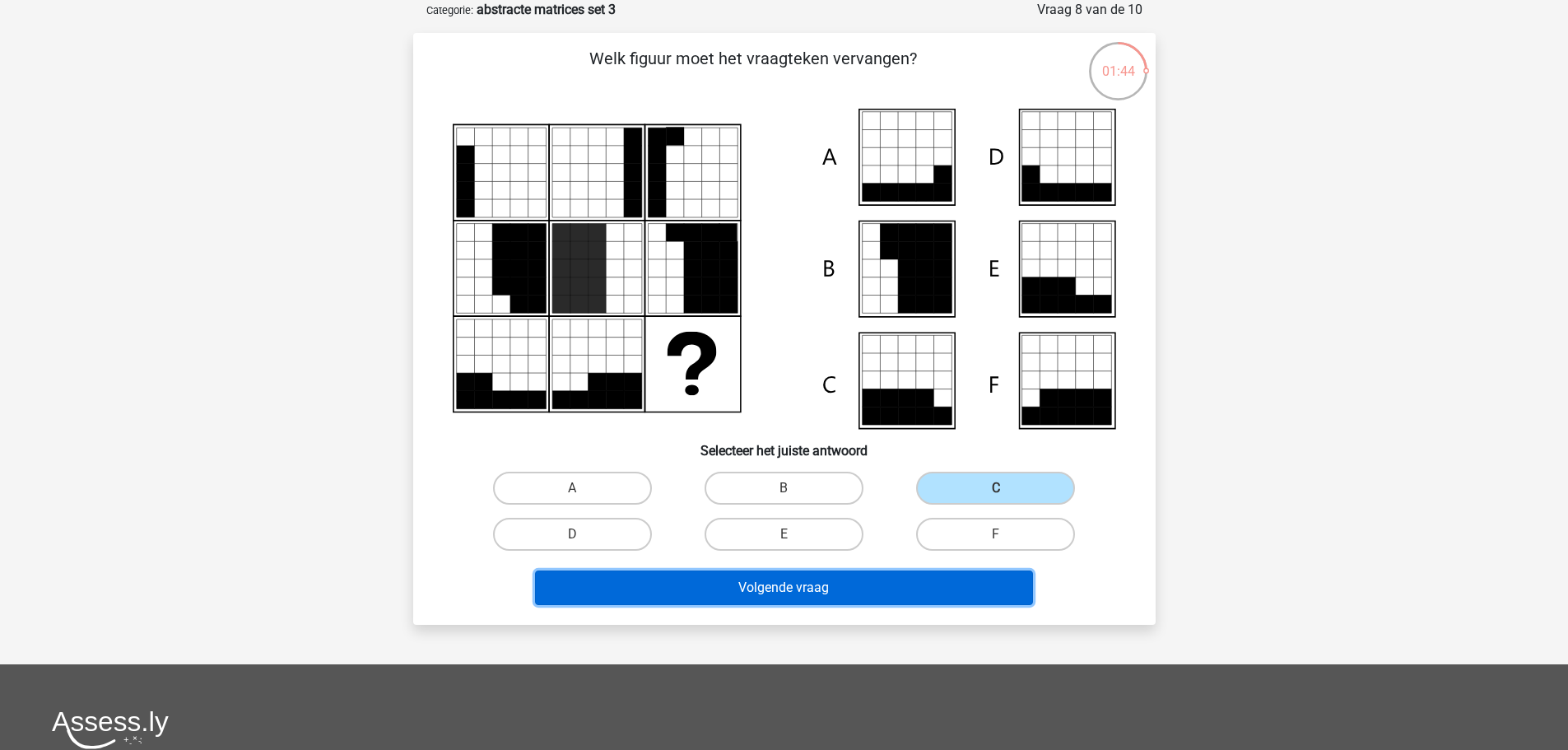
click at [853, 588] on button "Volgende vraag" at bounding box center [784, 588] width 498 height 35
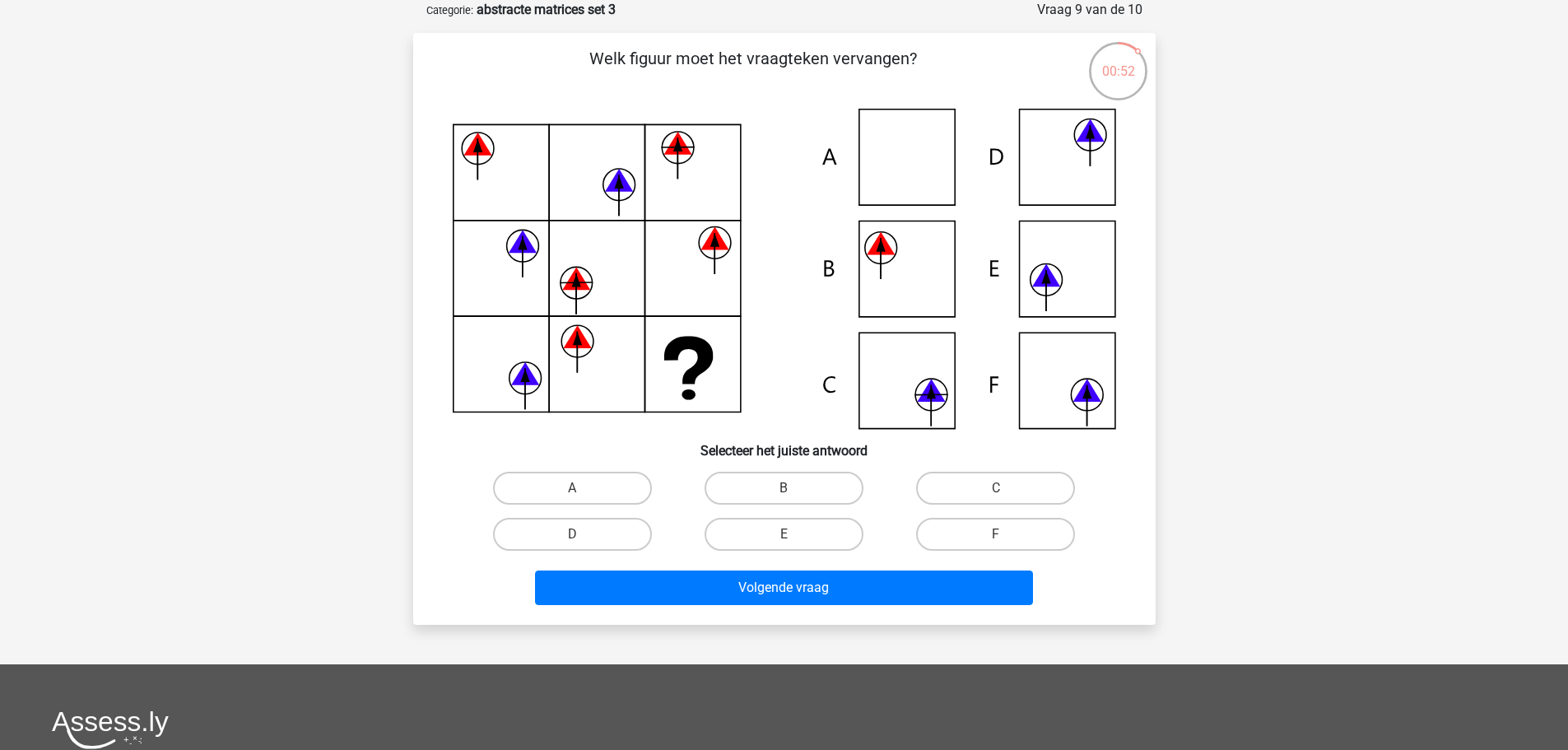
click at [966, 480] on label "C" at bounding box center [995, 488] width 159 height 33
click at [995, 488] on input "C" at bounding box center [1000, 493] width 11 height 11
radio input "true"
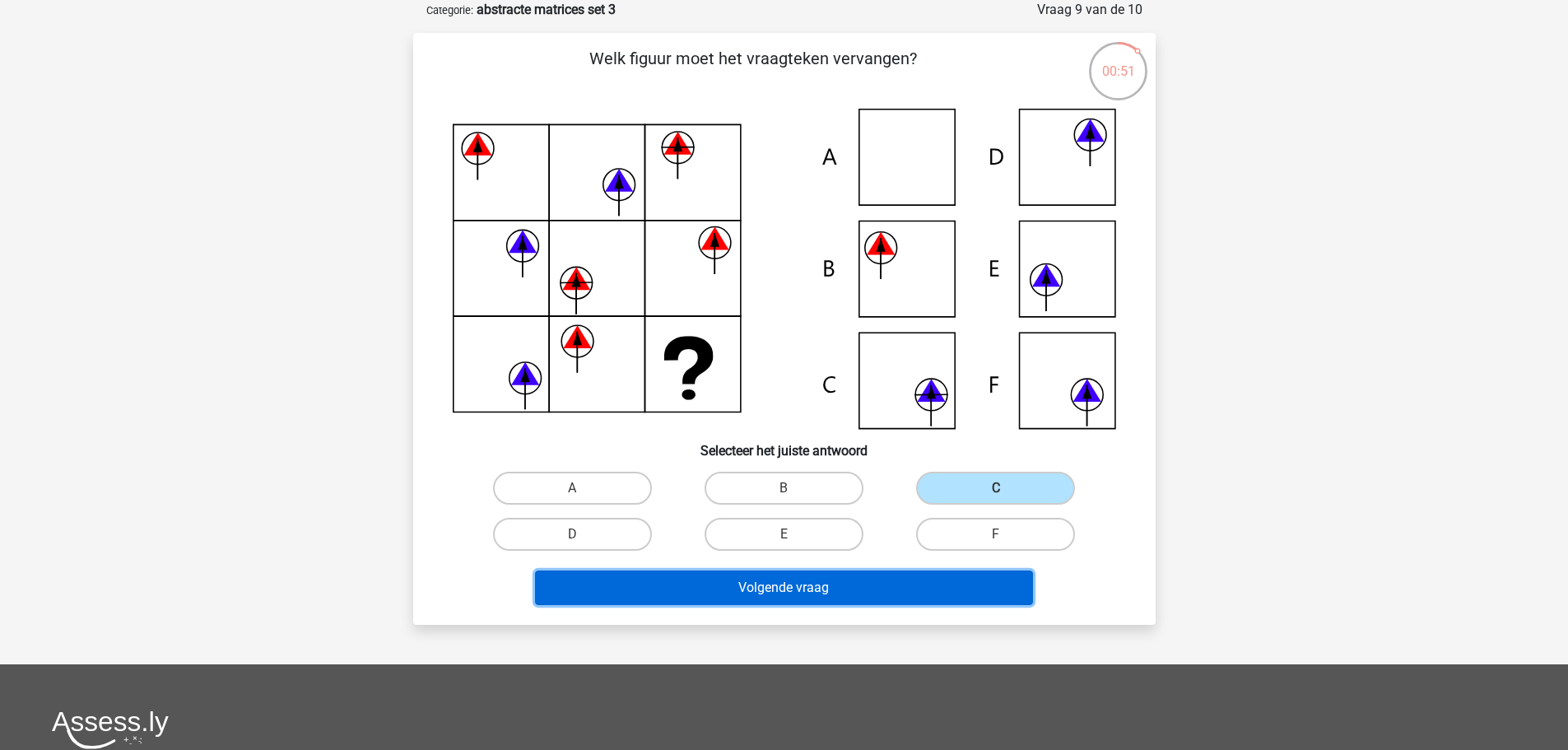
click at [858, 578] on button "Volgende vraag" at bounding box center [784, 588] width 498 height 35
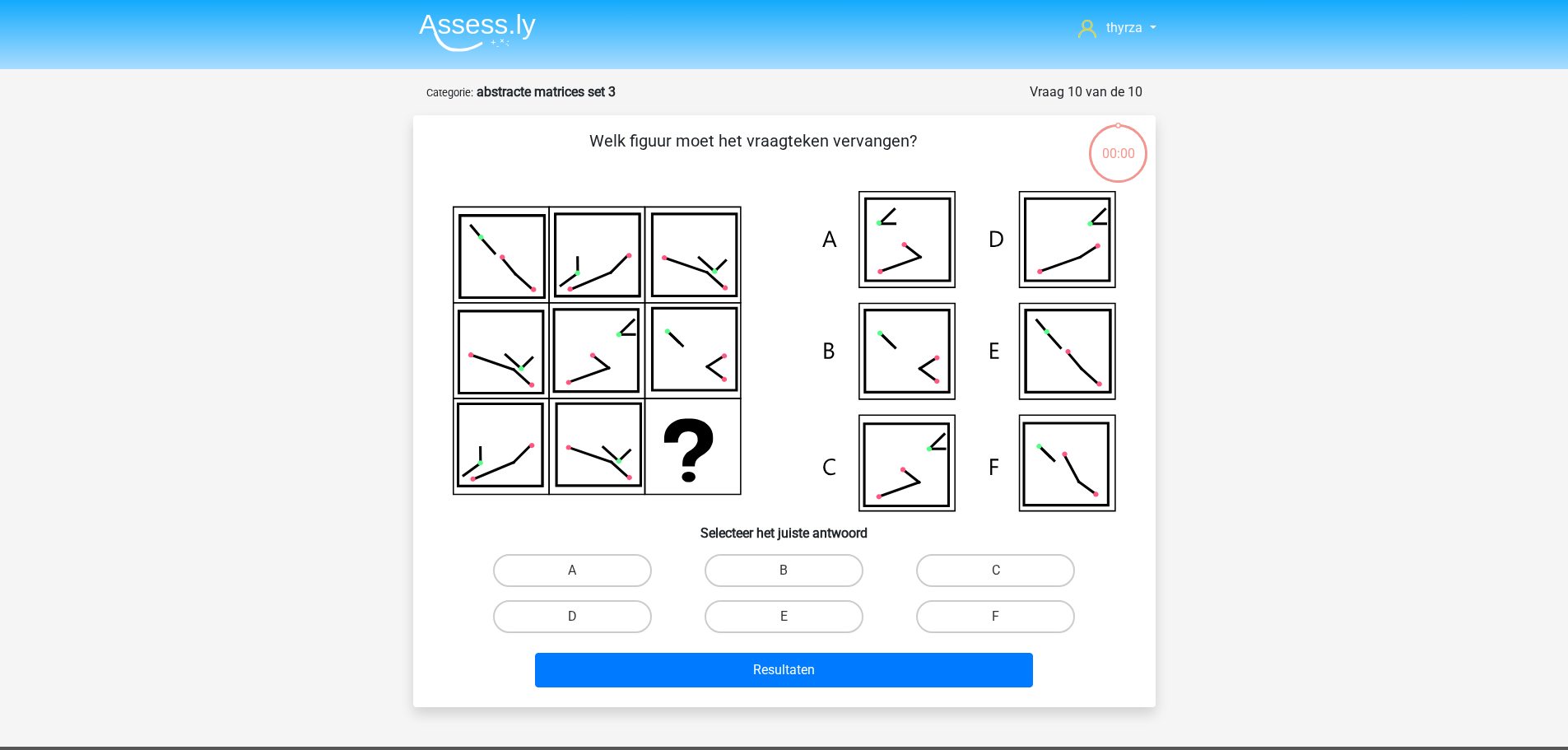
scroll to position [82, 0]
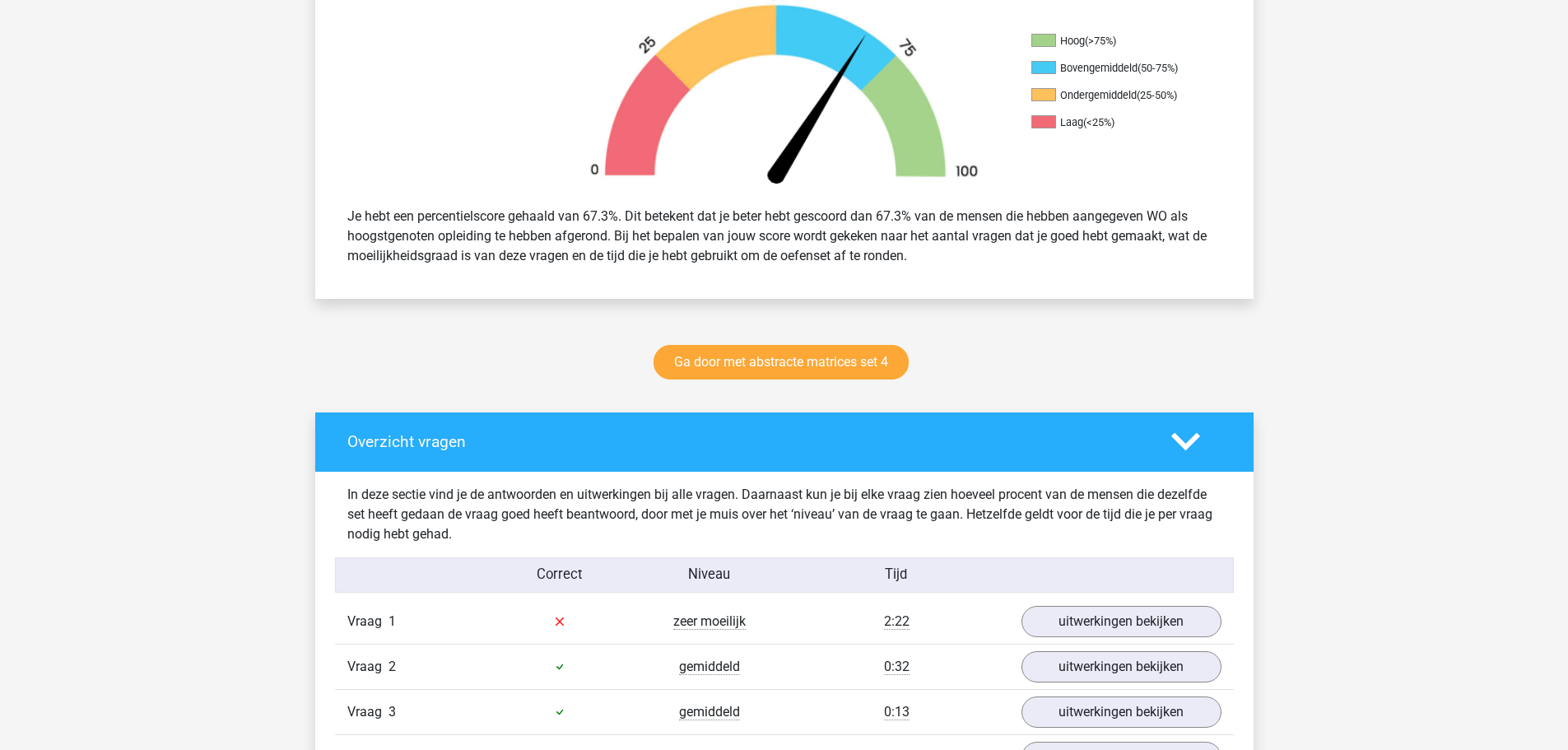
scroll to position [823, 0]
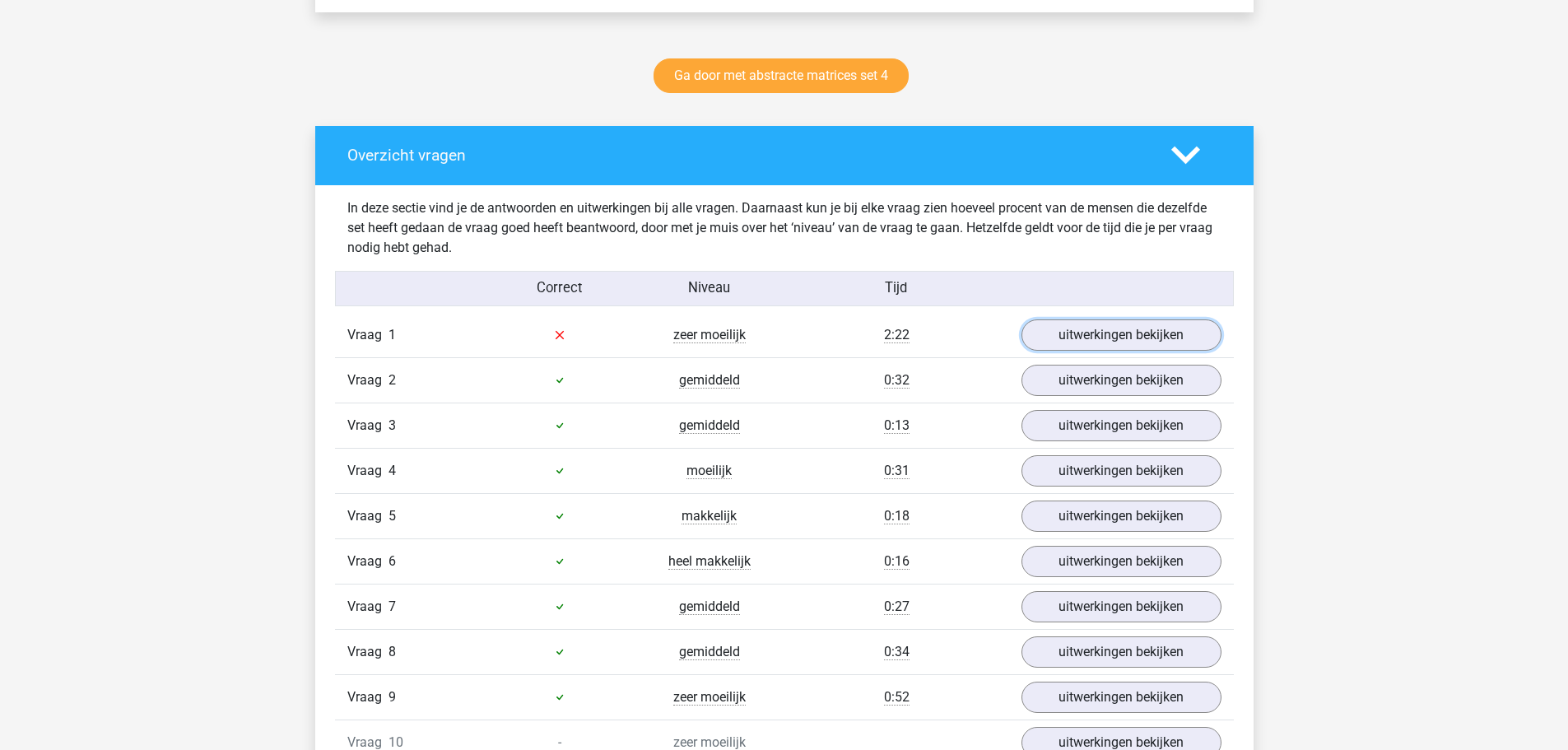
click at [1068, 334] on link "uitwerkingen bekijken" at bounding box center [1121, 335] width 200 height 32
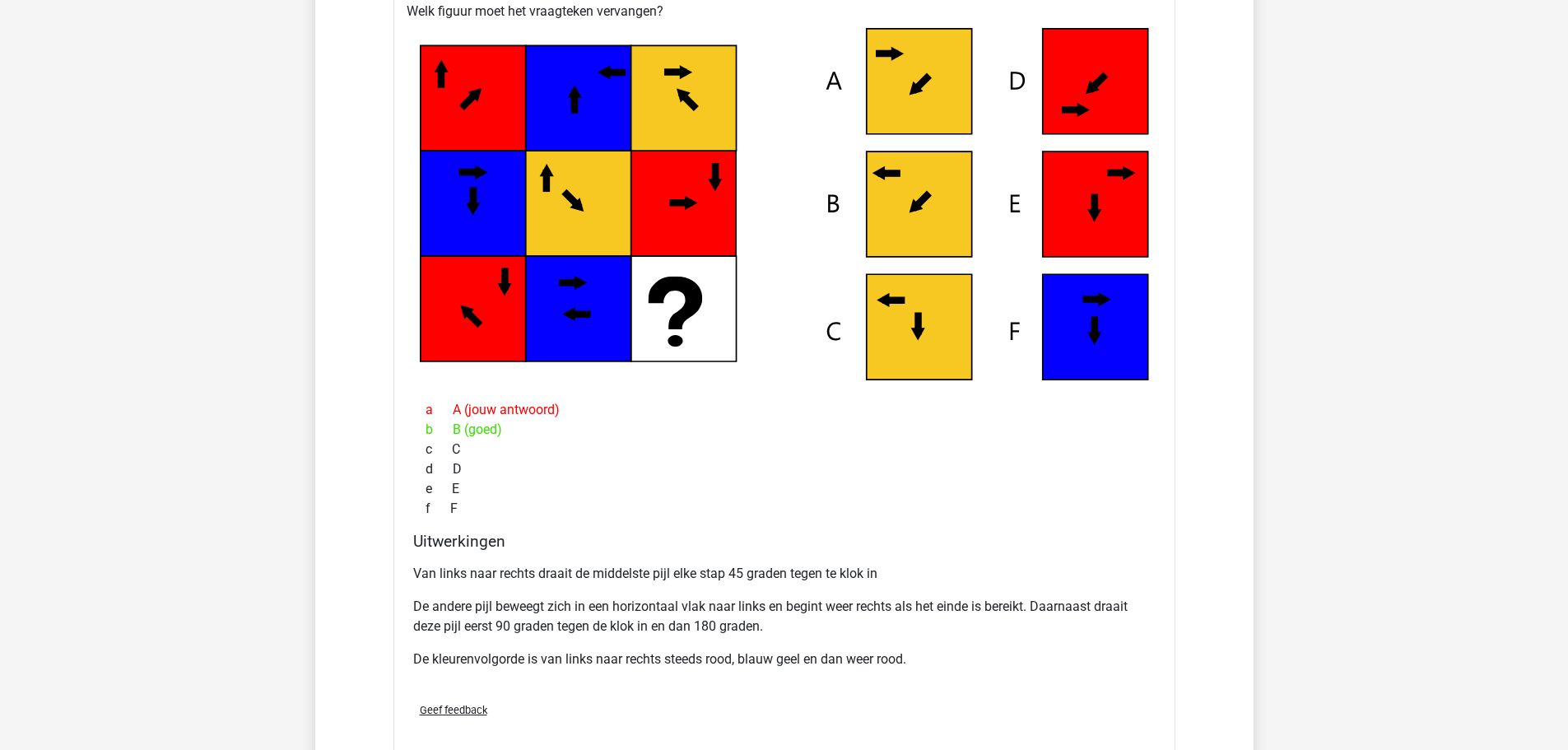
scroll to position [1234, 0]
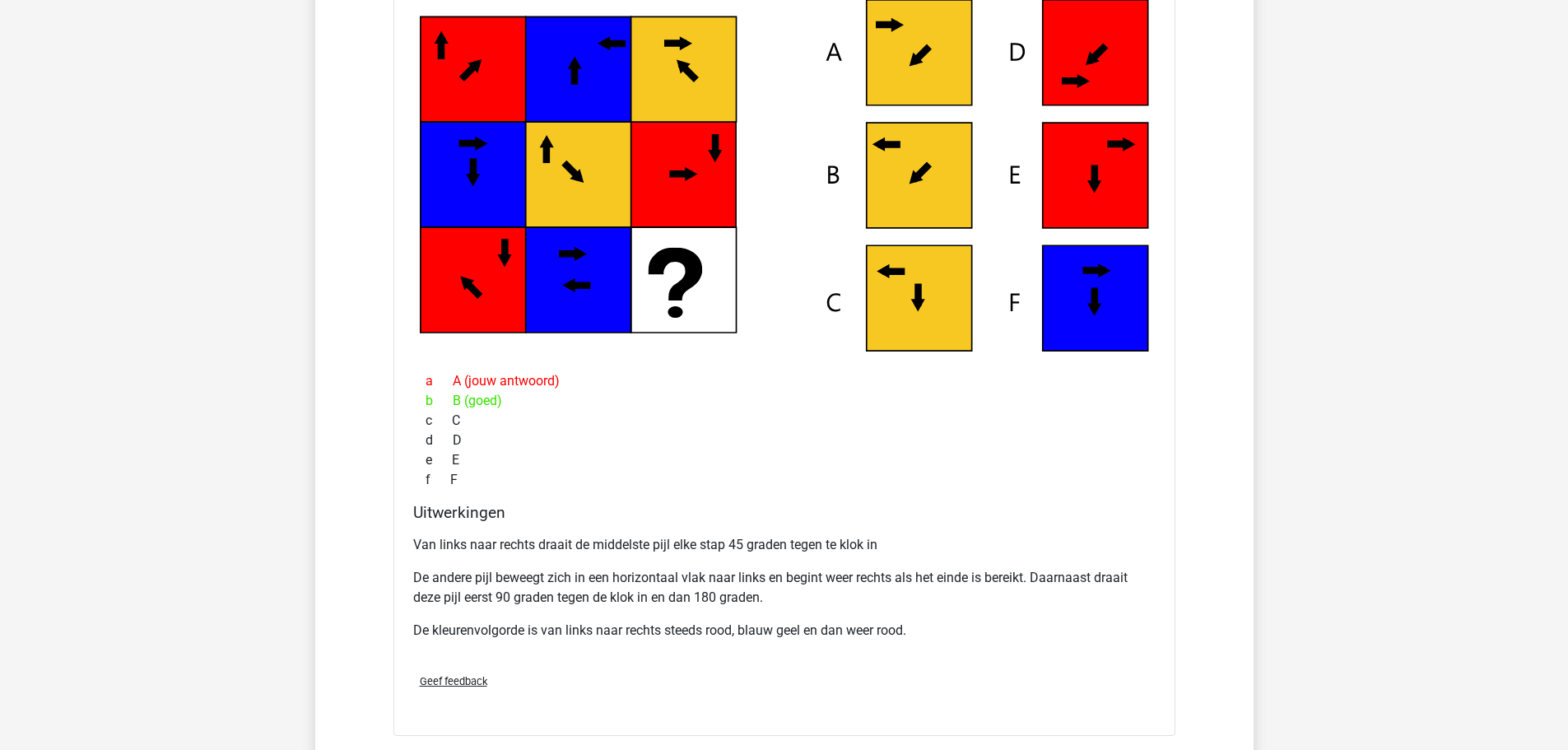
click at [429, 543] on p "Van links naar rechts draait de middelste pijl elke stap 45 graden tegen te klo…" at bounding box center [784, 545] width 742 height 20
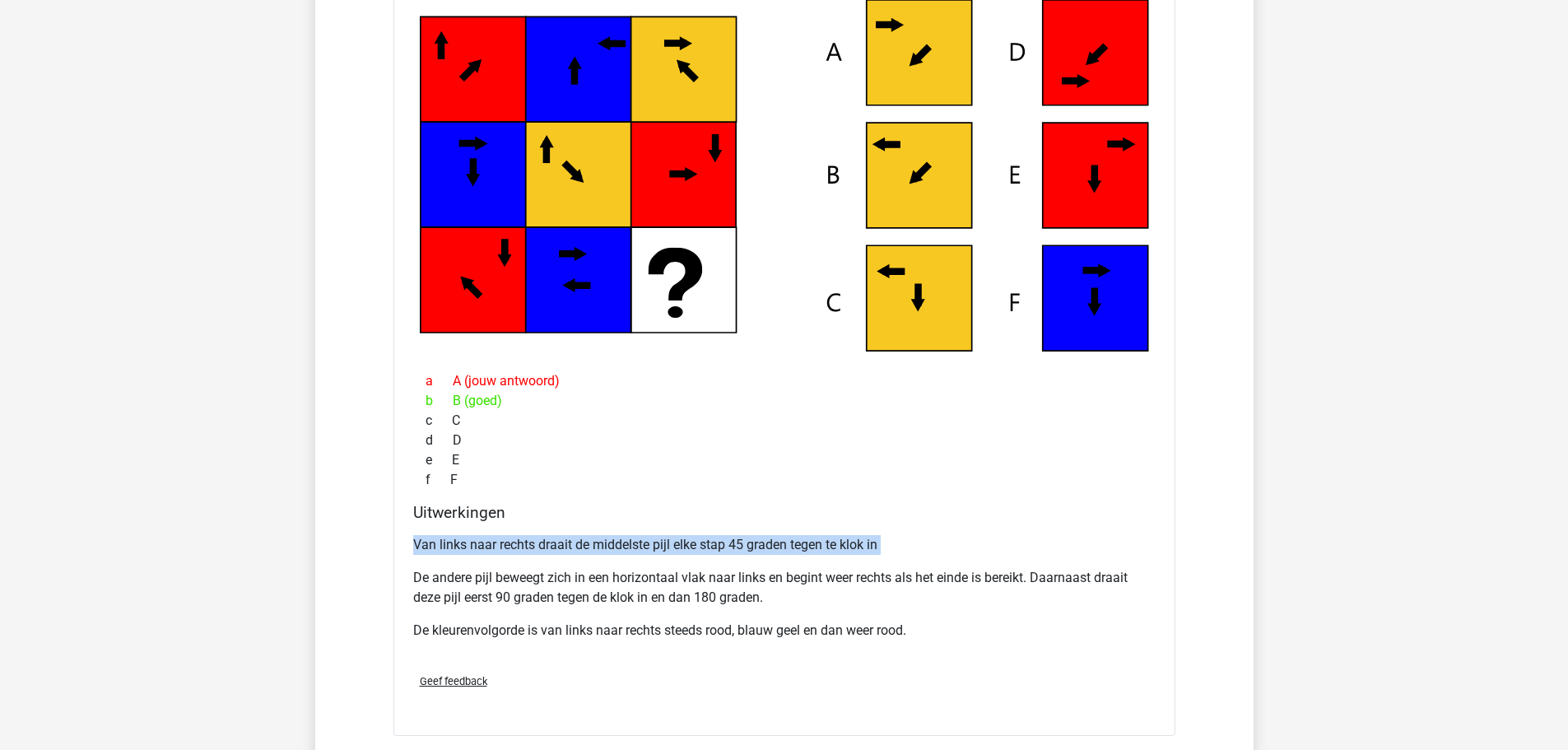
click at [429, 543] on p "Van links naar rechts draait de middelste pijl elke stap 45 graden tegen te klo…" at bounding box center [784, 545] width 742 height 20
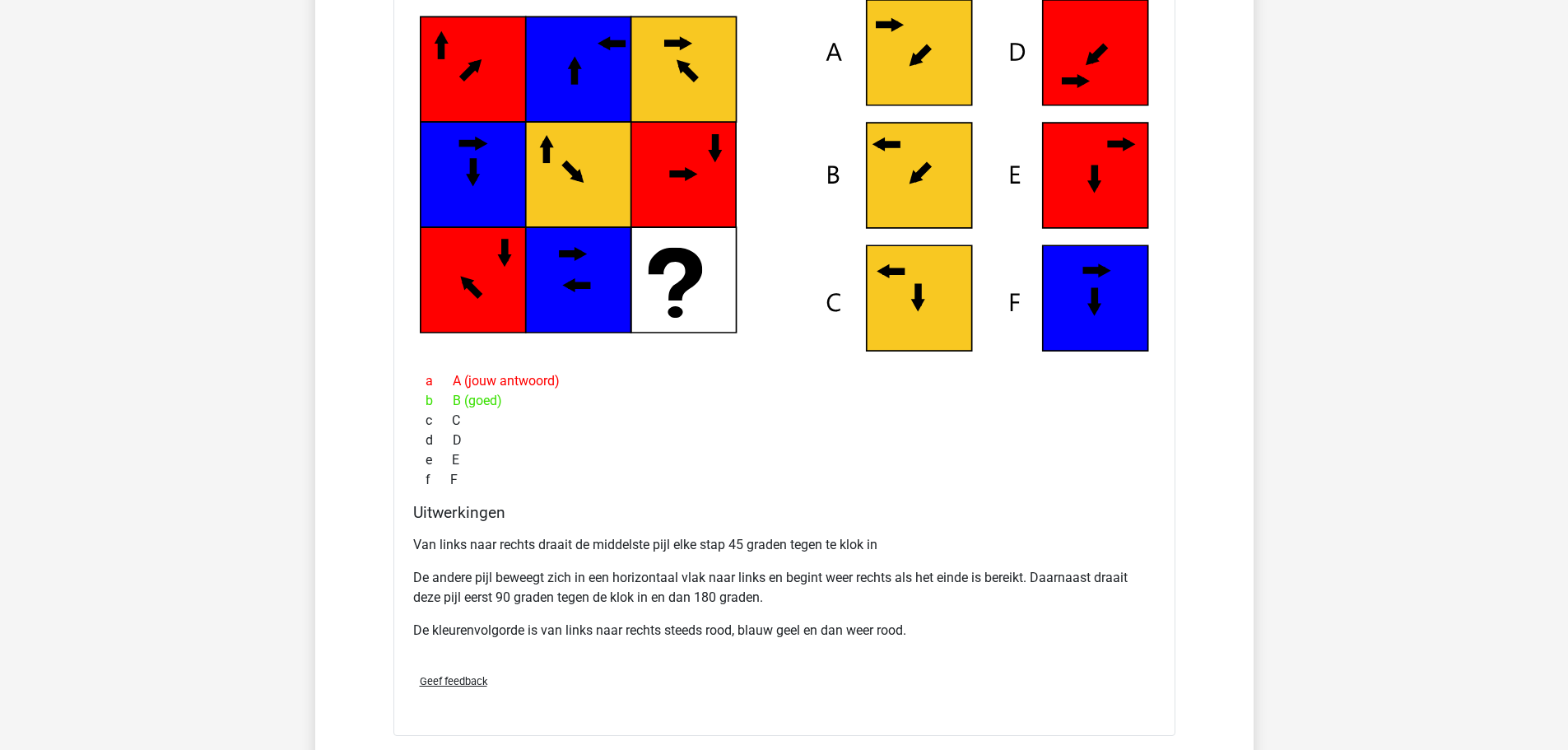
click at [951, 581] on p "De andere pijl beweegt zich in een horizontaal vlak naar links en begint weer r…" at bounding box center [784, 587] width 742 height 39
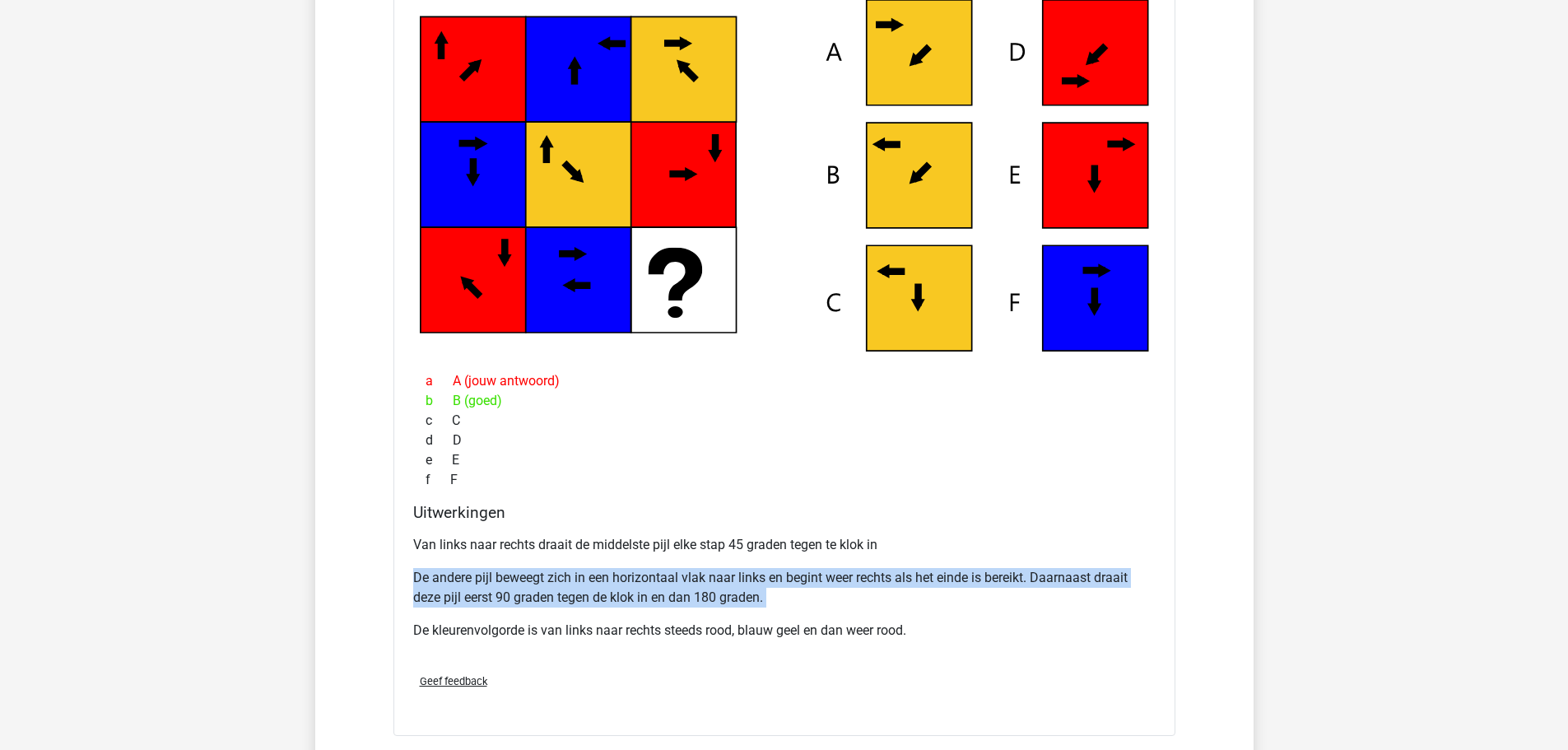
click at [951, 581] on p "De andere pijl beweegt zich in een horizontaal vlak naar links en begint weer r…" at bounding box center [784, 587] width 742 height 39
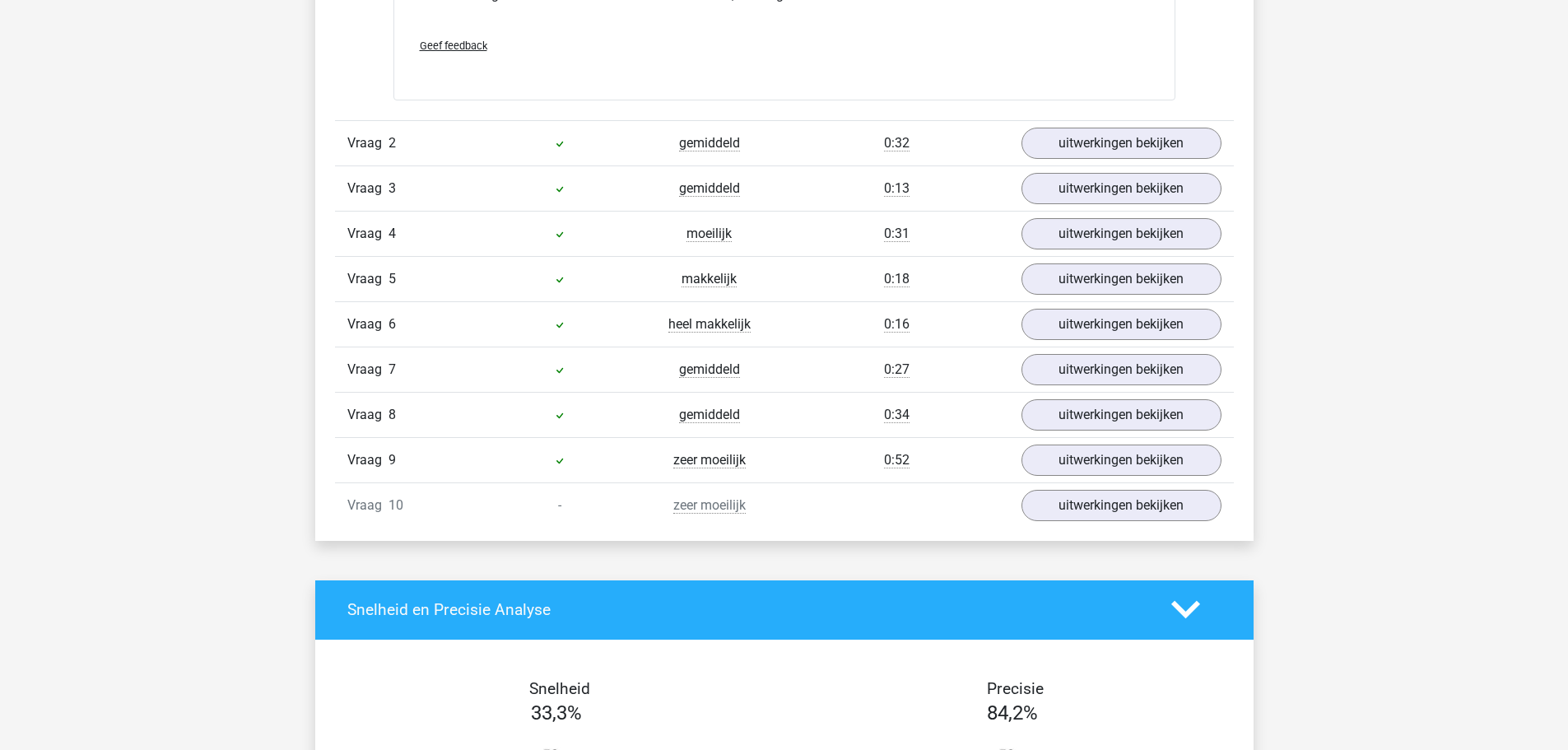
scroll to position [1893, 0]
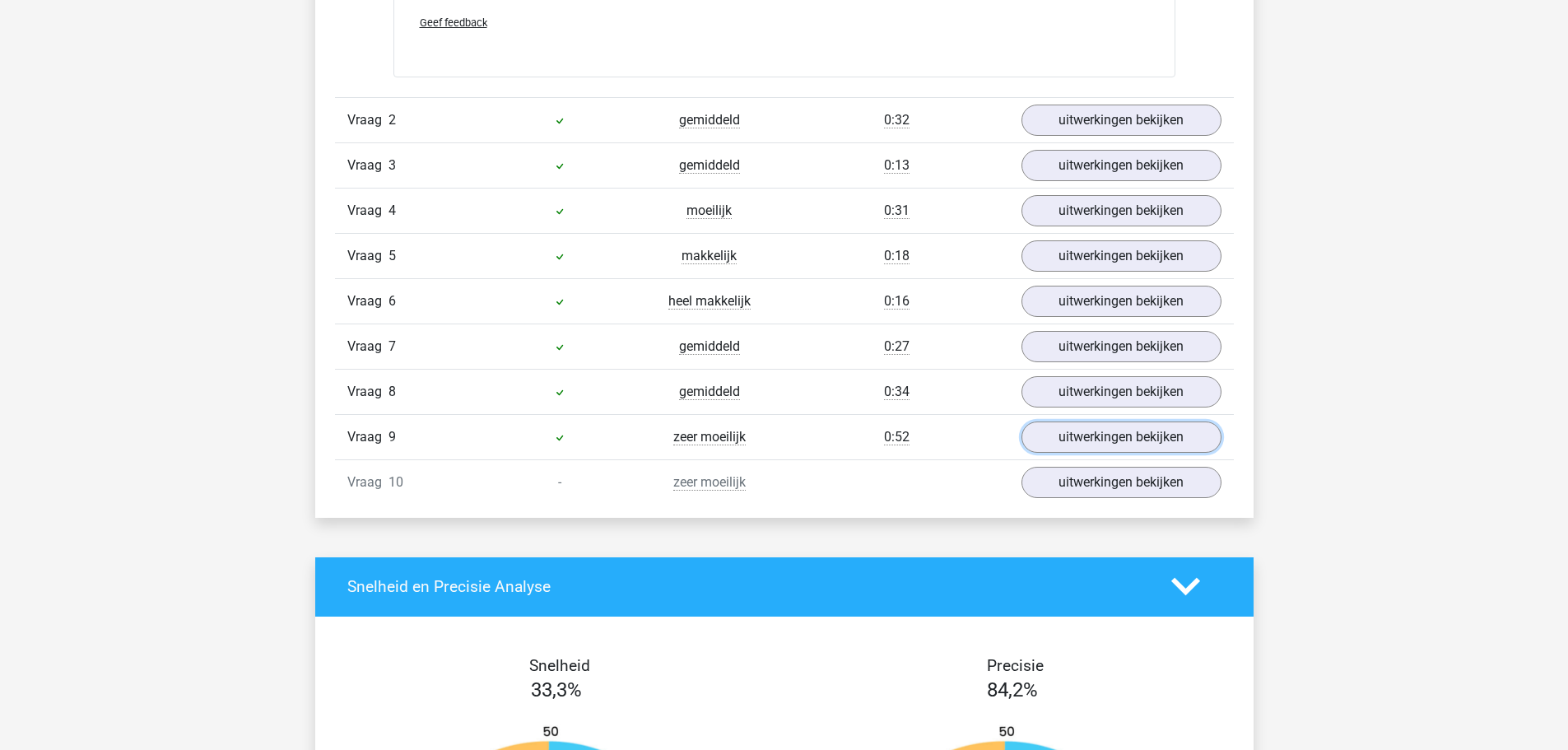
click at [1094, 442] on link "uitwerkingen bekijken" at bounding box center [1121, 436] width 200 height 32
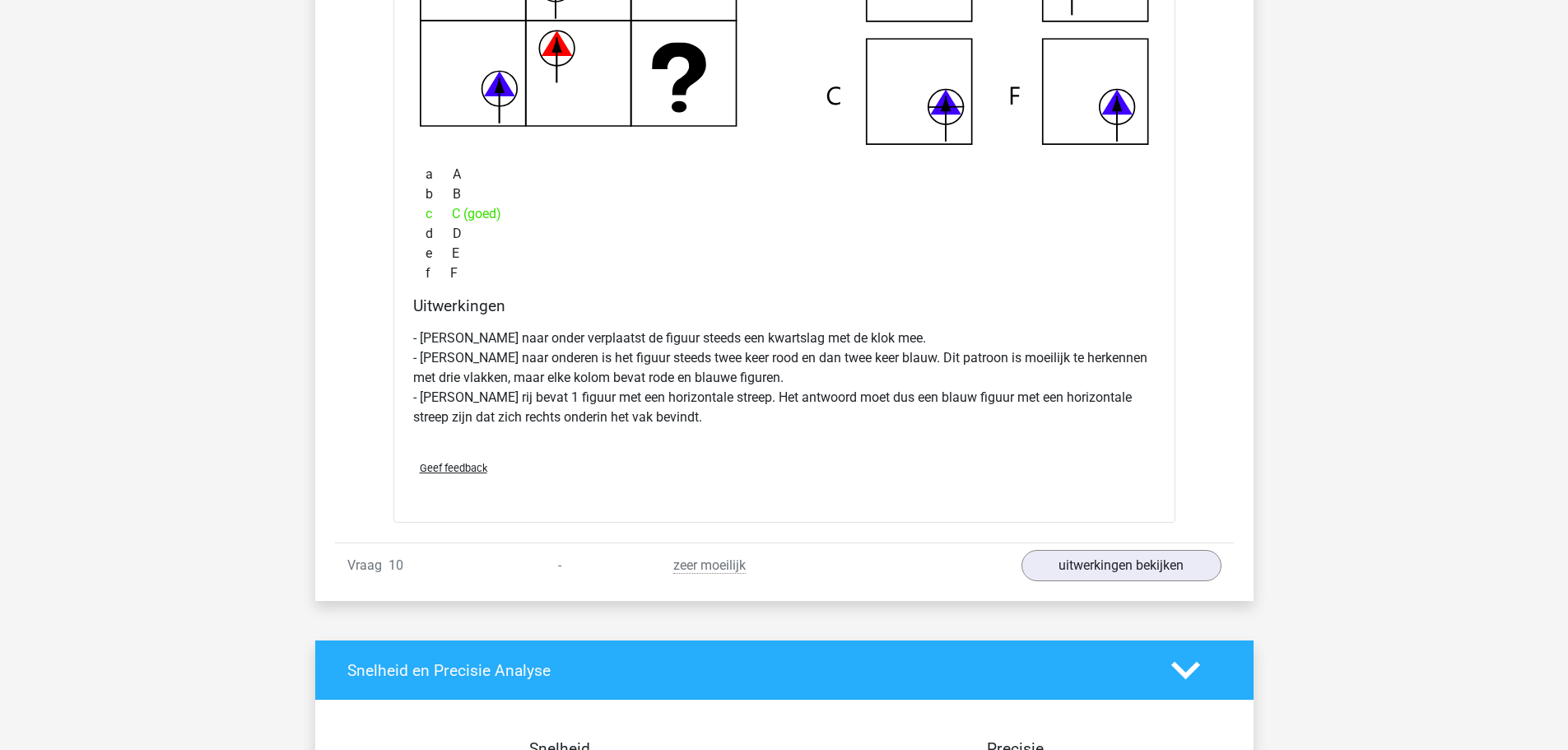
scroll to position [2634, 0]
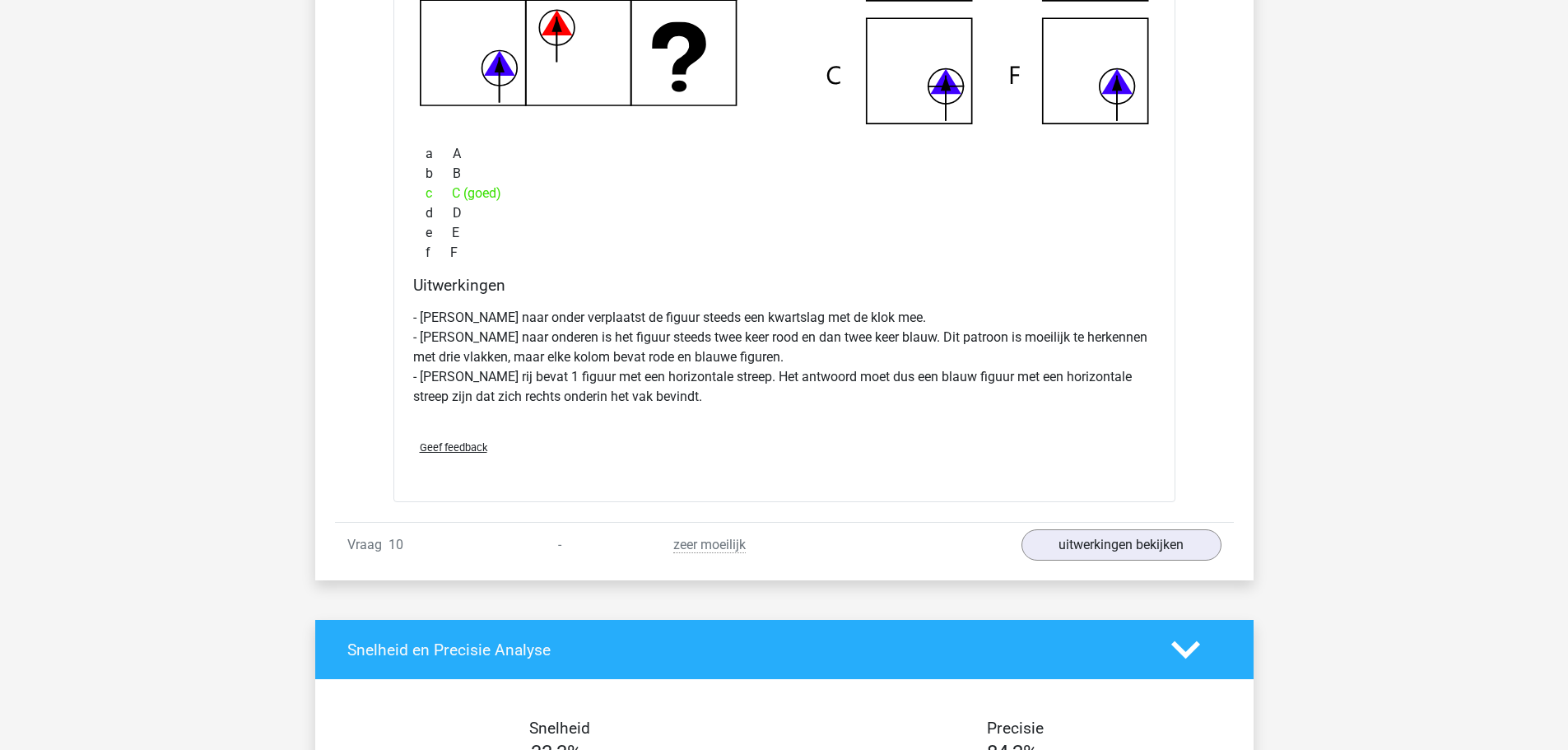
click at [438, 315] on p "- Van boven naar onder verplaatst de figuur steeds een kwartslag met de klok me…" at bounding box center [784, 357] width 742 height 99
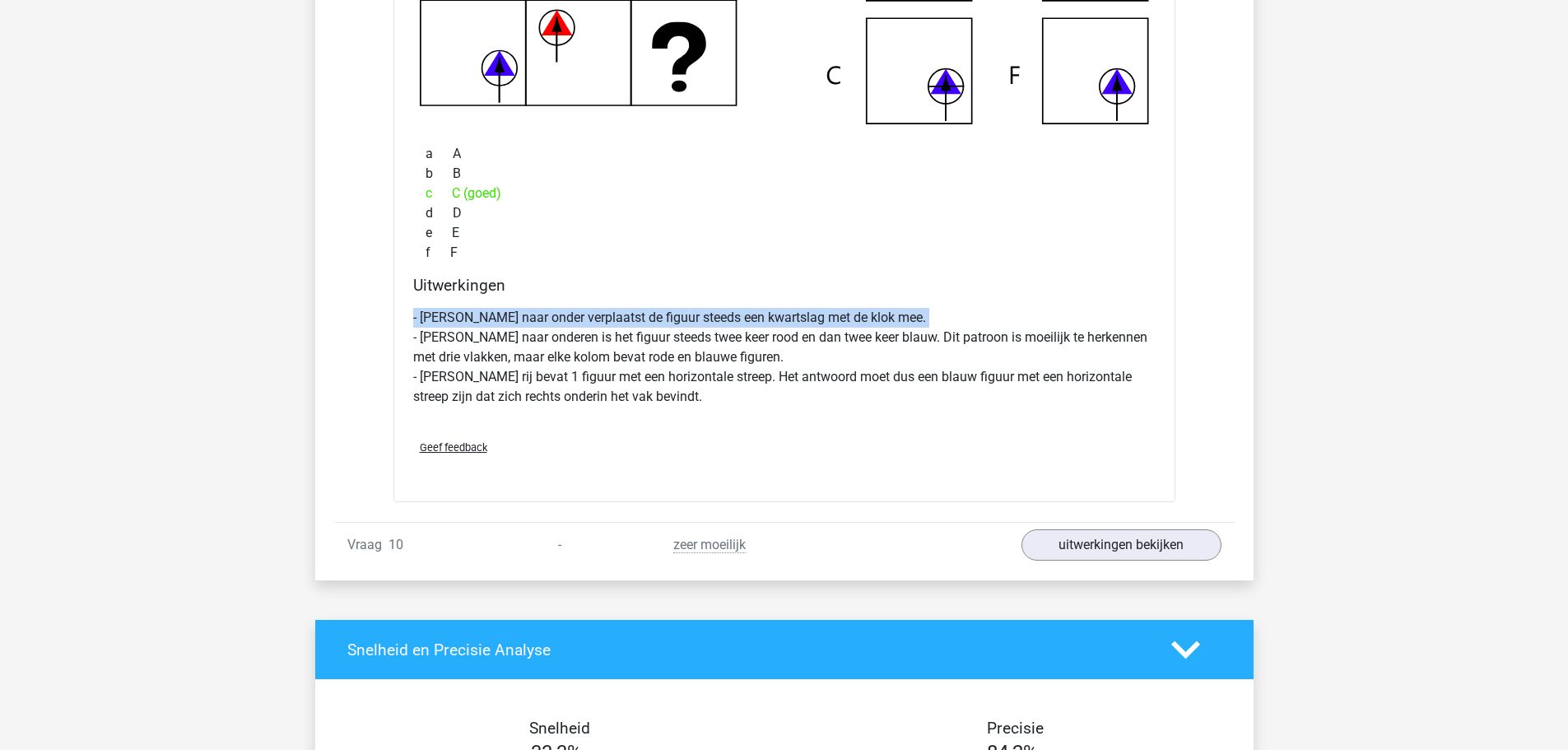
click at [438, 315] on p "- Van boven naar onder verplaatst de figuur steeds een kwartslag met de klok me…" at bounding box center [784, 357] width 742 height 99
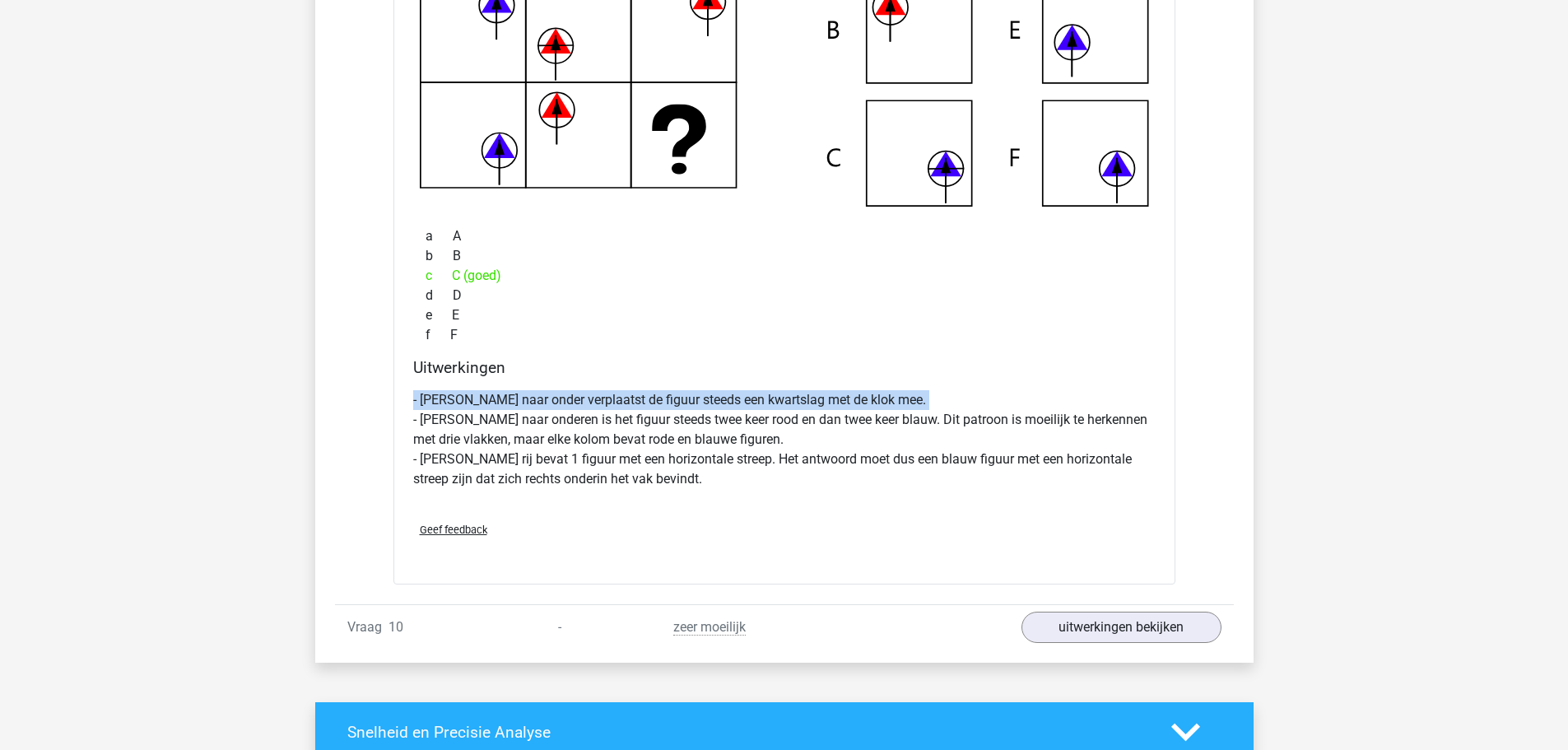
scroll to position [2470, 0]
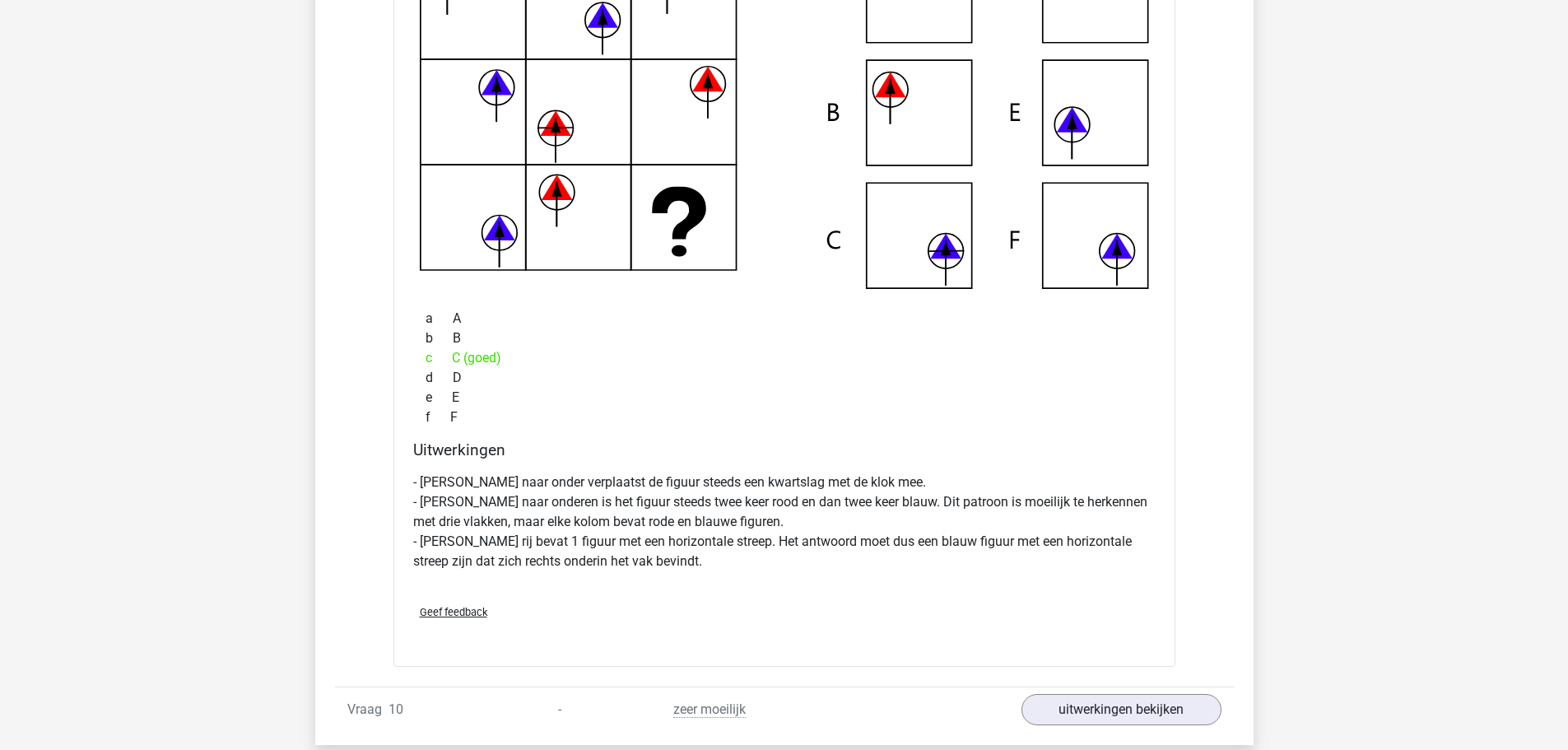
click at [489, 495] on p "- Van boven naar onder verplaatst de figuur steeds een kwartslag met de klok me…" at bounding box center [784, 522] width 742 height 99
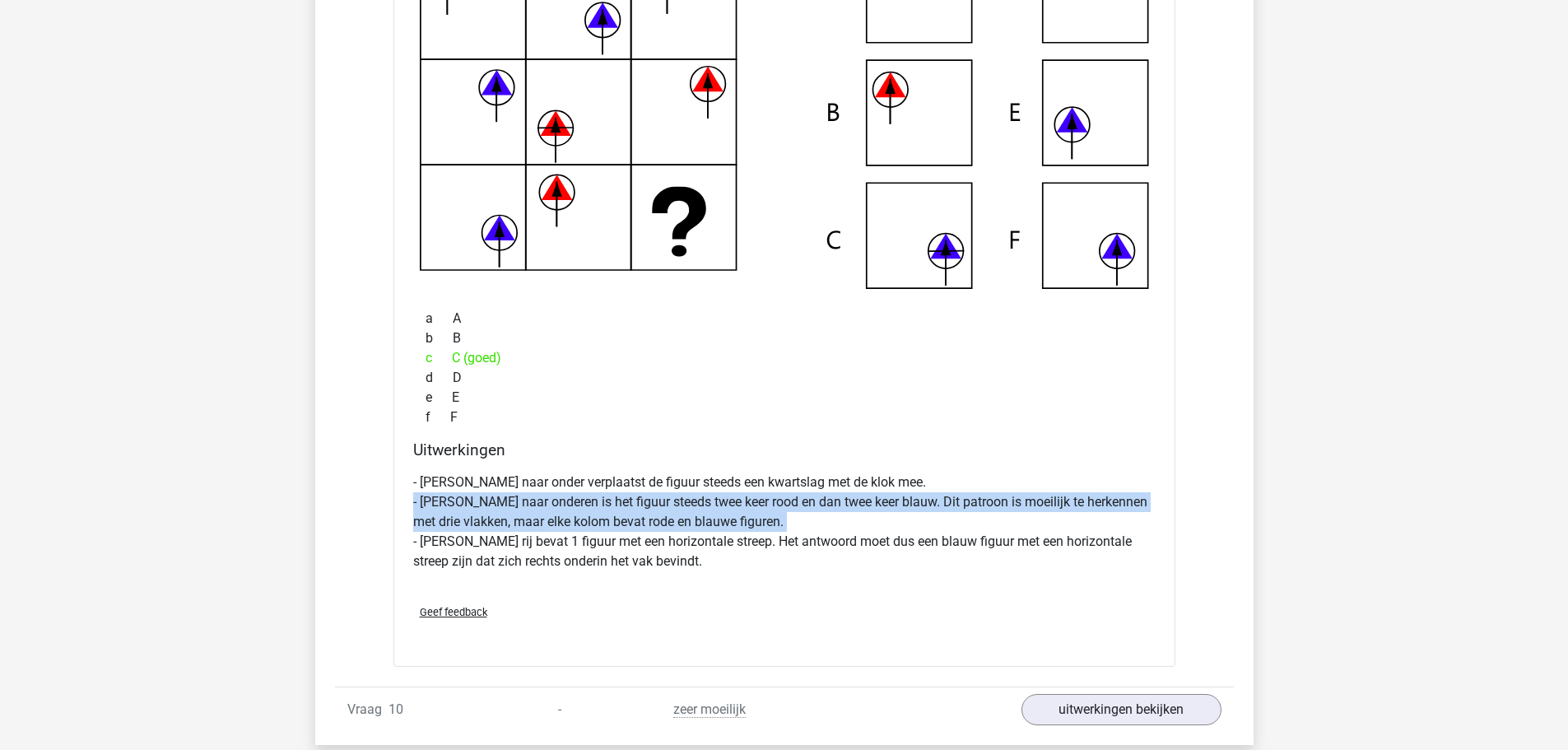
click at [489, 495] on p "- Van boven naar onder verplaatst de figuur steeds een kwartslag met de klok me…" at bounding box center [784, 522] width 742 height 99
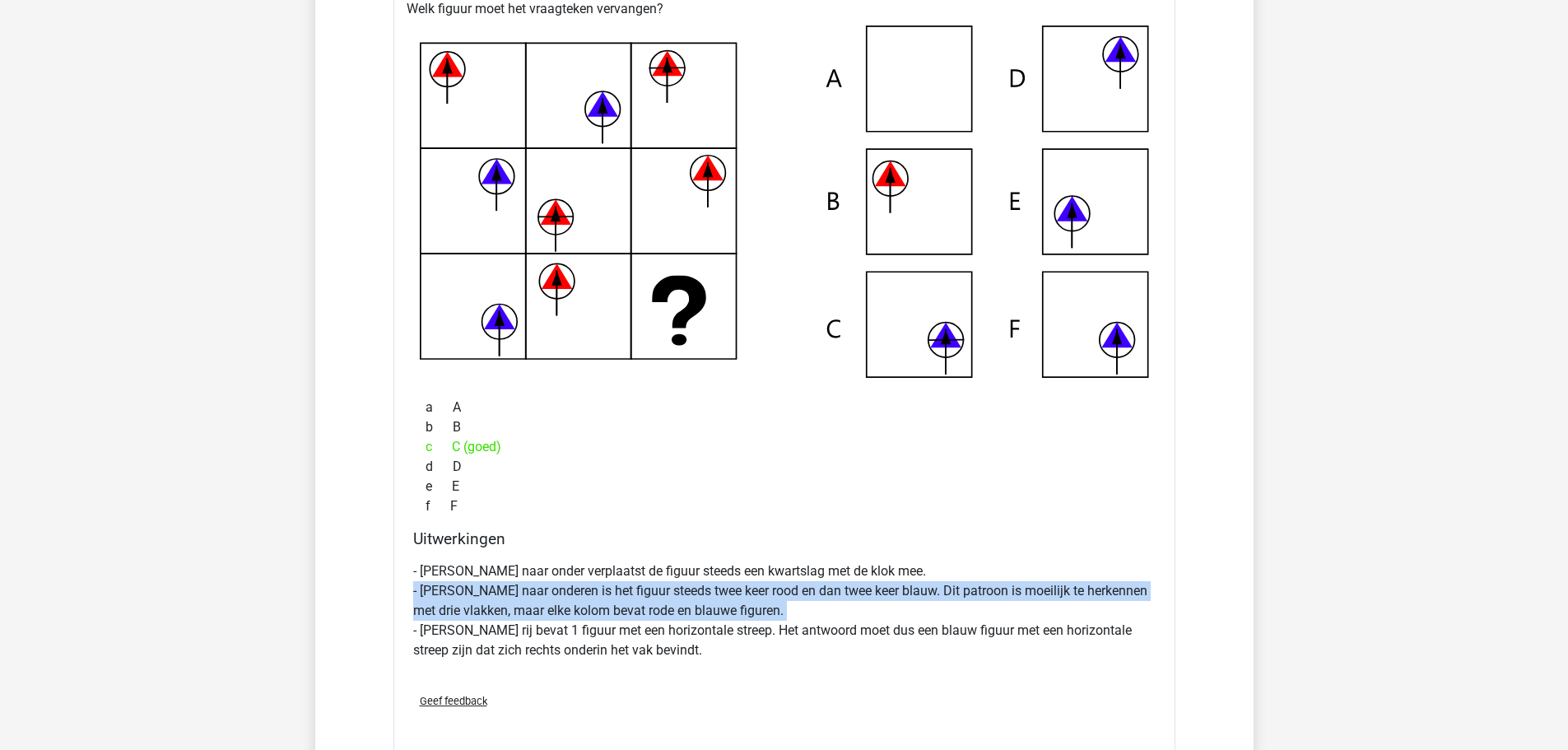
scroll to position [2387, 0]
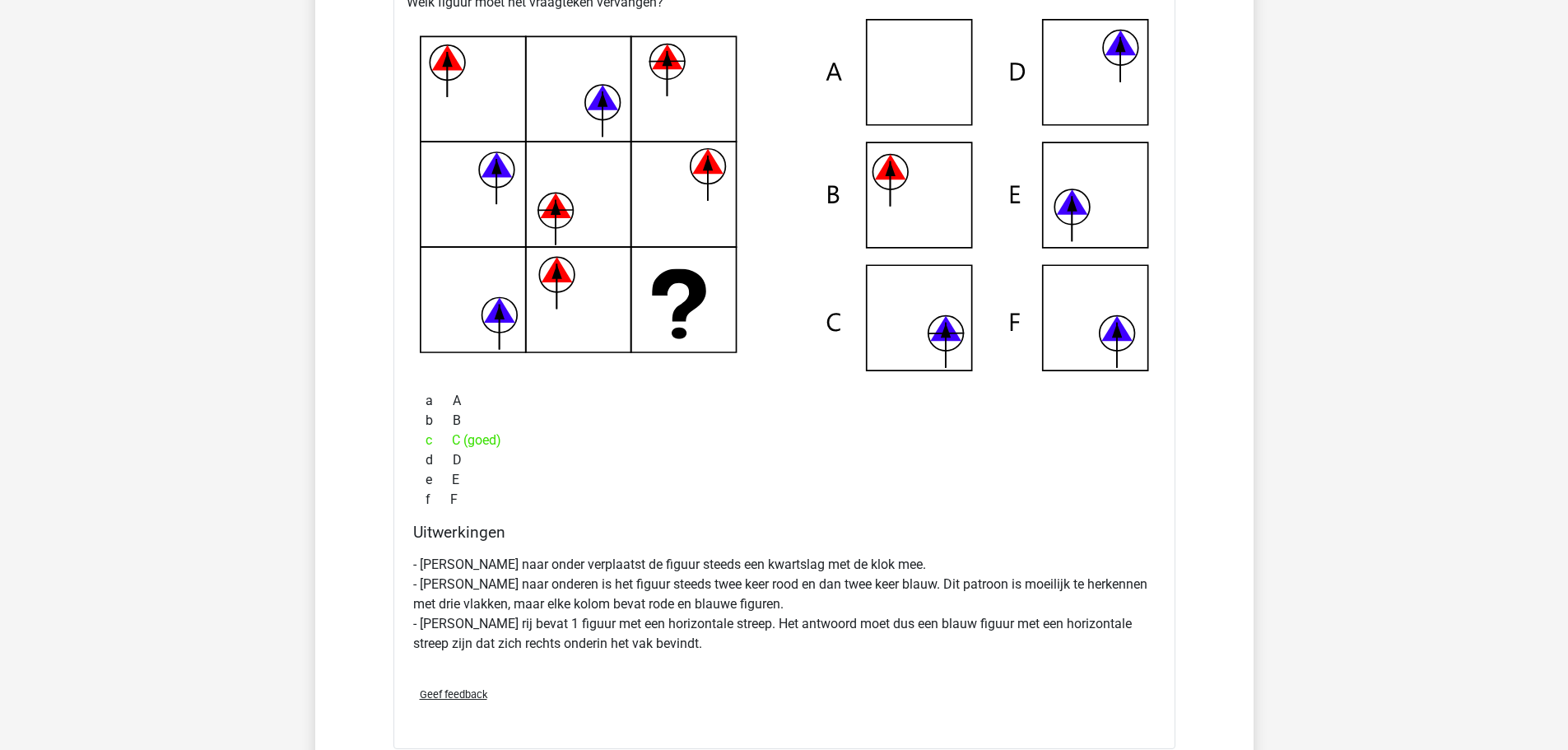
click at [490, 630] on p "- Van boven naar onder verplaatst de figuur steeds een kwartslag met de klok me…" at bounding box center [784, 603] width 742 height 99
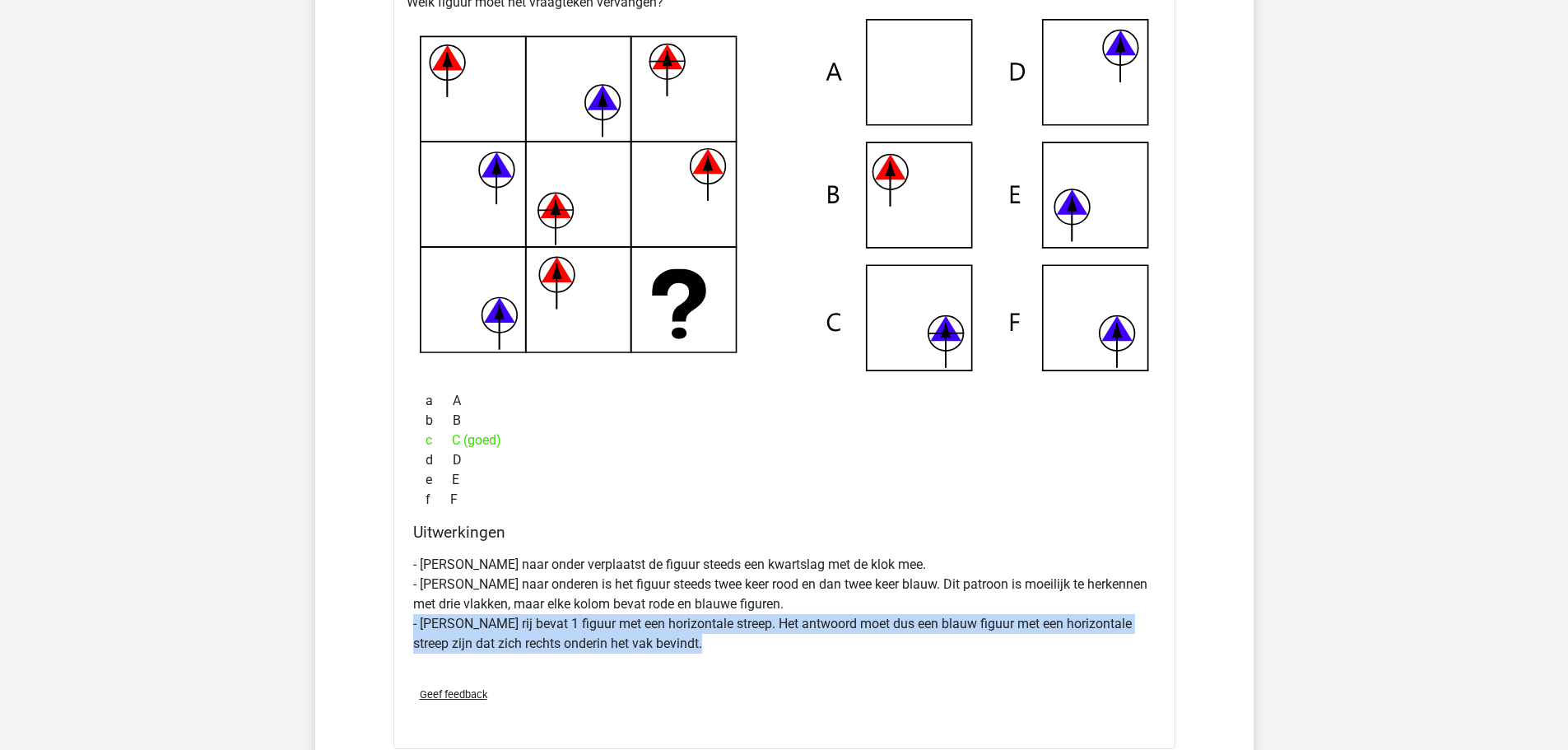
click at [490, 630] on p "- Van boven naar onder verplaatst de figuur steeds een kwartslag met de klok me…" at bounding box center [784, 603] width 742 height 99
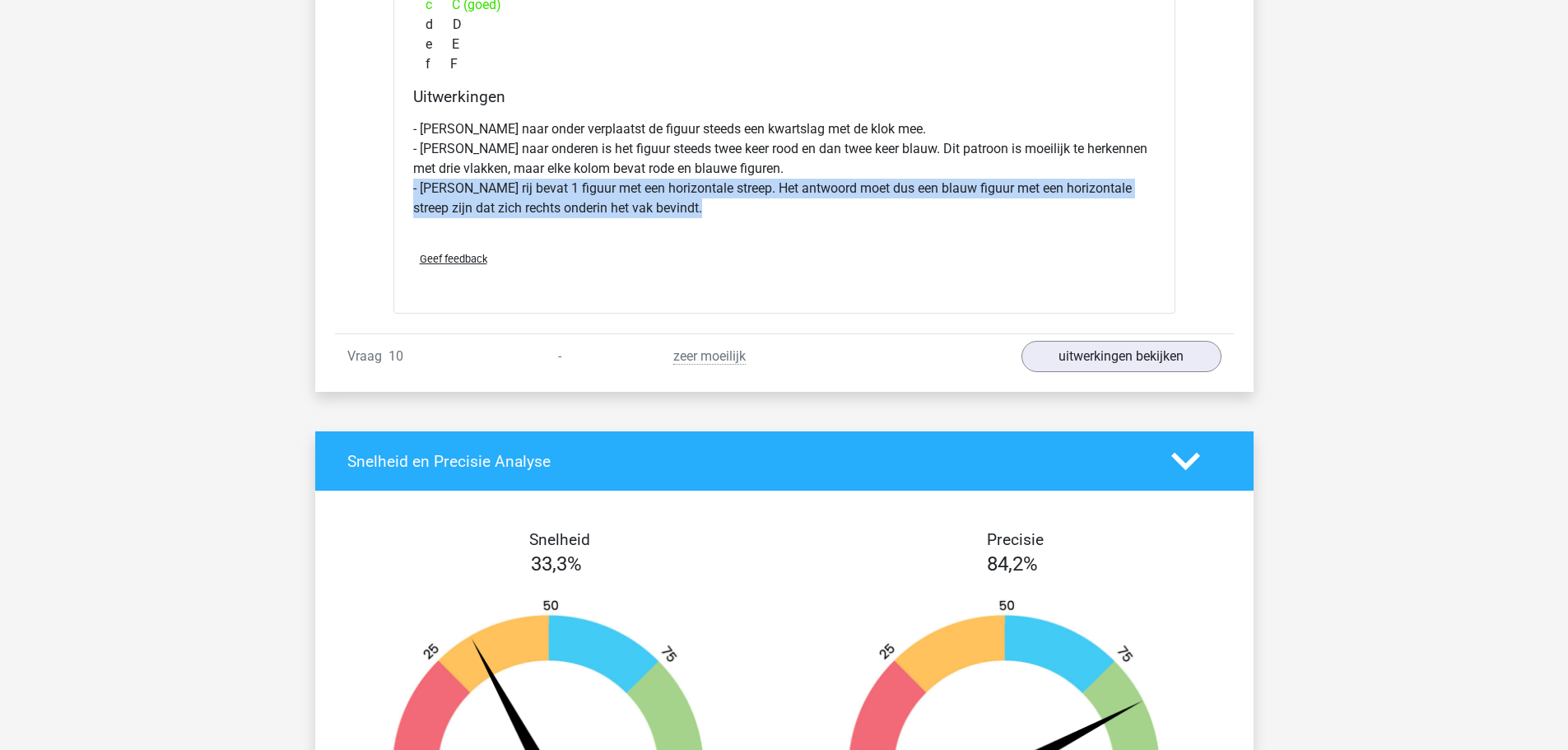
scroll to position [3045, 0]
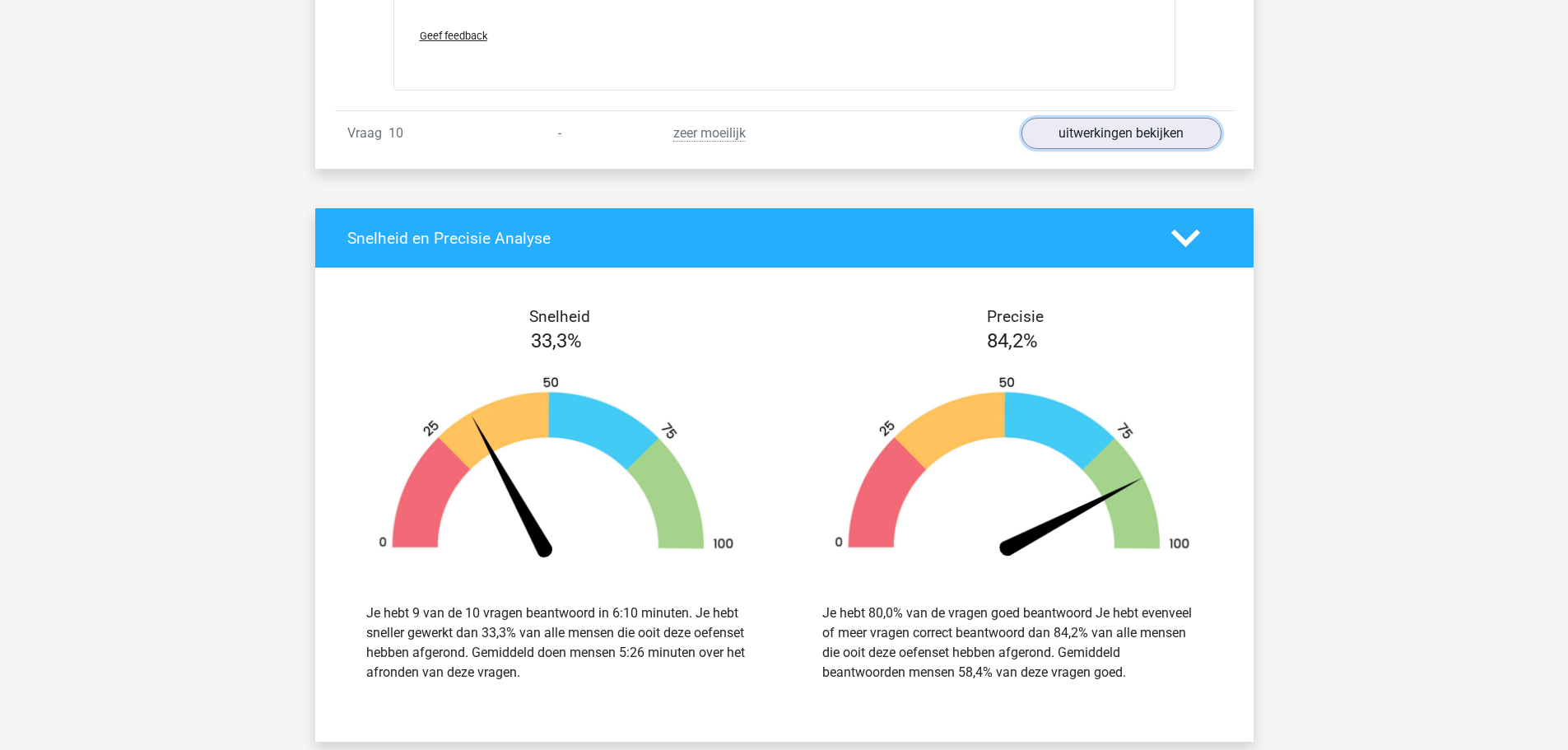
click at [1109, 136] on link "uitwerkingen bekijken" at bounding box center [1121, 133] width 200 height 32
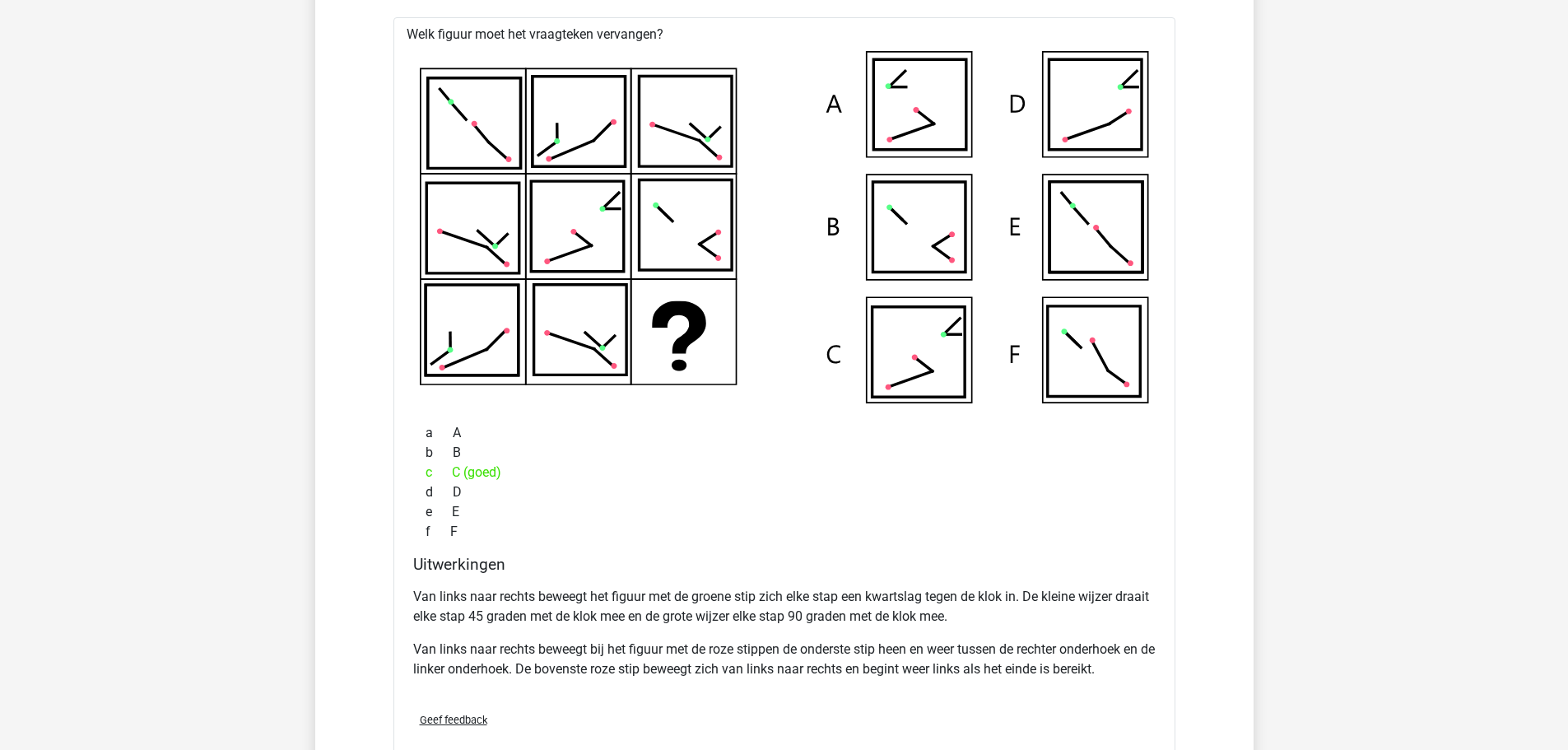
scroll to position [3210, 0]
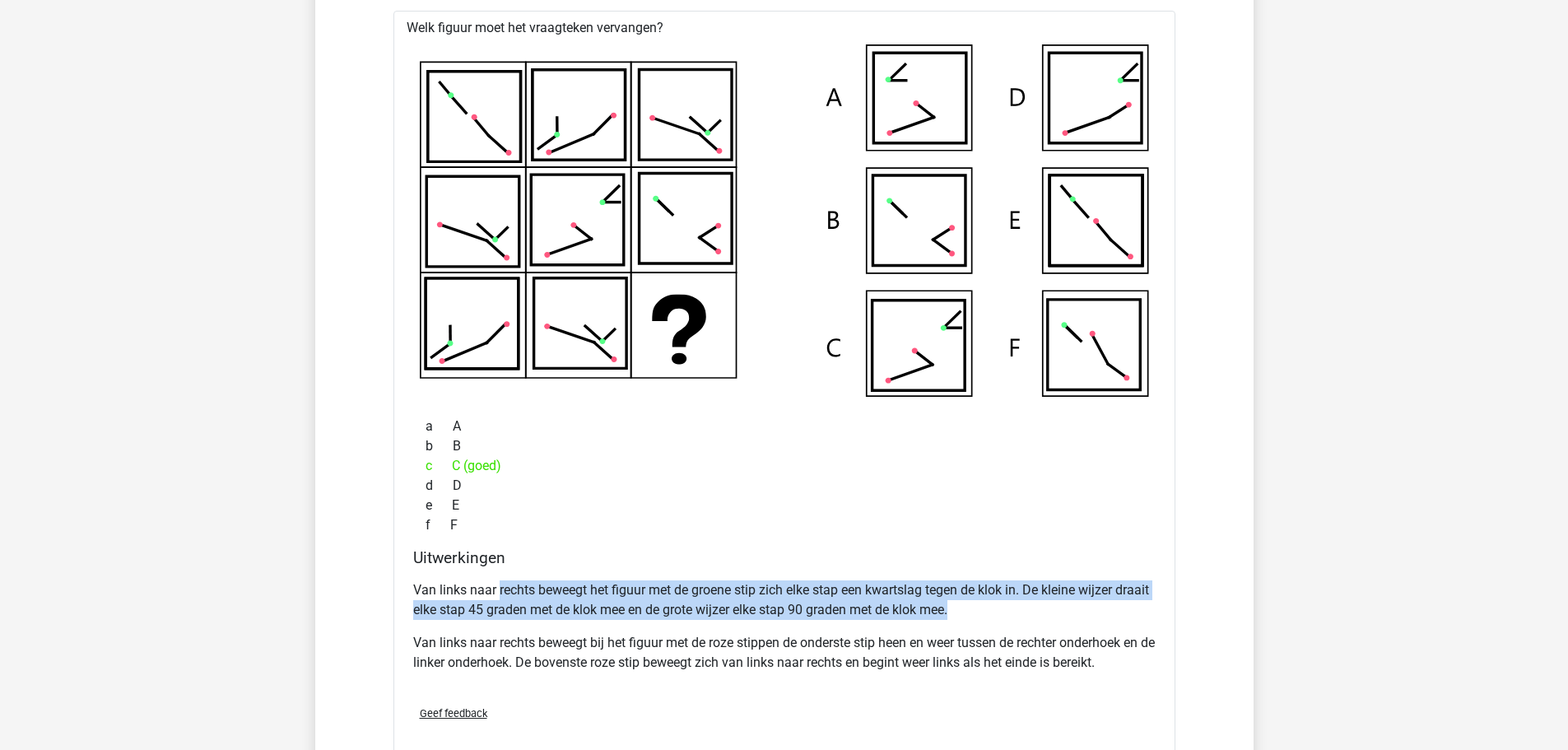
drag, startPoint x: 497, startPoint y: 590, endPoint x: 1043, endPoint y: 615, distance: 546.6
click at [1043, 615] on p "Van links naar rechts beweegt het figuur met de groene stip zich elke stap een …" at bounding box center [784, 599] width 742 height 39
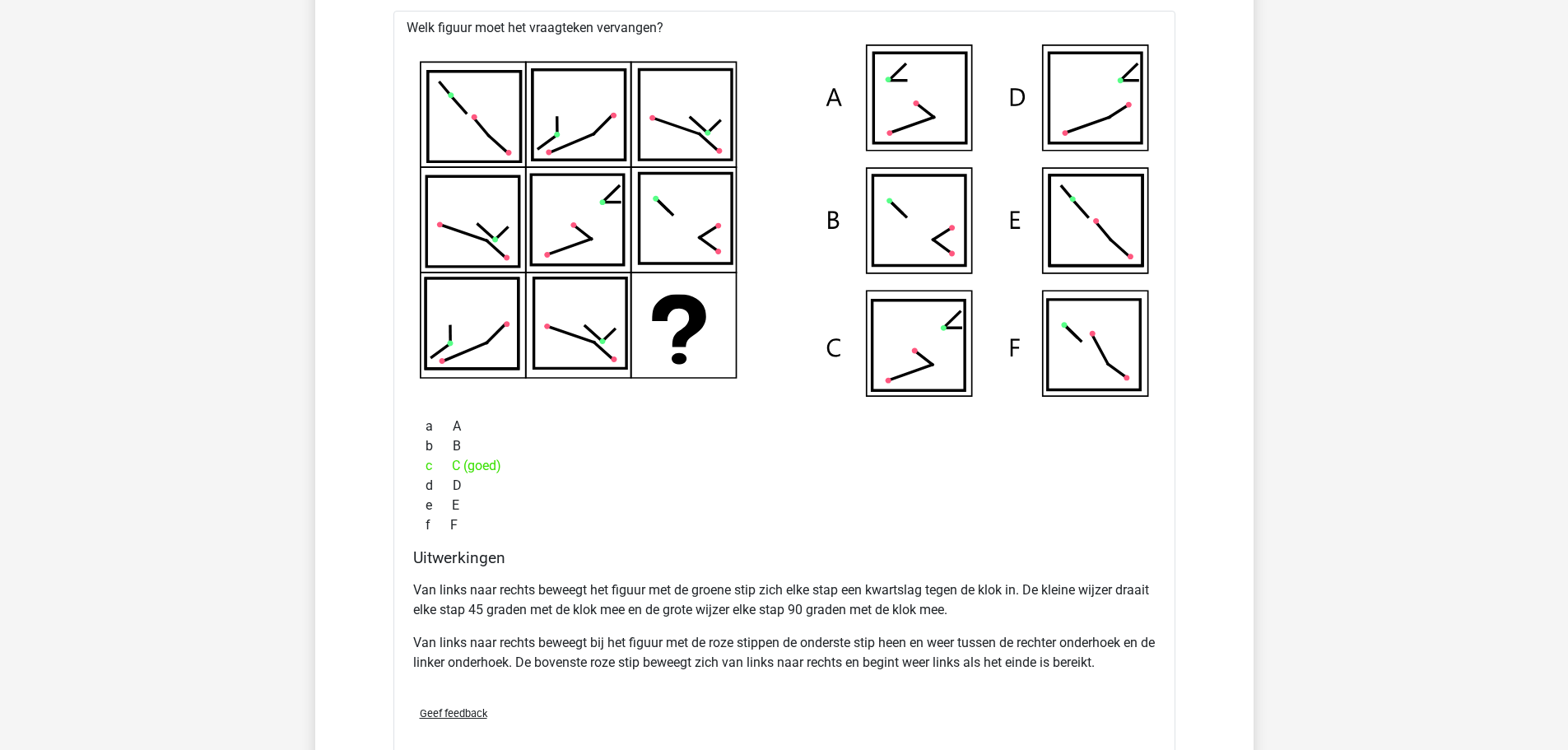
click at [521, 648] on p "Van links naar rechts beweegt bij het figuur met de roze stippen de onderste st…" at bounding box center [784, 652] width 742 height 39
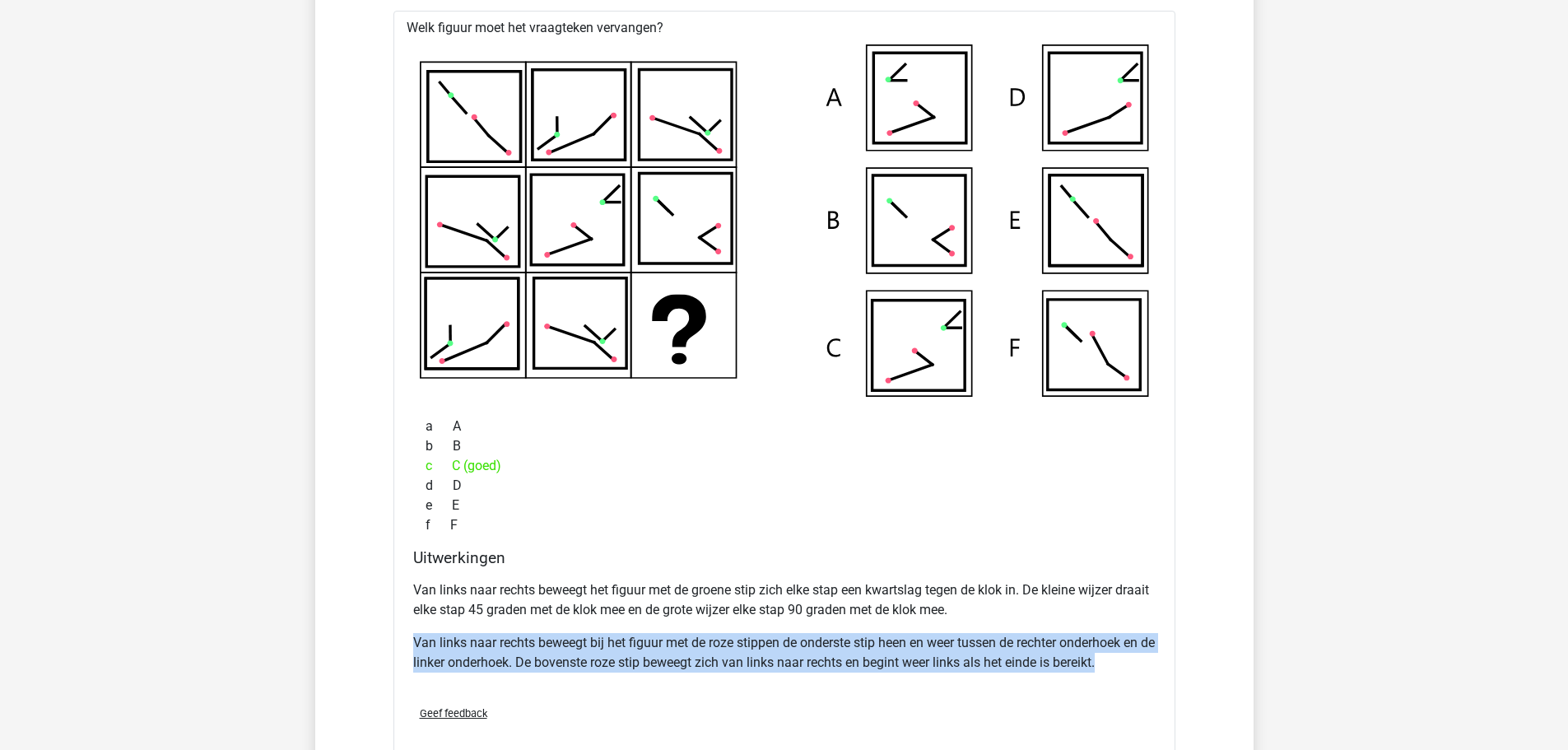
click at [521, 648] on p "Van links naar rechts beweegt bij het figuur met de roze stippen de onderste st…" at bounding box center [784, 652] width 742 height 39
click at [1116, 644] on p "Van links naar rechts beweegt bij het figuur met de roze stippen de onderste st…" at bounding box center [784, 652] width 742 height 39
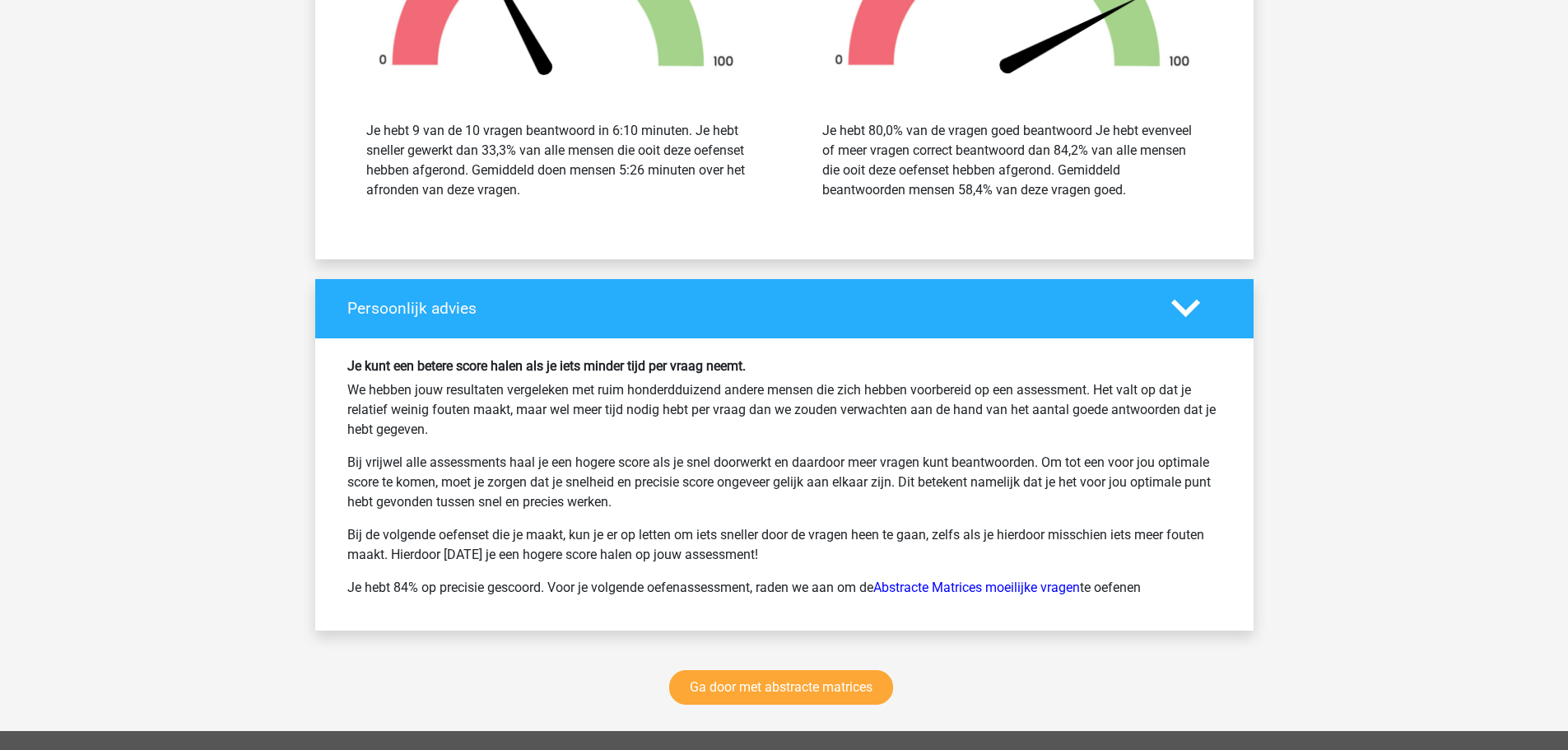
scroll to position [4362, 0]
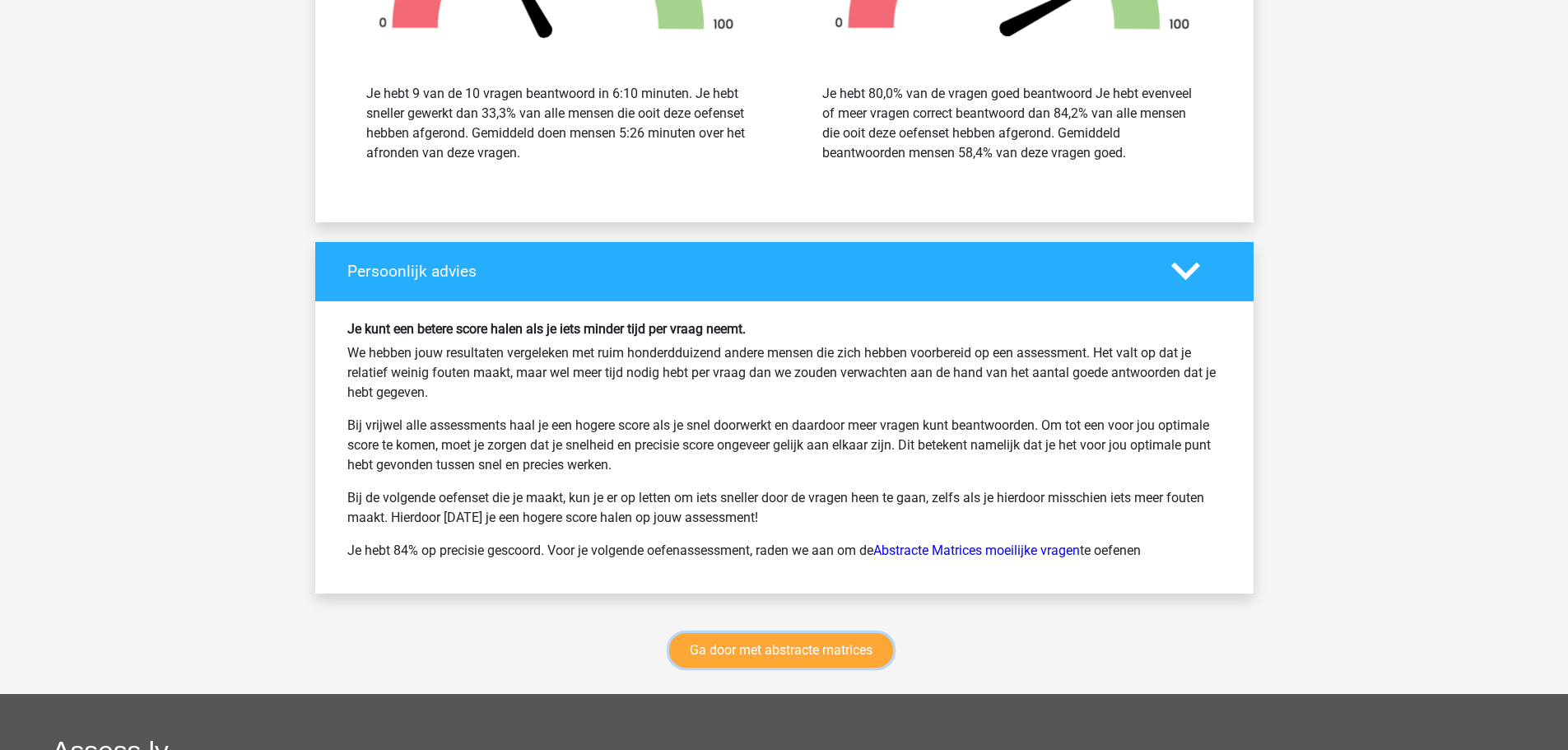
click at [763, 646] on link "Ga door met abstracte matrices" at bounding box center [781, 650] width 223 height 35
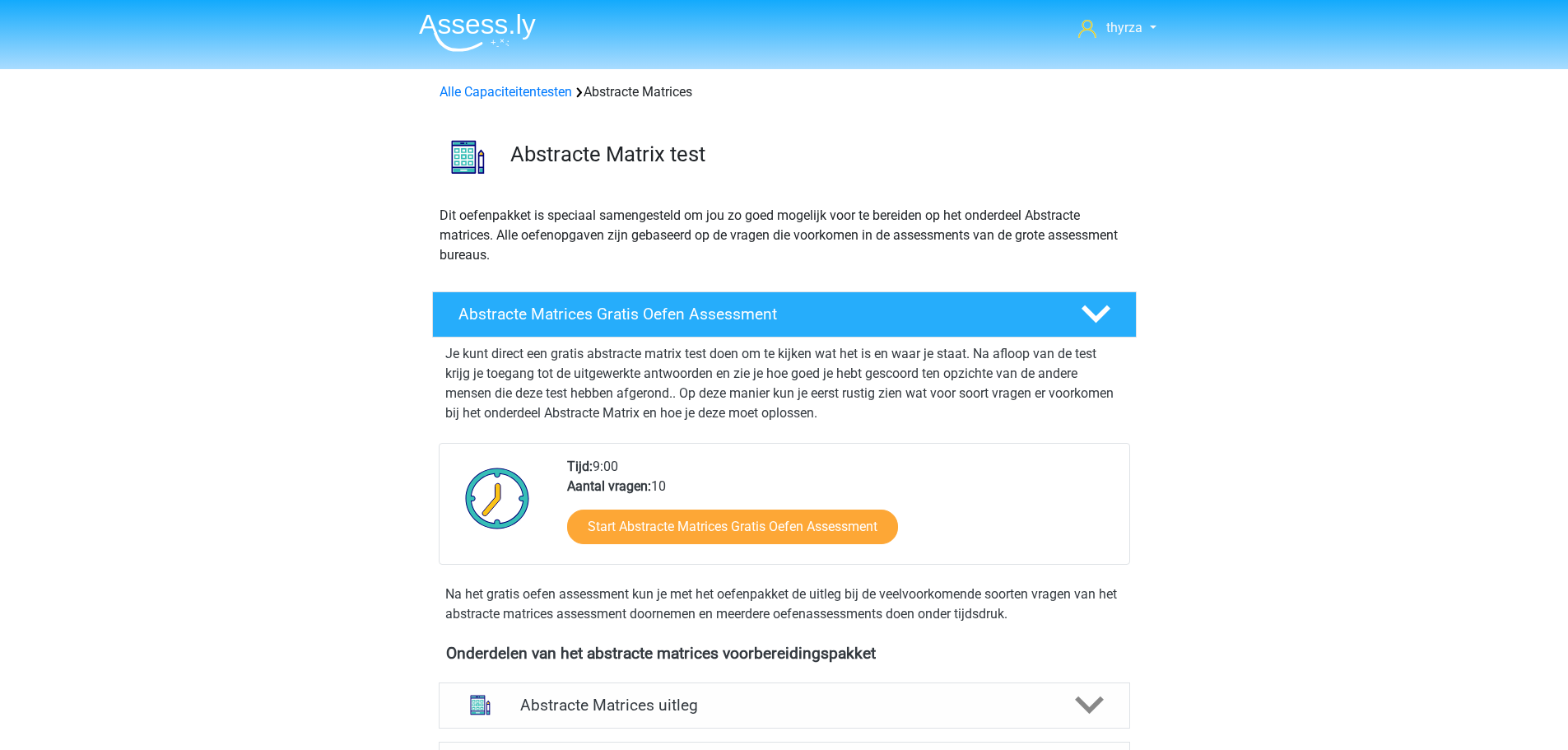
scroll to position [735, 0]
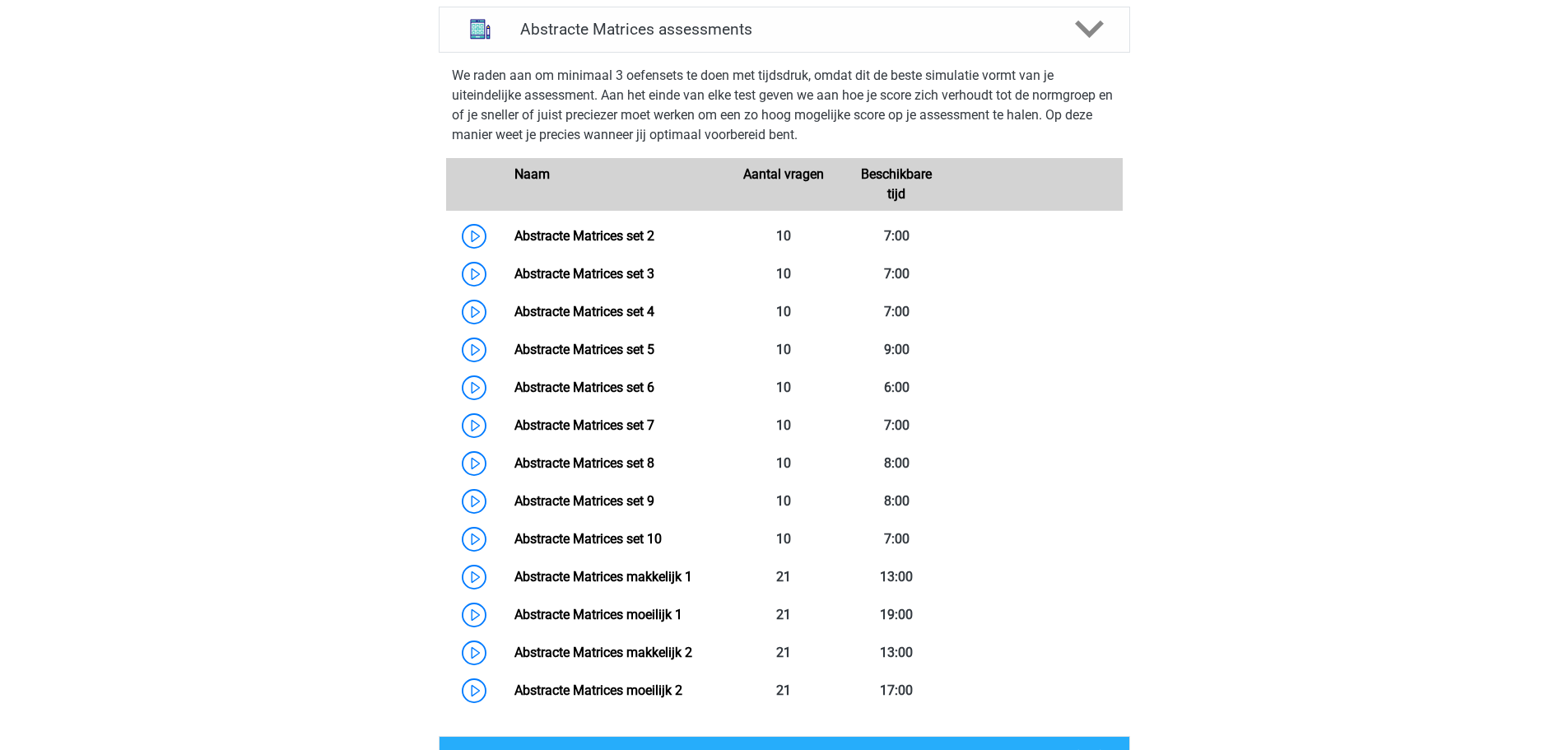
click at [567, 317] on link "Abstracte Matrices set 4" at bounding box center [584, 312] width 140 height 15
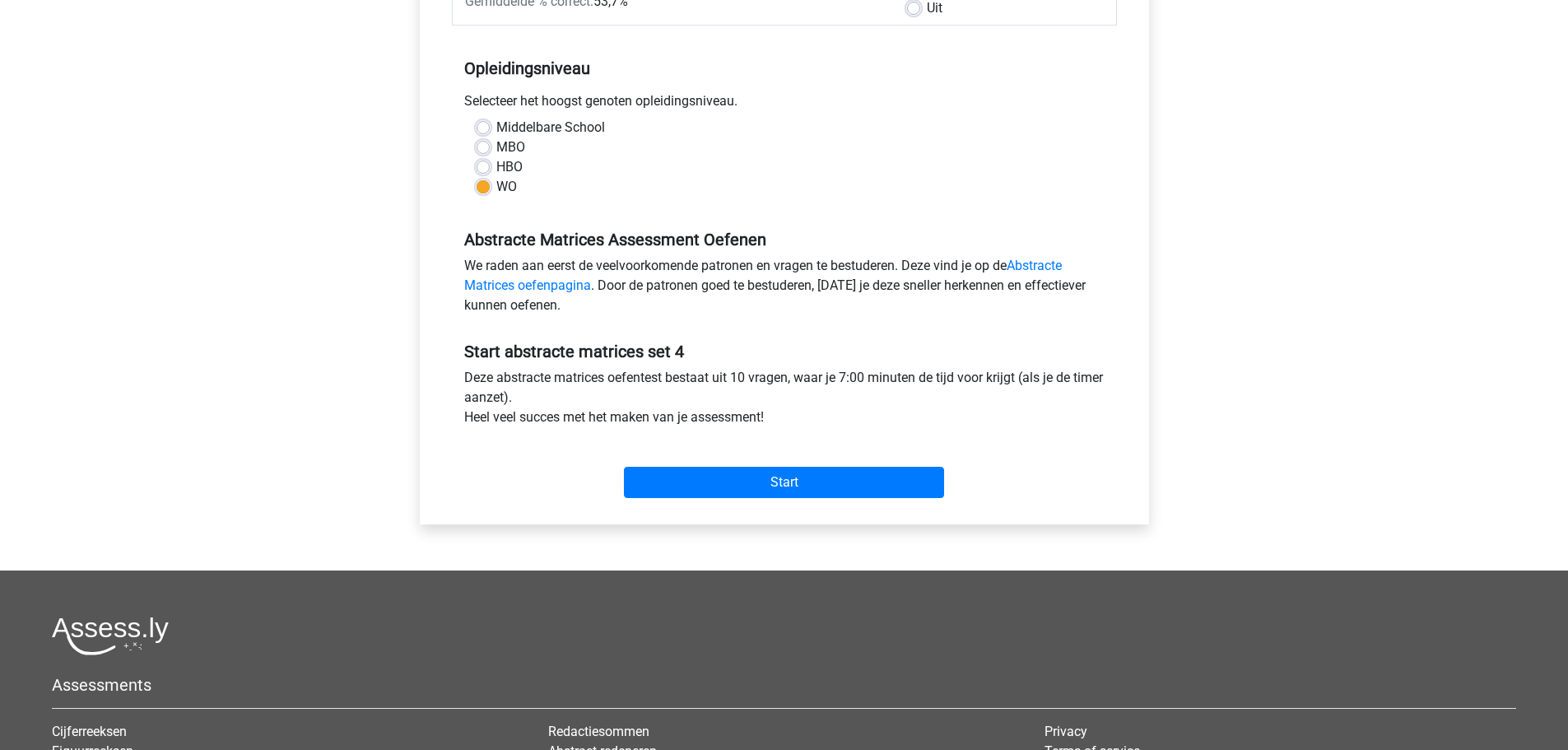
scroll to position [411, 0]
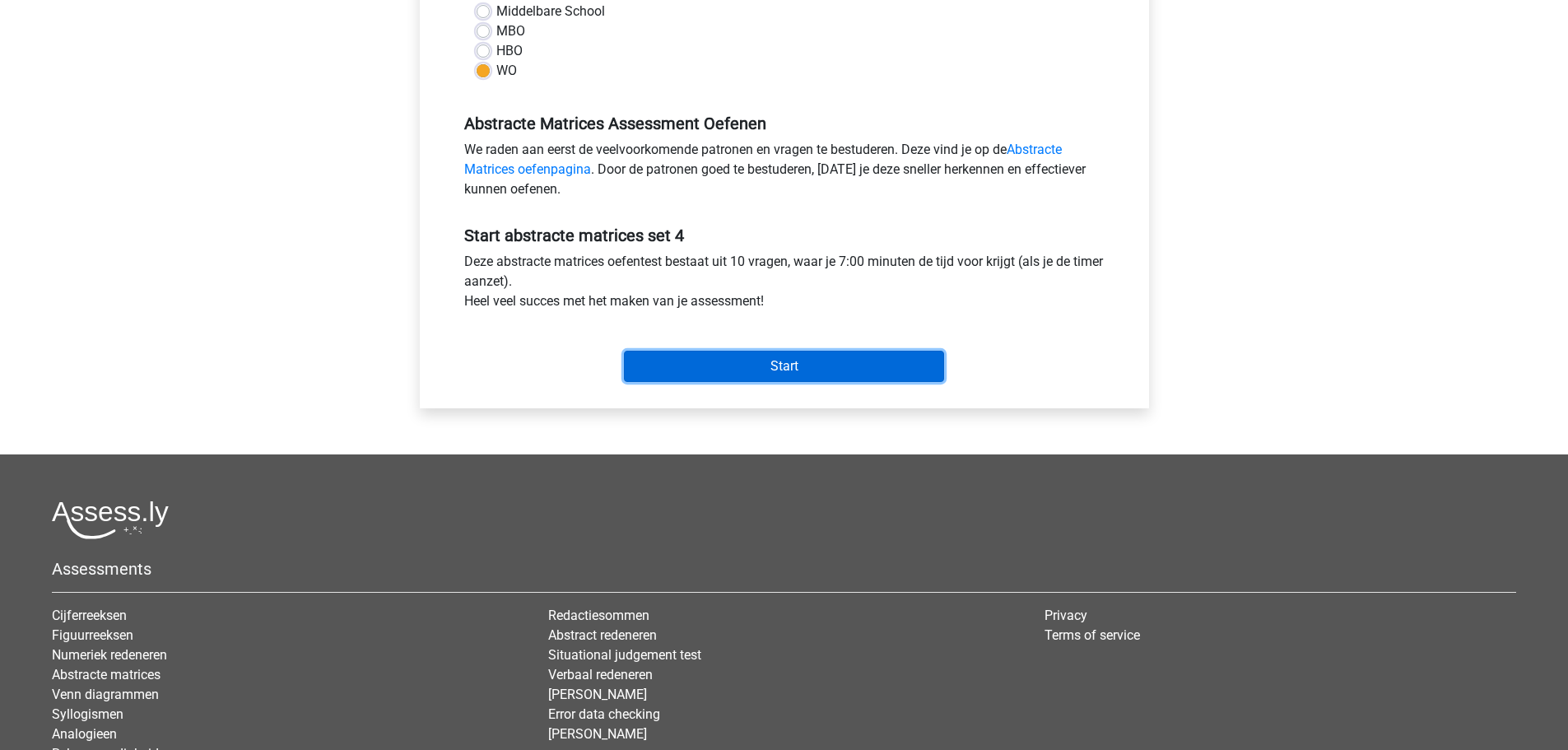
click at [703, 357] on input "Start" at bounding box center [784, 366] width 320 height 32
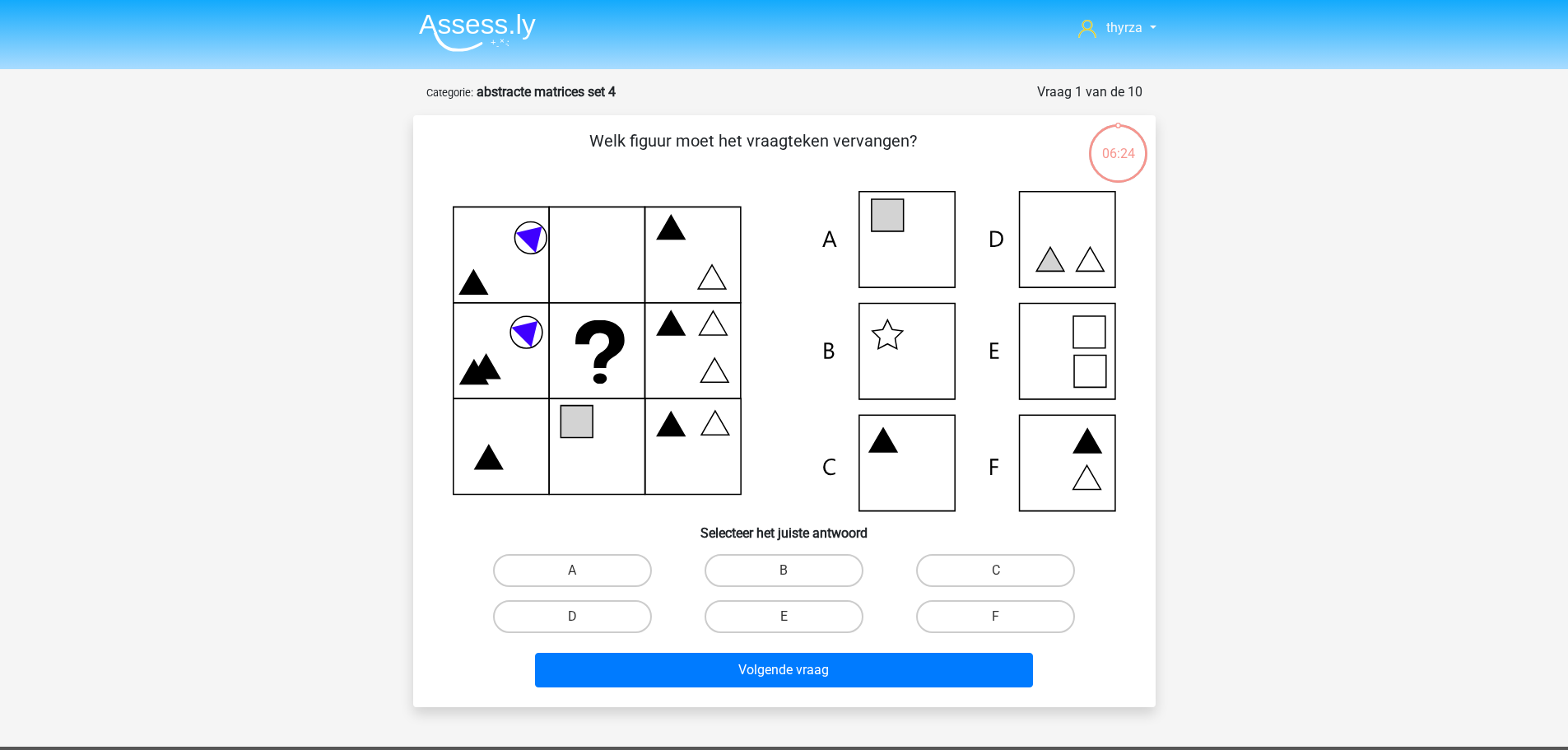
click at [542, 577] on label "A" at bounding box center [573, 571] width 159 height 33
click at [572, 577] on input "A" at bounding box center [576, 575] width 11 height 11
radio input "true"
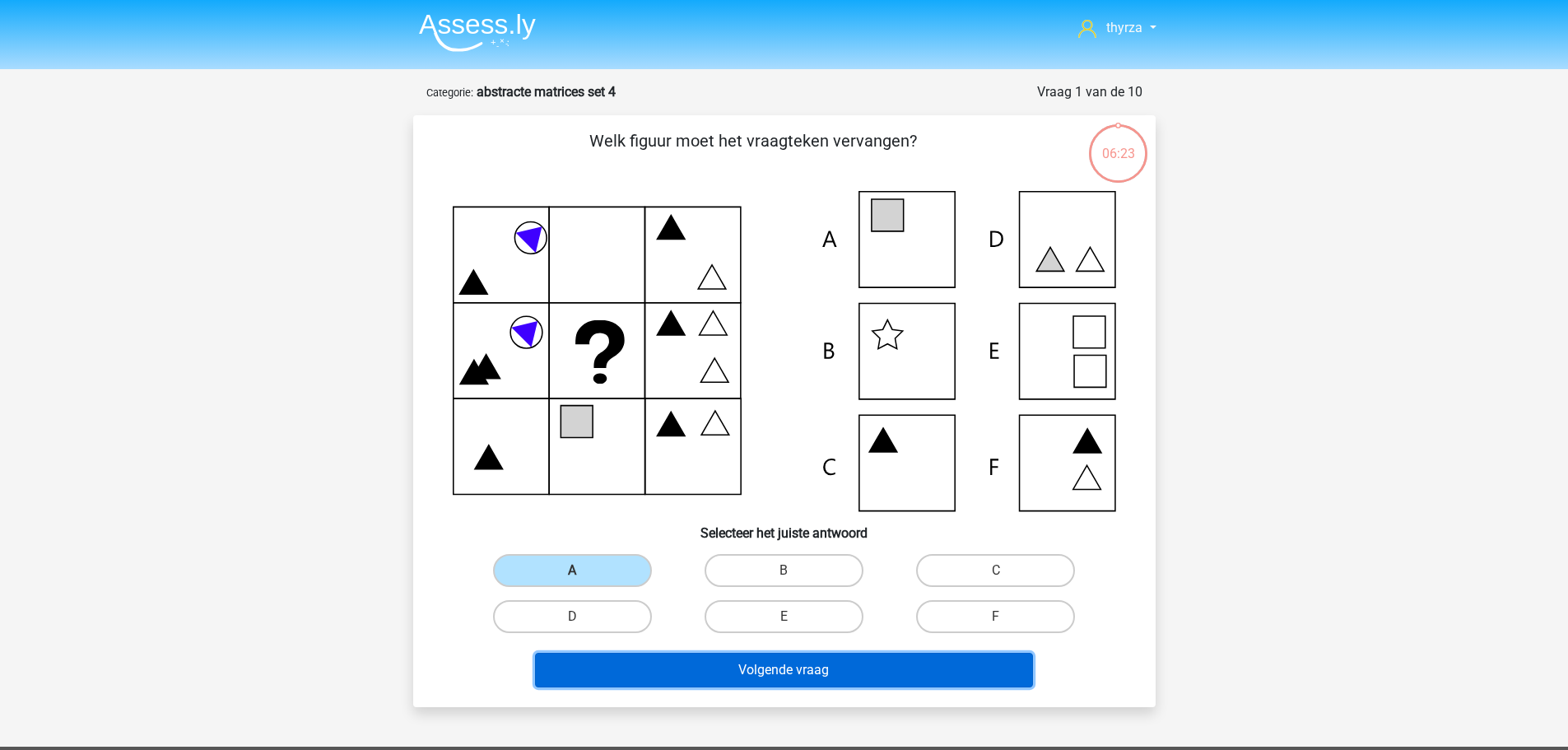
click at [693, 669] on button "Volgende vraag" at bounding box center [784, 670] width 498 height 35
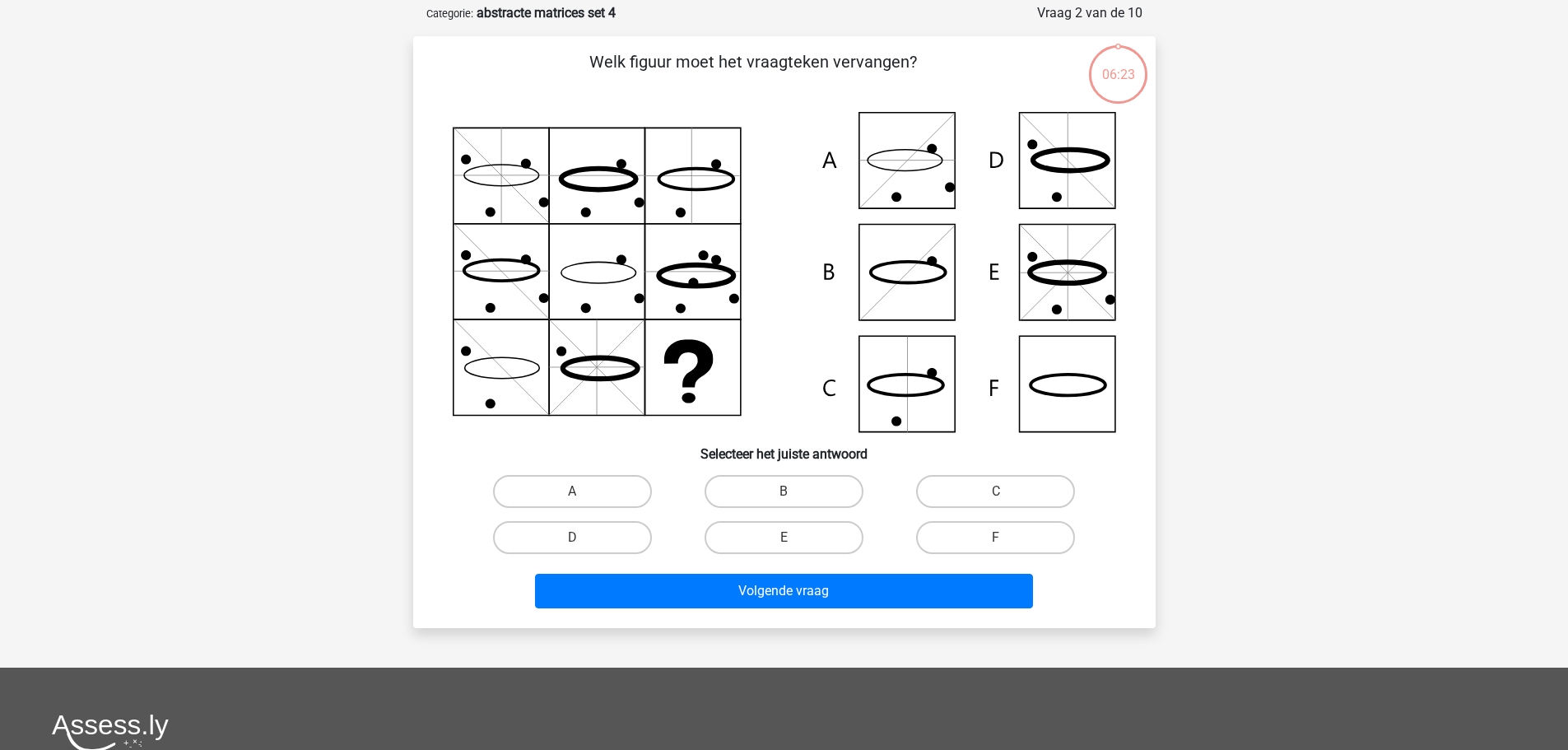
scroll to position [82, 0]
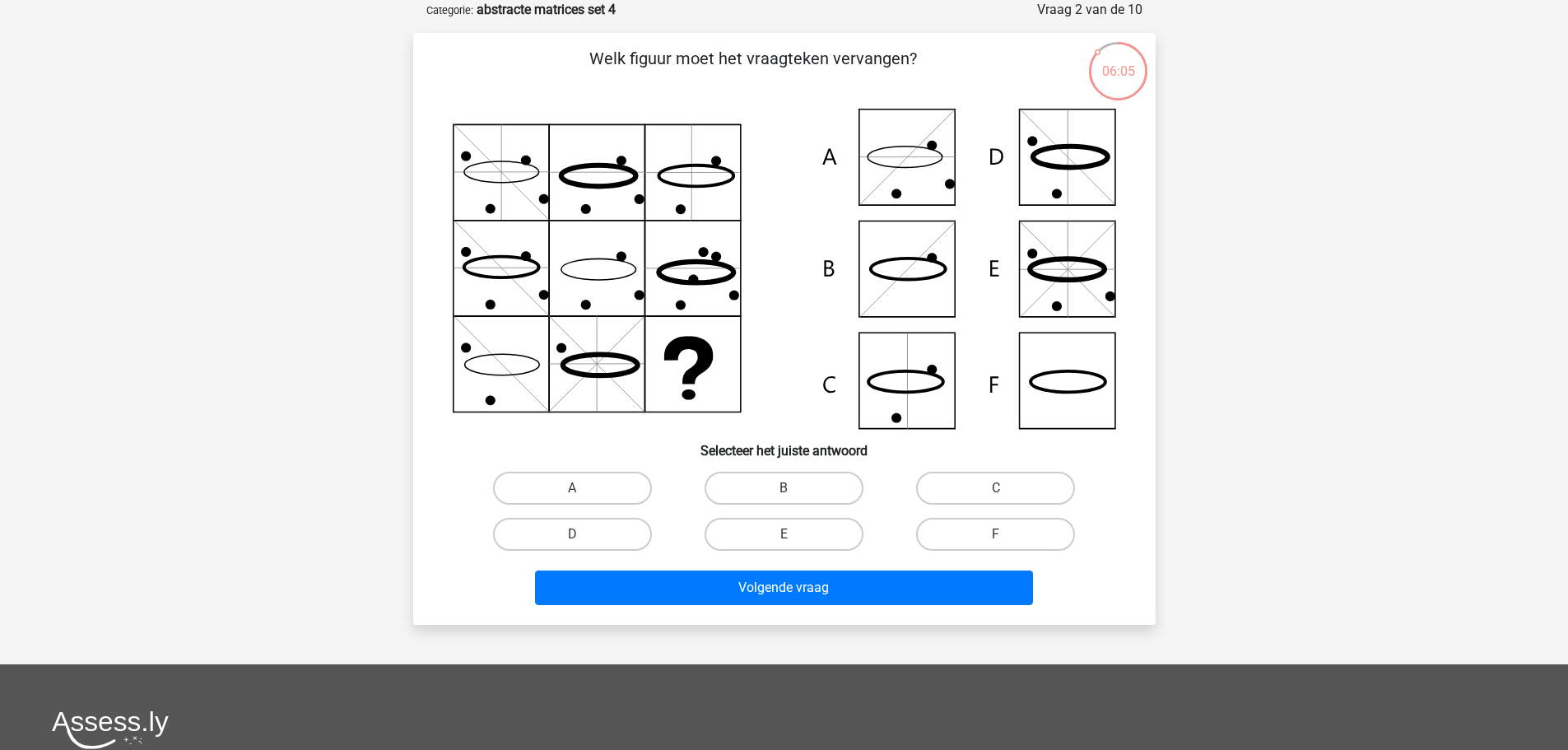
click at [982, 534] on label "F" at bounding box center [995, 534] width 159 height 33
click at [995, 534] on input "F" at bounding box center [1000, 539] width 11 height 11
radio input "true"
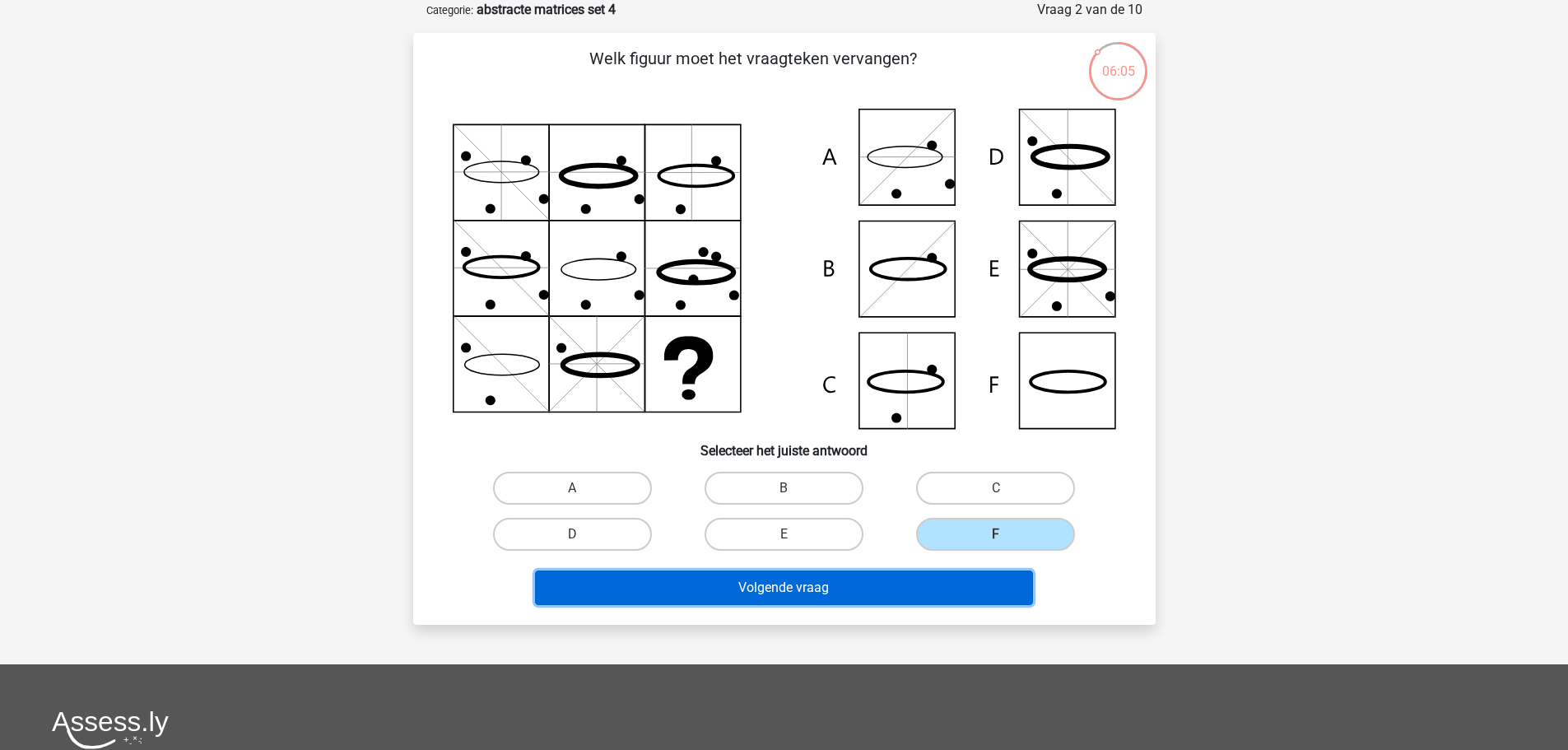
click at [848, 600] on button "Volgende vraag" at bounding box center [784, 588] width 498 height 35
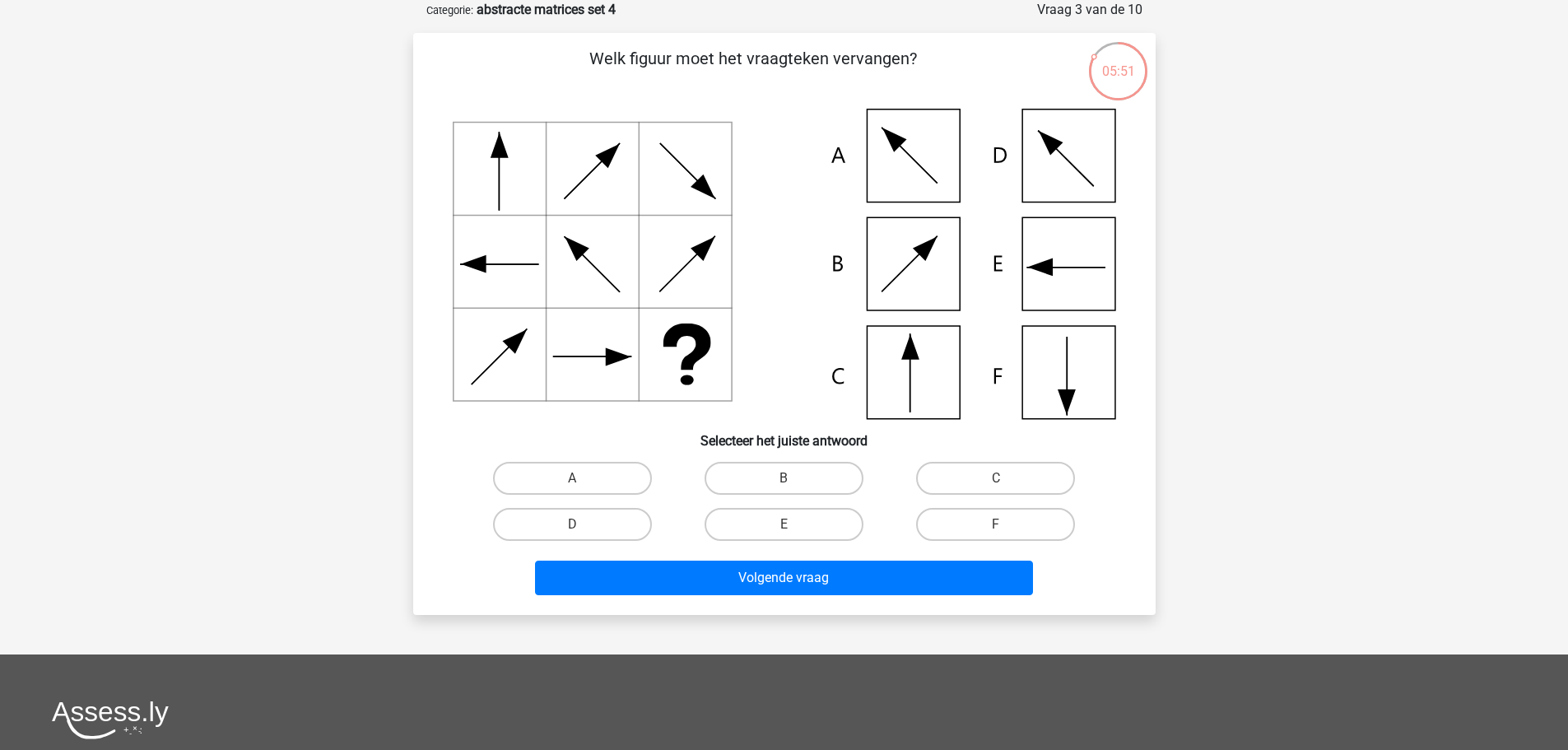
click at [978, 516] on label "F" at bounding box center [995, 525] width 159 height 33
click at [995, 525] on input "F" at bounding box center [1000, 529] width 11 height 11
radio input "true"
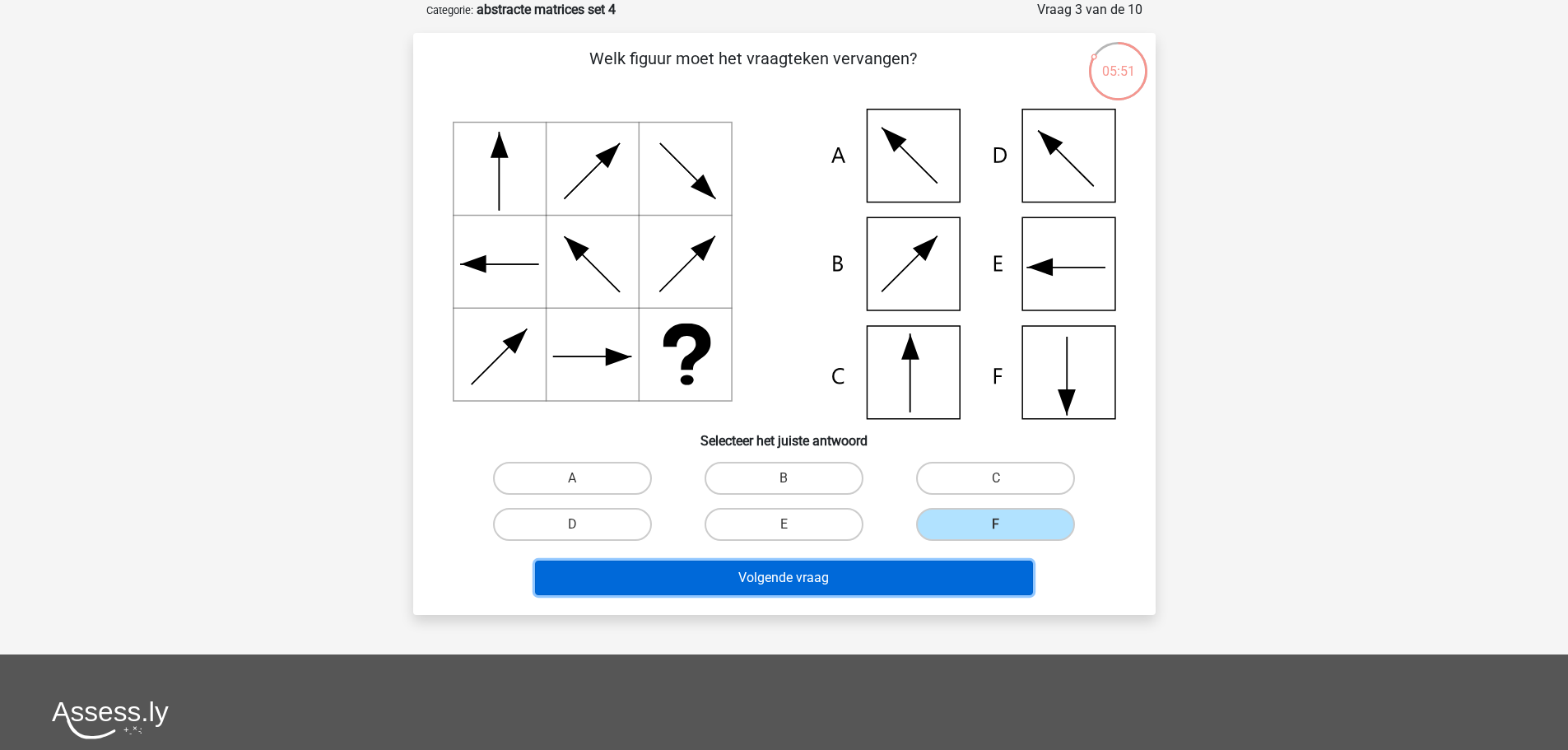
click at [916, 582] on button "Volgende vraag" at bounding box center [784, 577] width 498 height 35
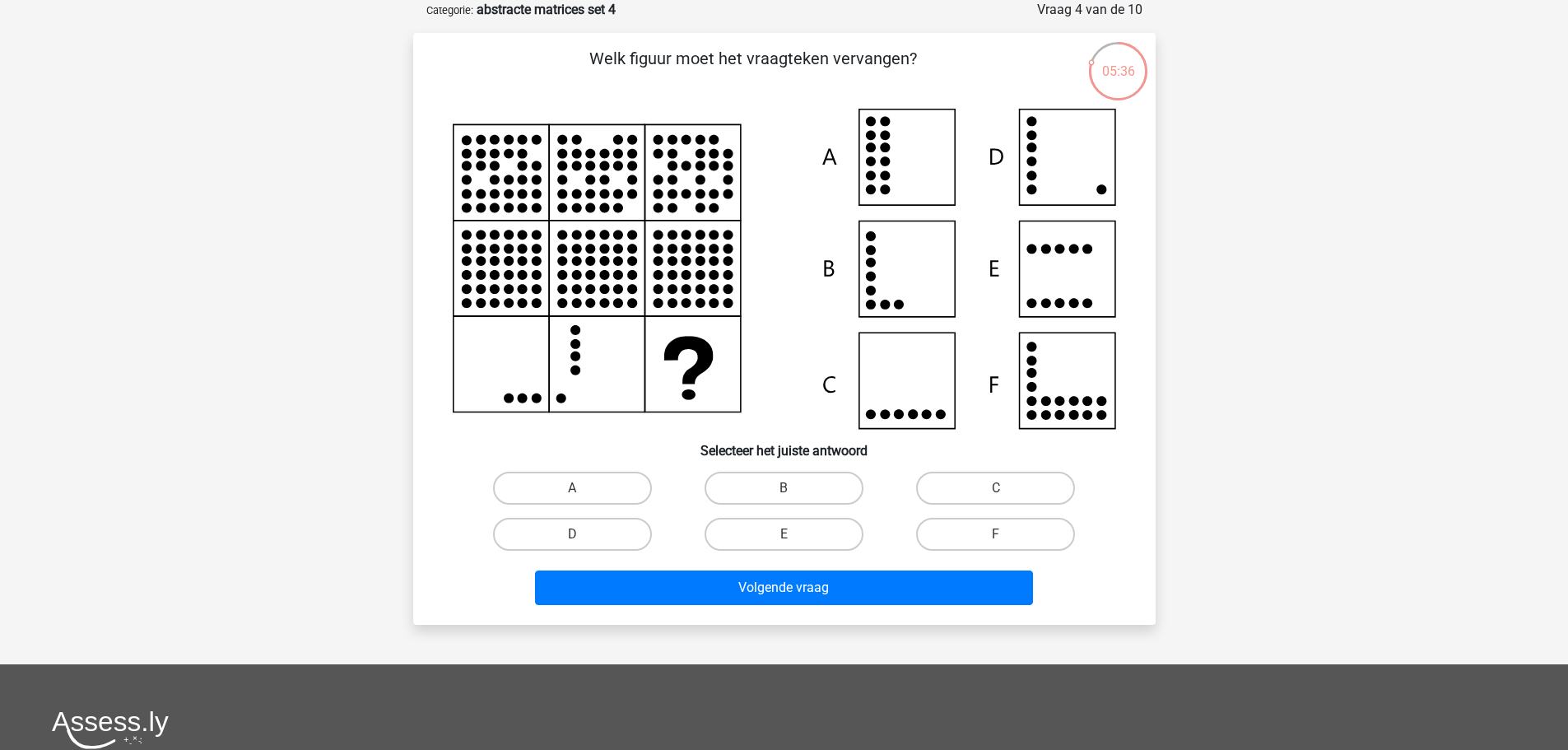
click at [588, 537] on label "D" at bounding box center [573, 534] width 159 height 33
click at [583, 537] on input "D" at bounding box center [576, 539] width 11 height 11
radio input "true"
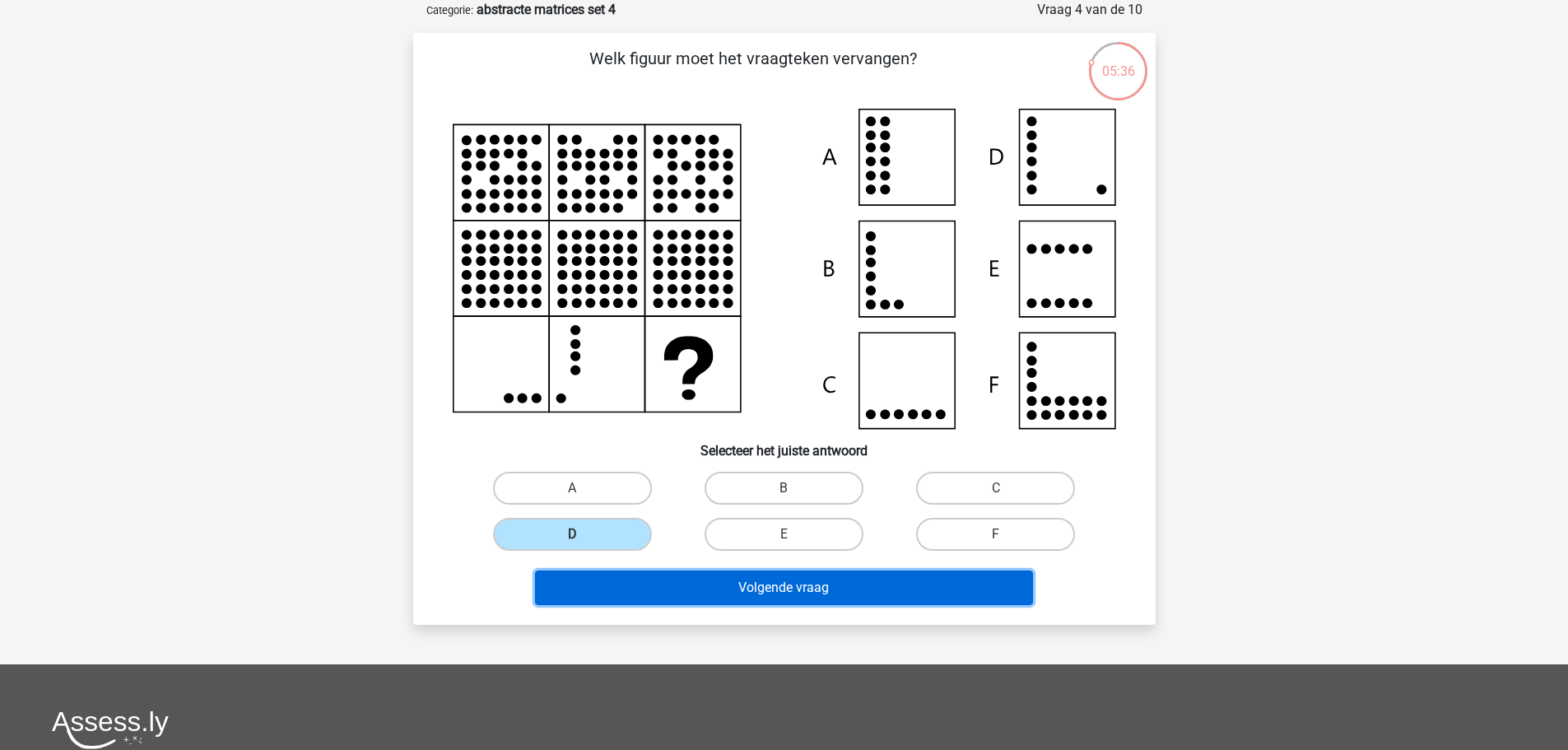
click at [776, 604] on button "Volgende vraag" at bounding box center [784, 588] width 498 height 35
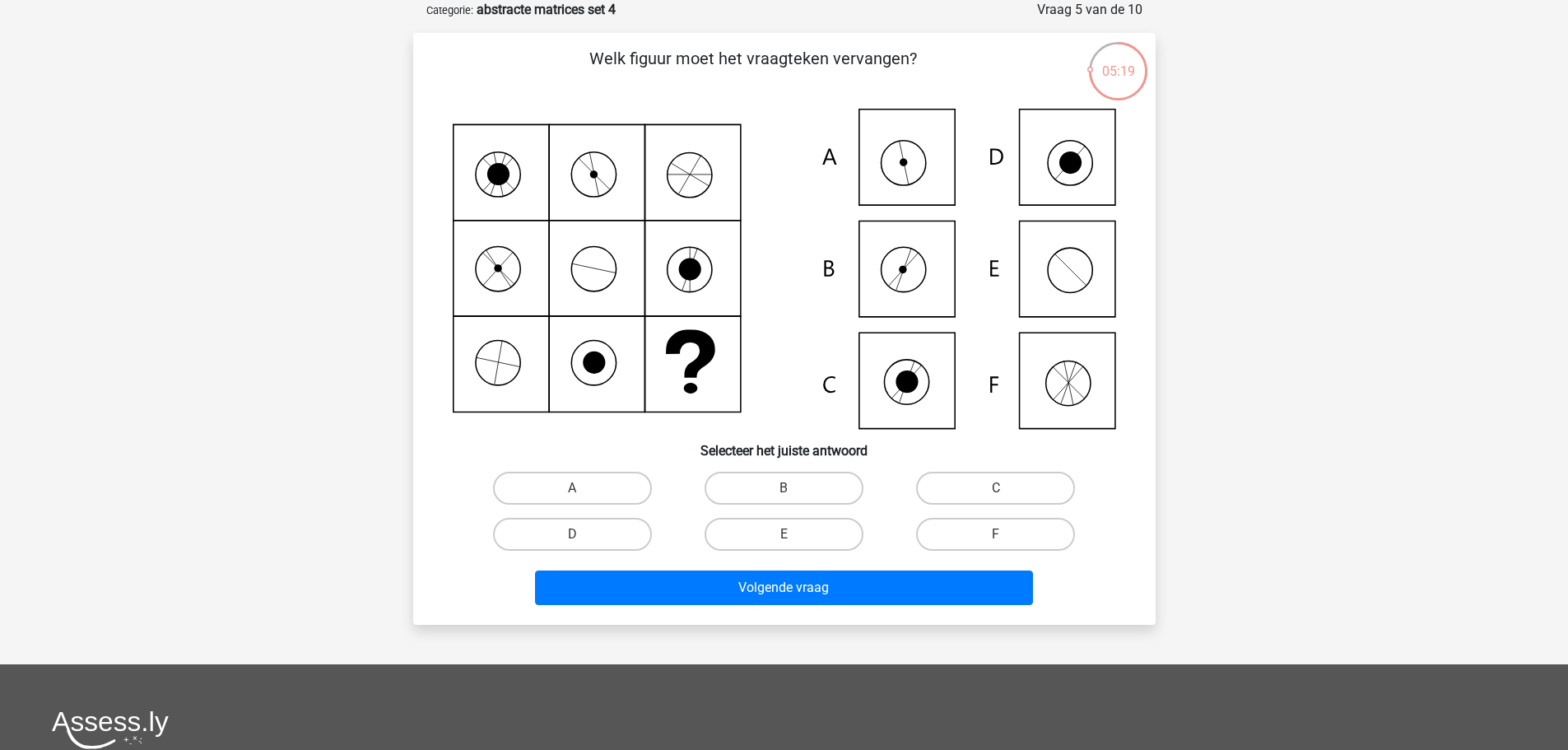
click at [595, 479] on label "A" at bounding box center [573, 488] width 159 height 33
click at [583, 488] on input "A" at bounding box center [576, 493] width 11 height 11
radio input "true"
click at [688, 567] on div "Volgende vraag" at bounding box center [784, 584] width 690 height 55
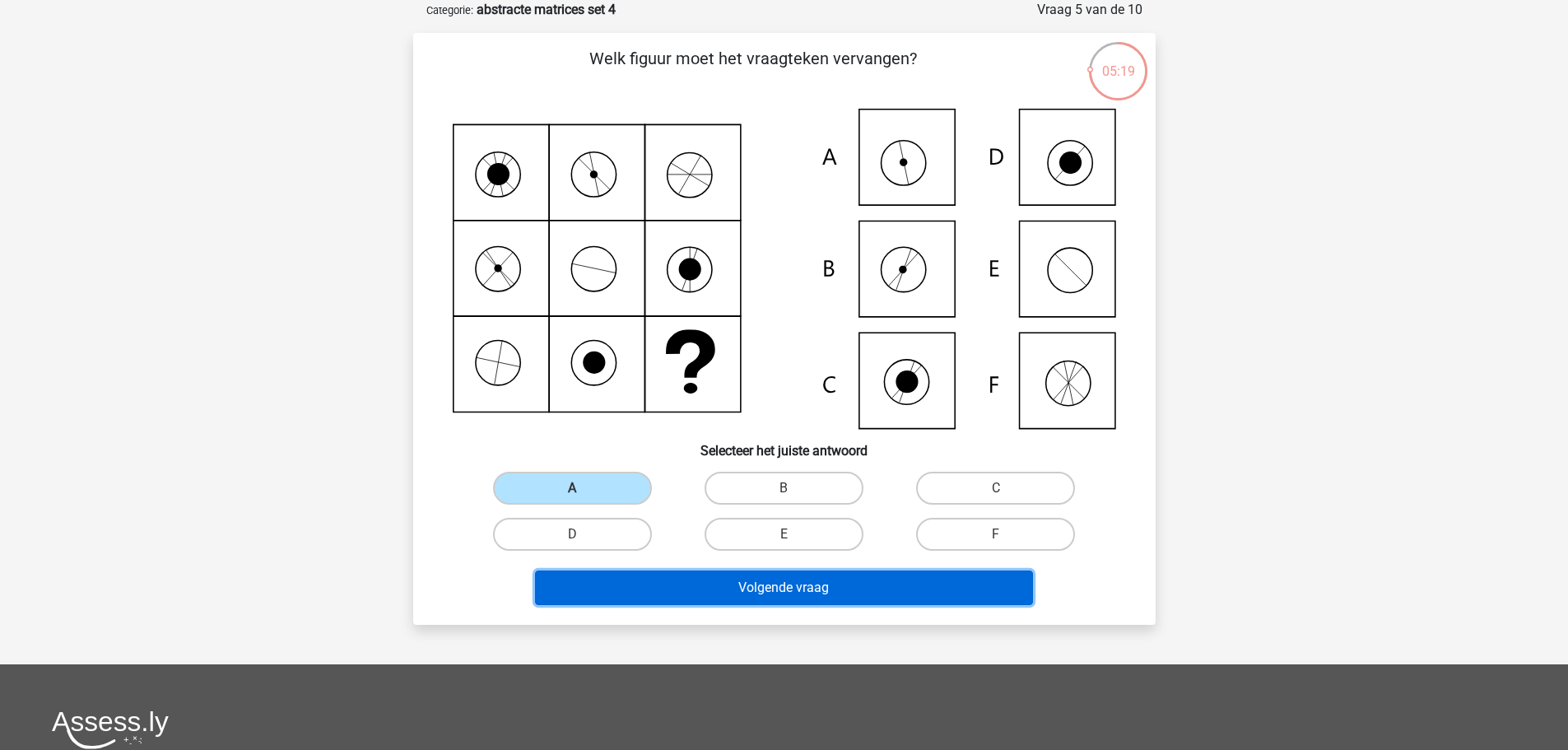
click at [685, 583] on button "Volgende vraag" at bounding box center [784, 588] width 498 height 35
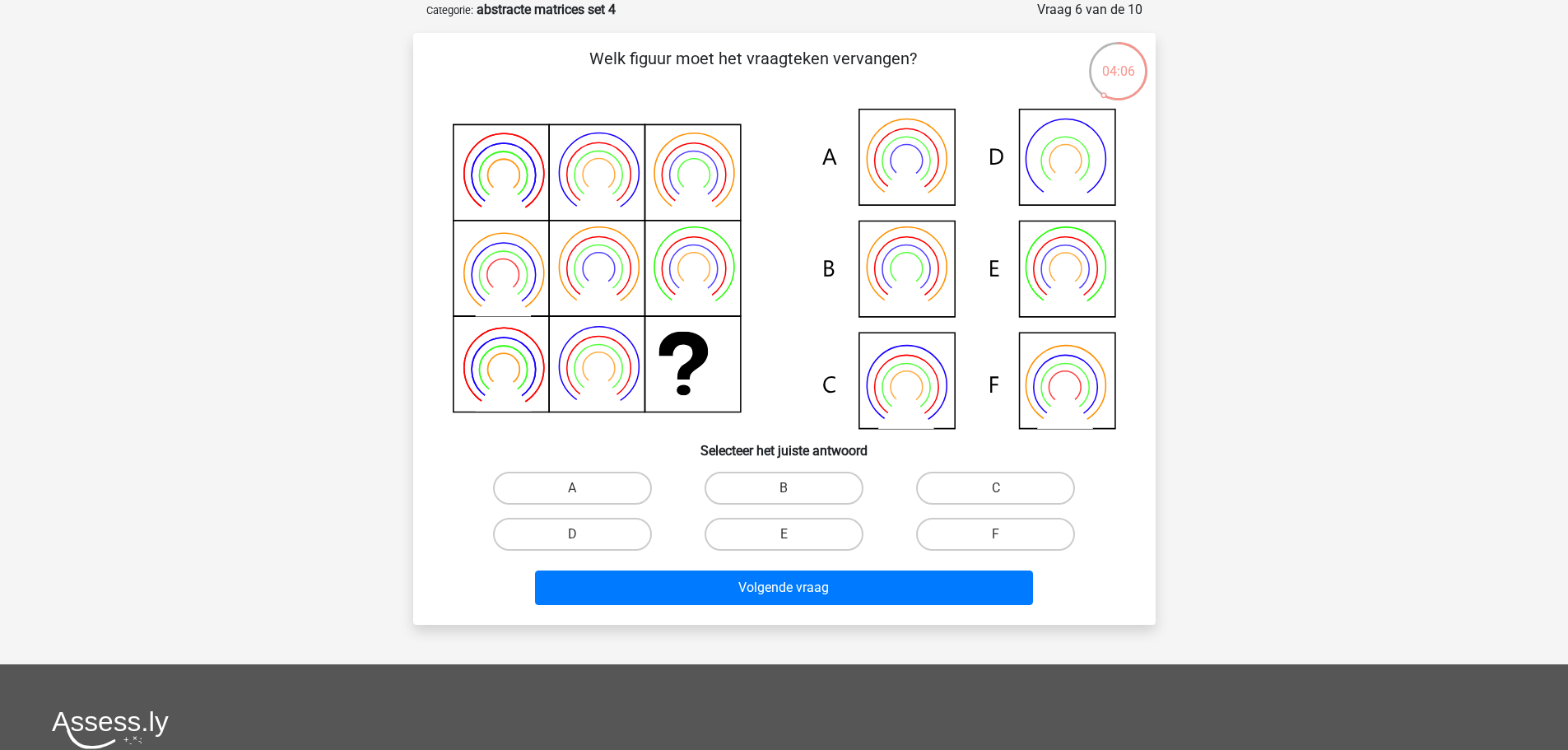
click at [784, 496] on input "B" at bounding box center [788, 493] width 11 height 11
radio input "true"
click at [785, 566] on div "Volgende vraag" at bounding box center [784, 584] width 690 height 55
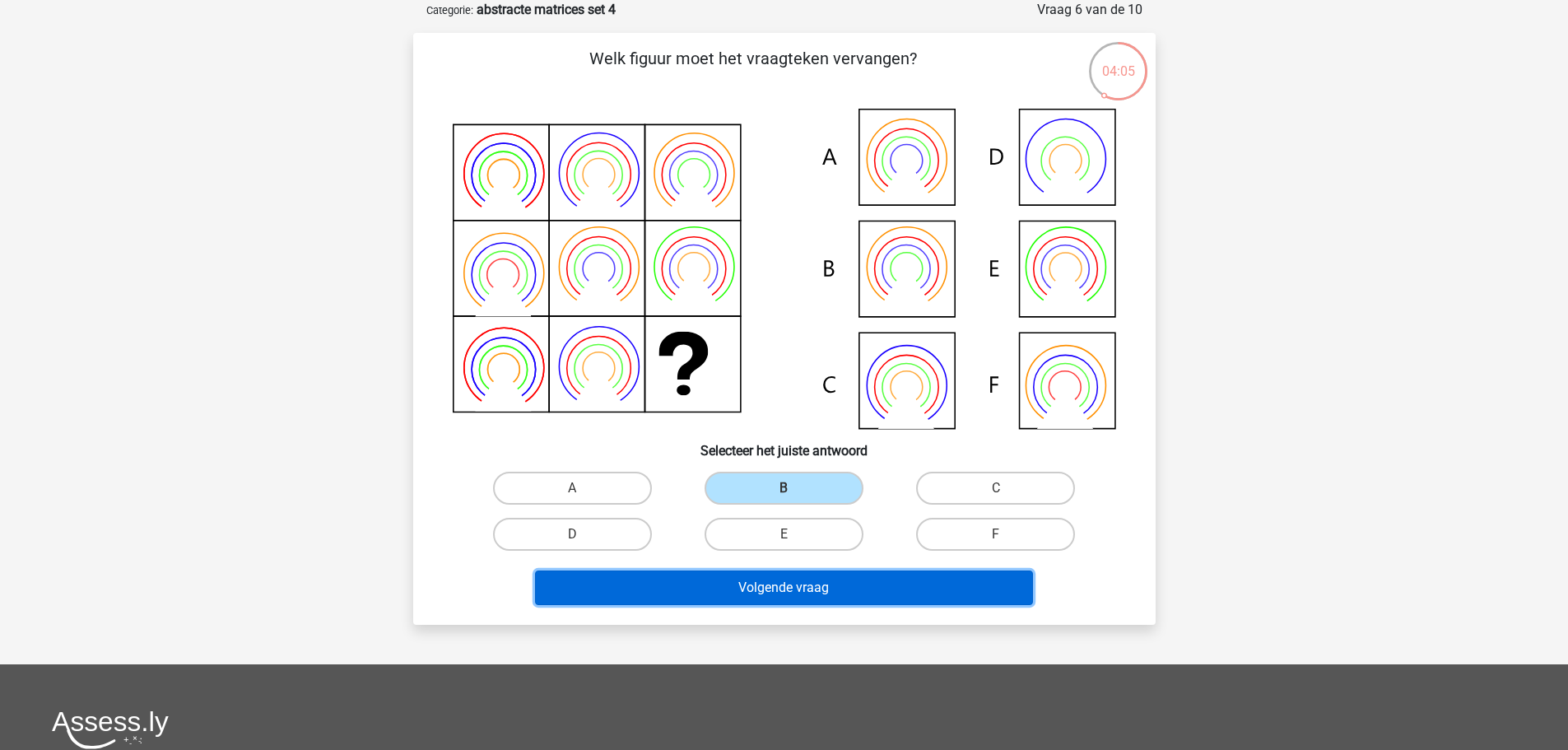
click at [777, 587] on button "Volgende vraag" at bounding box center [784, 588] width 498 height 35
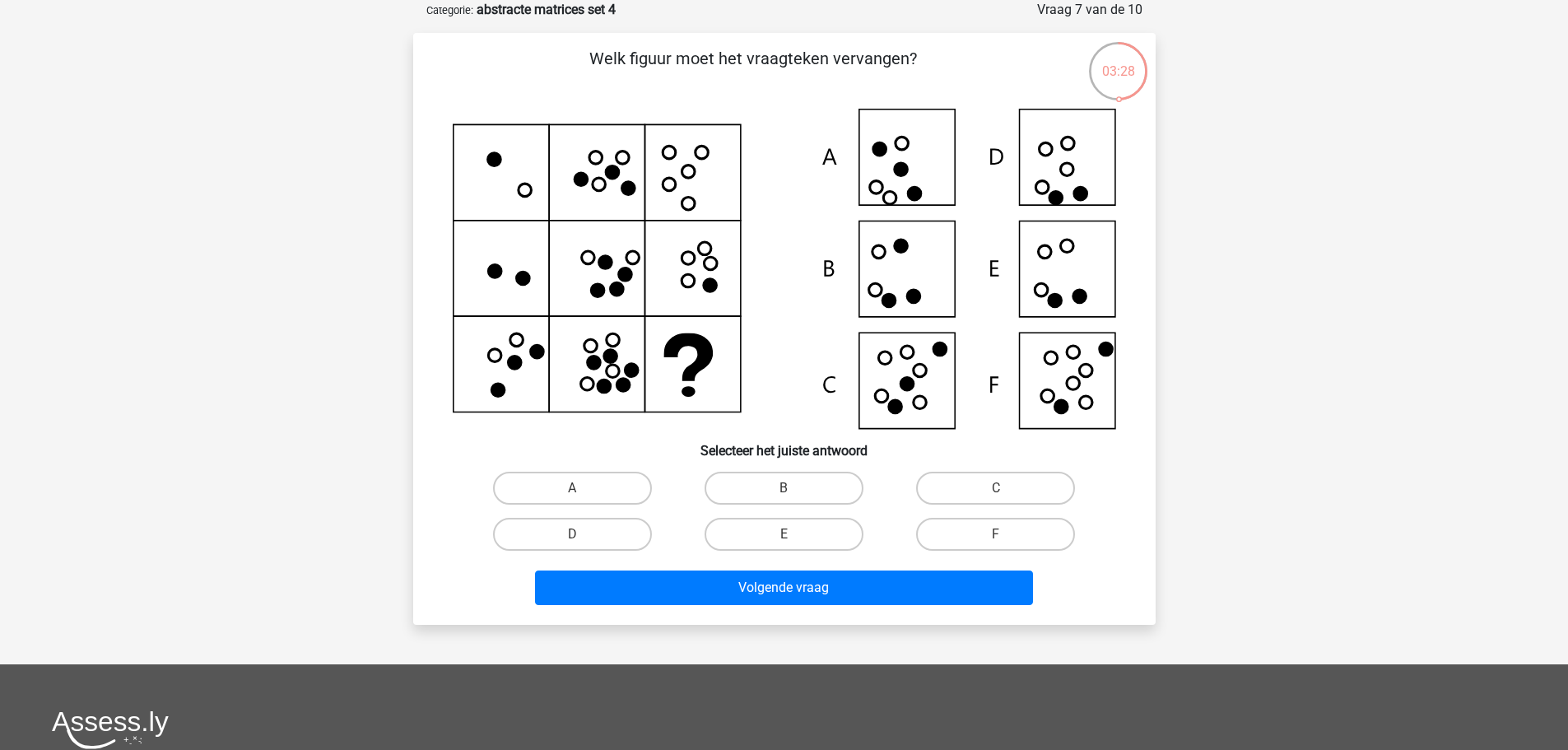
click at [1002, 537] on input "F" at bounding box center [1000, 539] width 11 height 11
radio input "true"
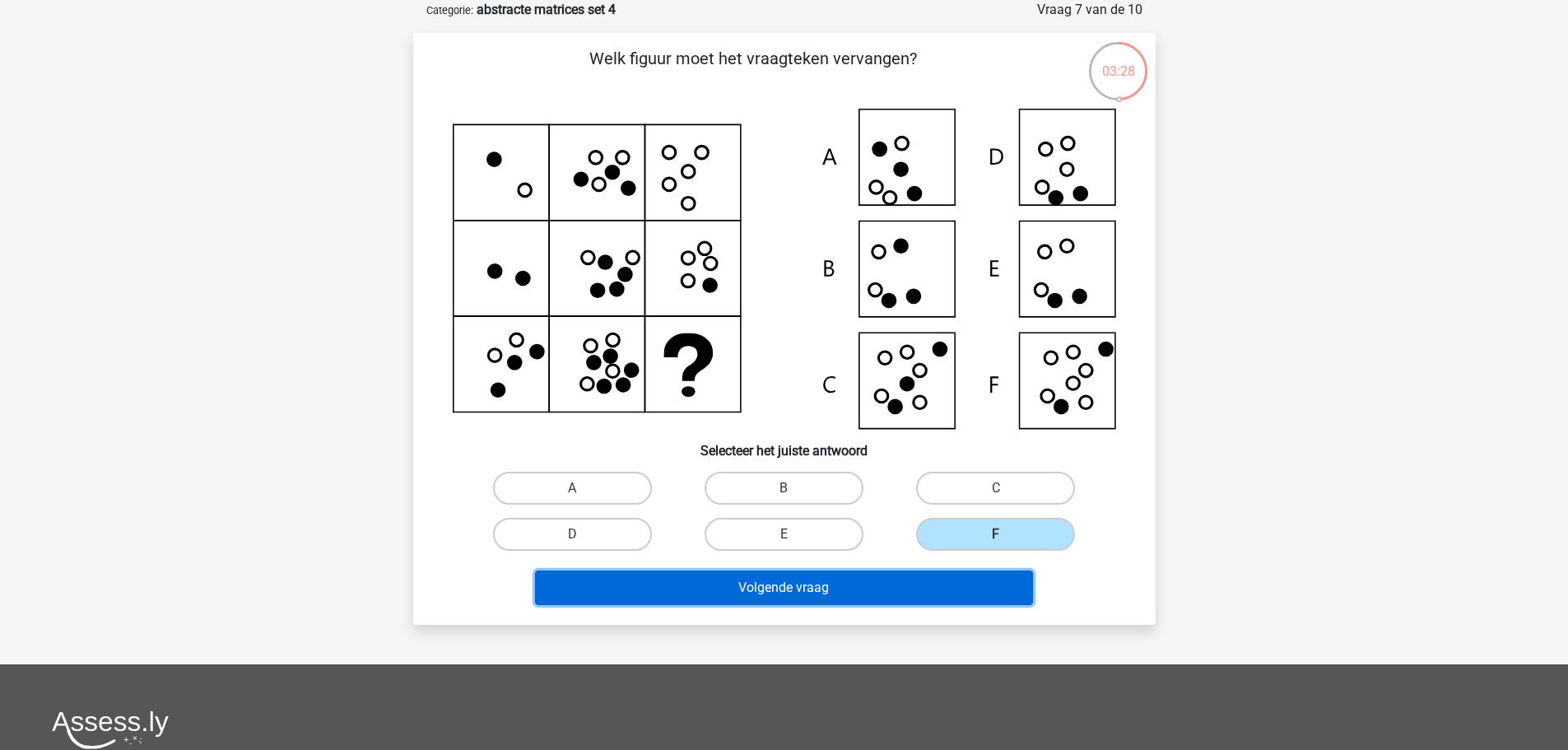
click at [886, 577] on button "Volgende vraag" at bounding box center [784, 588] width 498 height 35
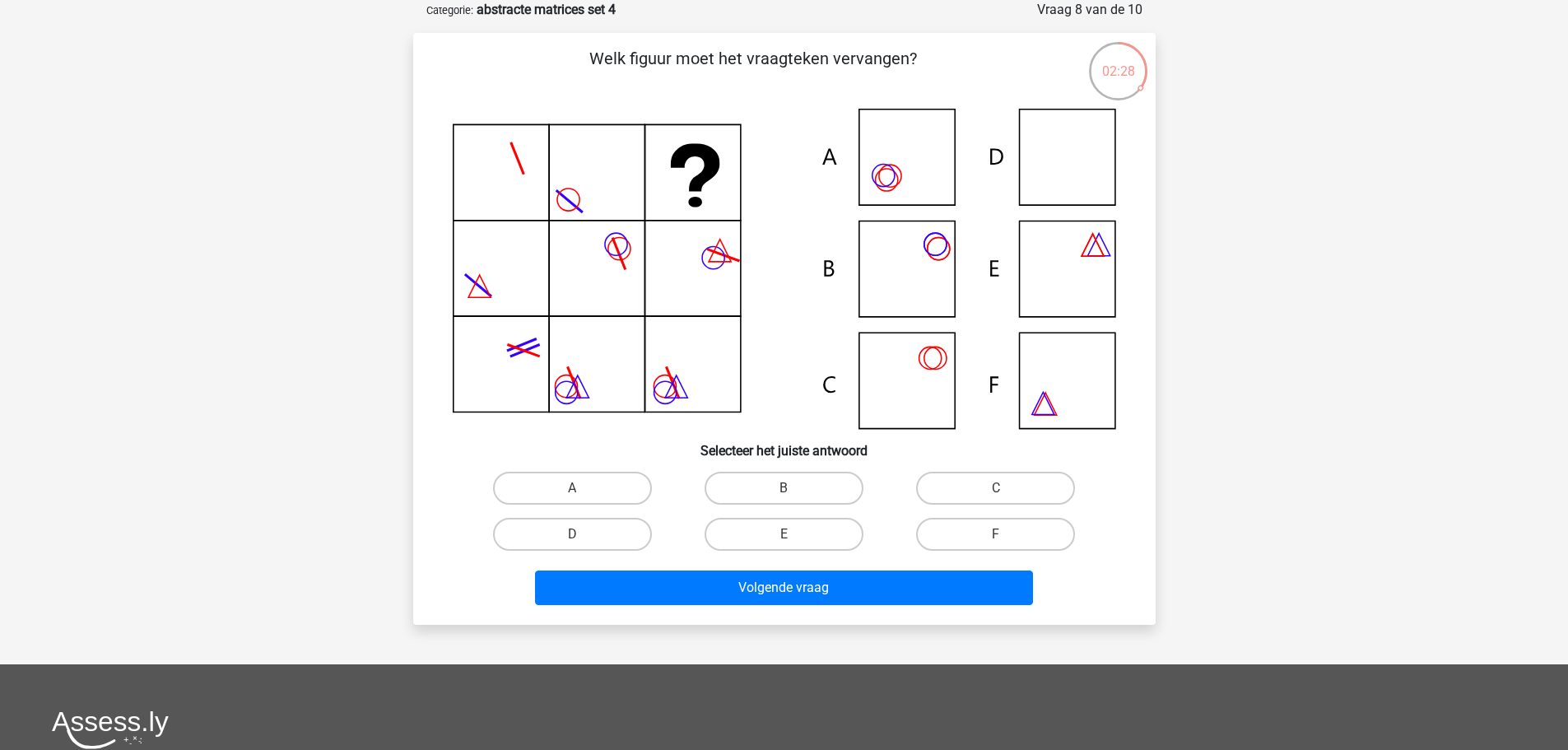
click at [982, 534] on label "F" at bounding box center [995, 534] width 159 height 33
click at [995, 534] on input "F" at bounding box center [1000, 539] width 11 height 11
radio input "true"
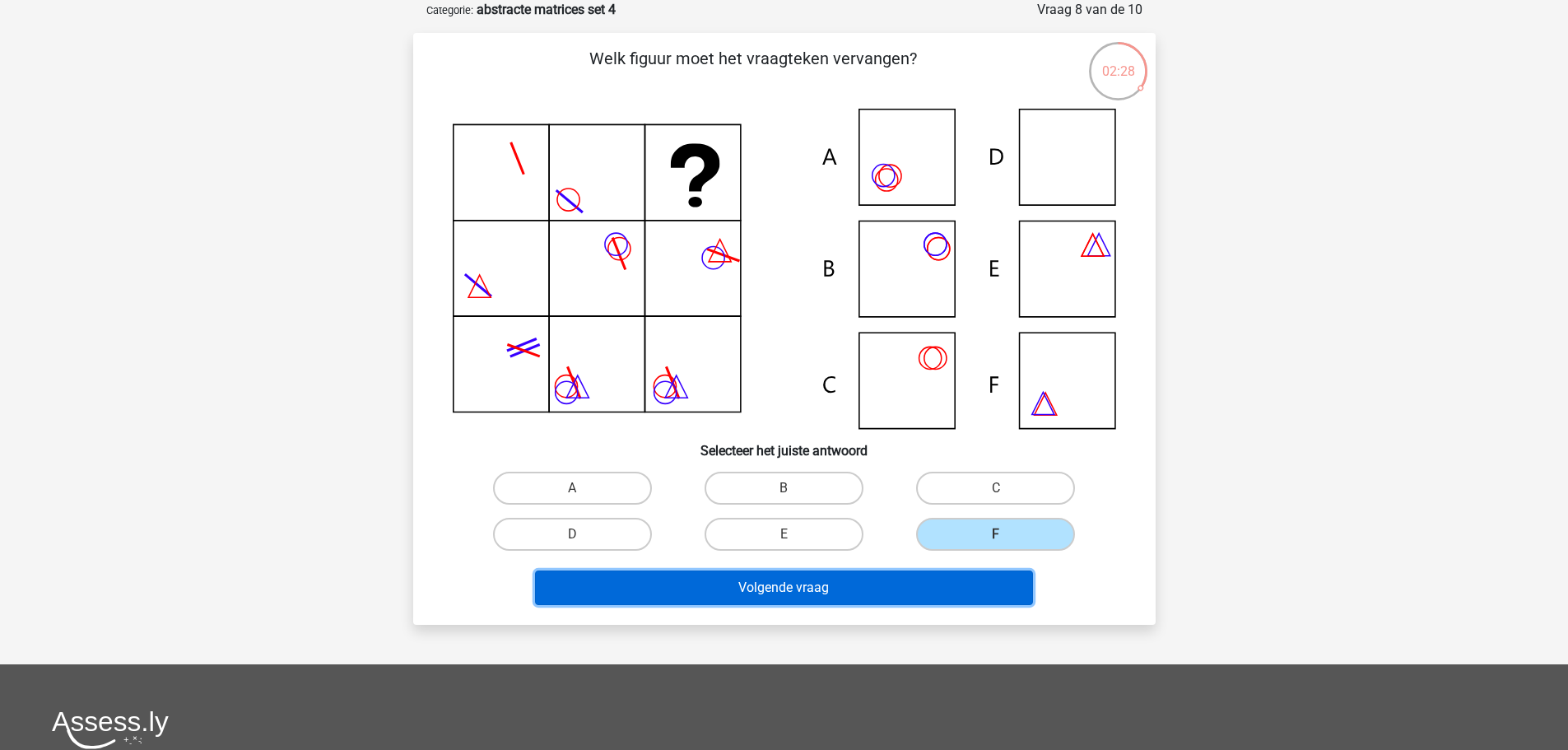
click at [899, 591] on button "Volgende vraag" at bounding box center [784, 588] width 498 height 35
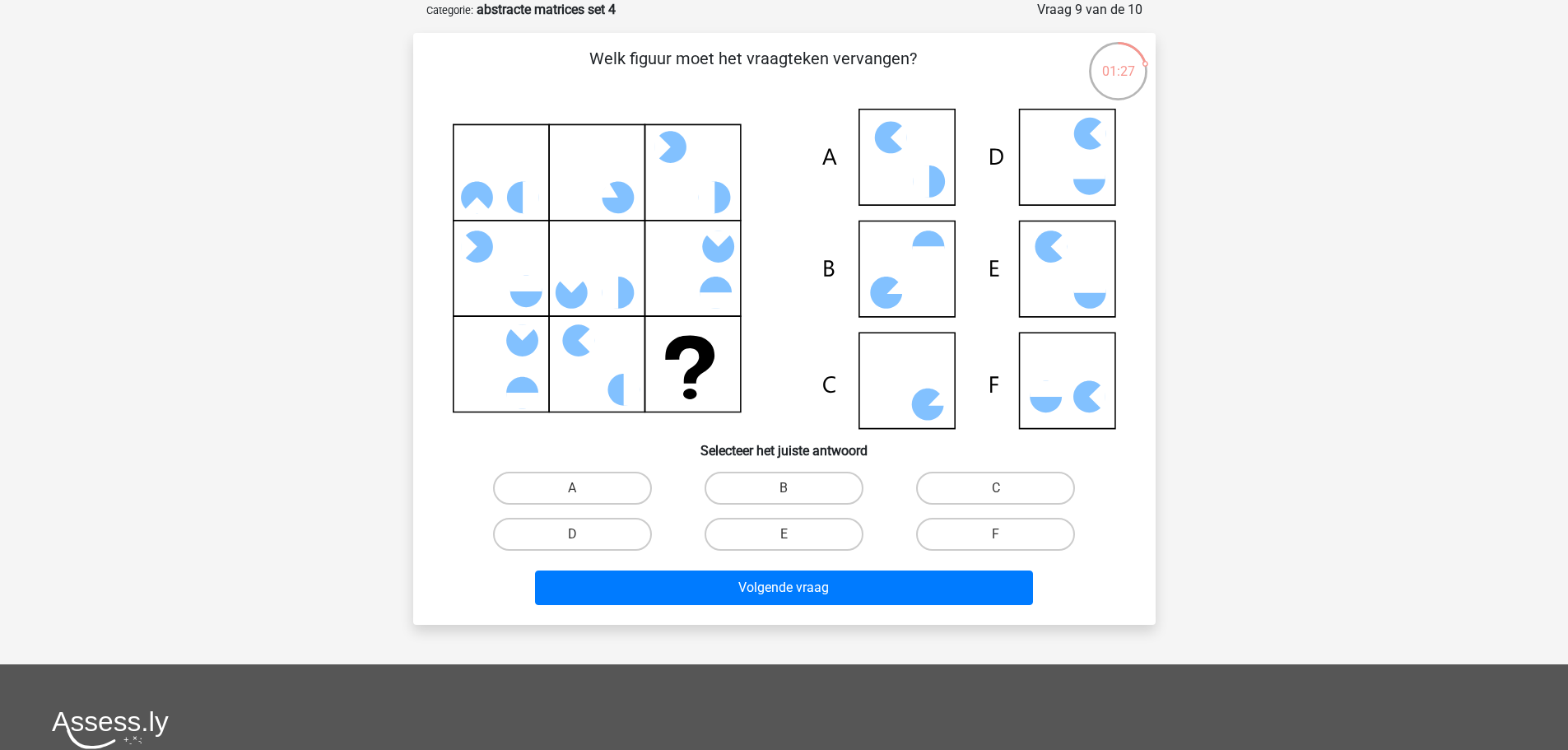
click at [996, 495] on input "C" at bounding box center [1000, 493] width 11 height 11
radio input "true"
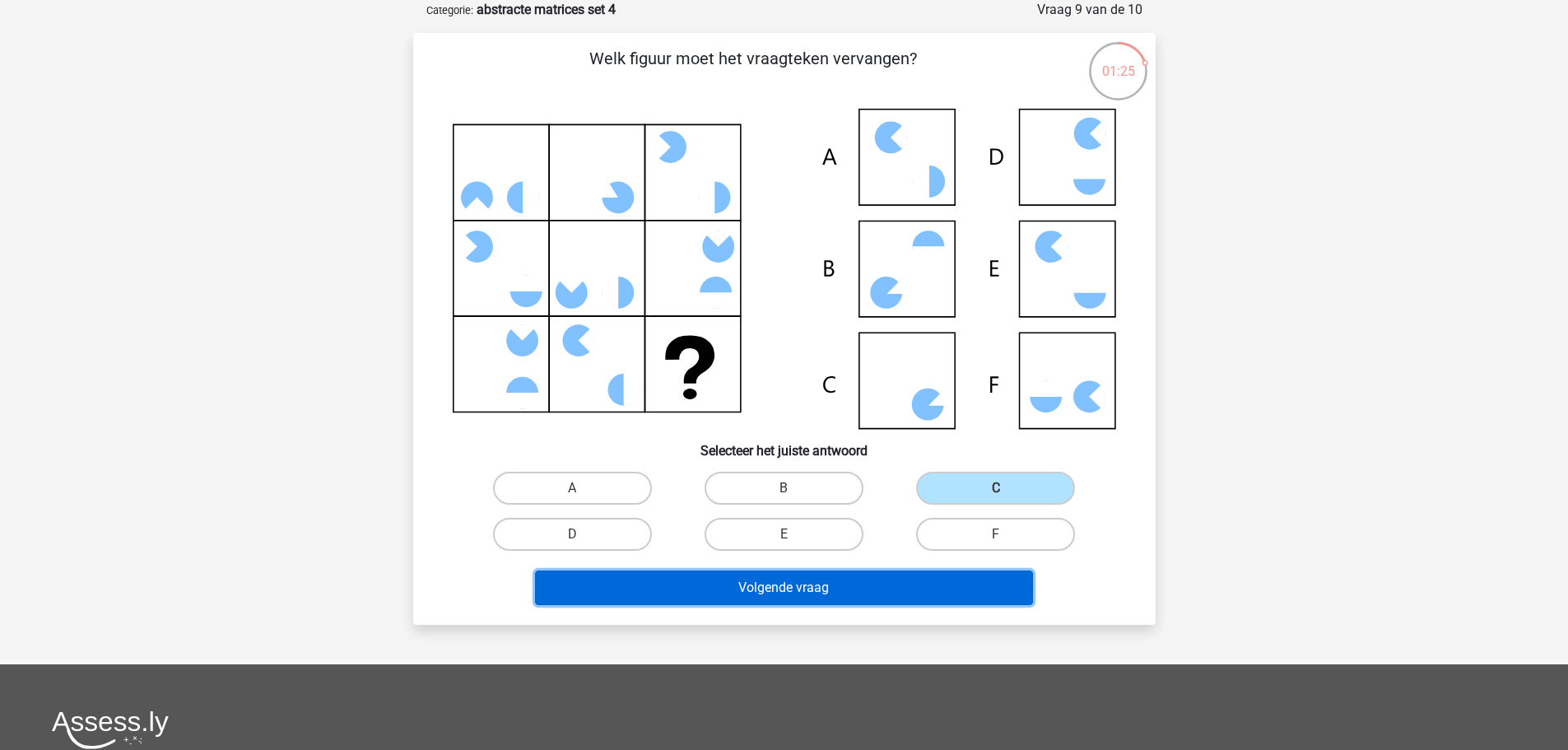
click at [762, 588] on button "Volgende vraag" at bounding box center [784, 588] width 498 height 35
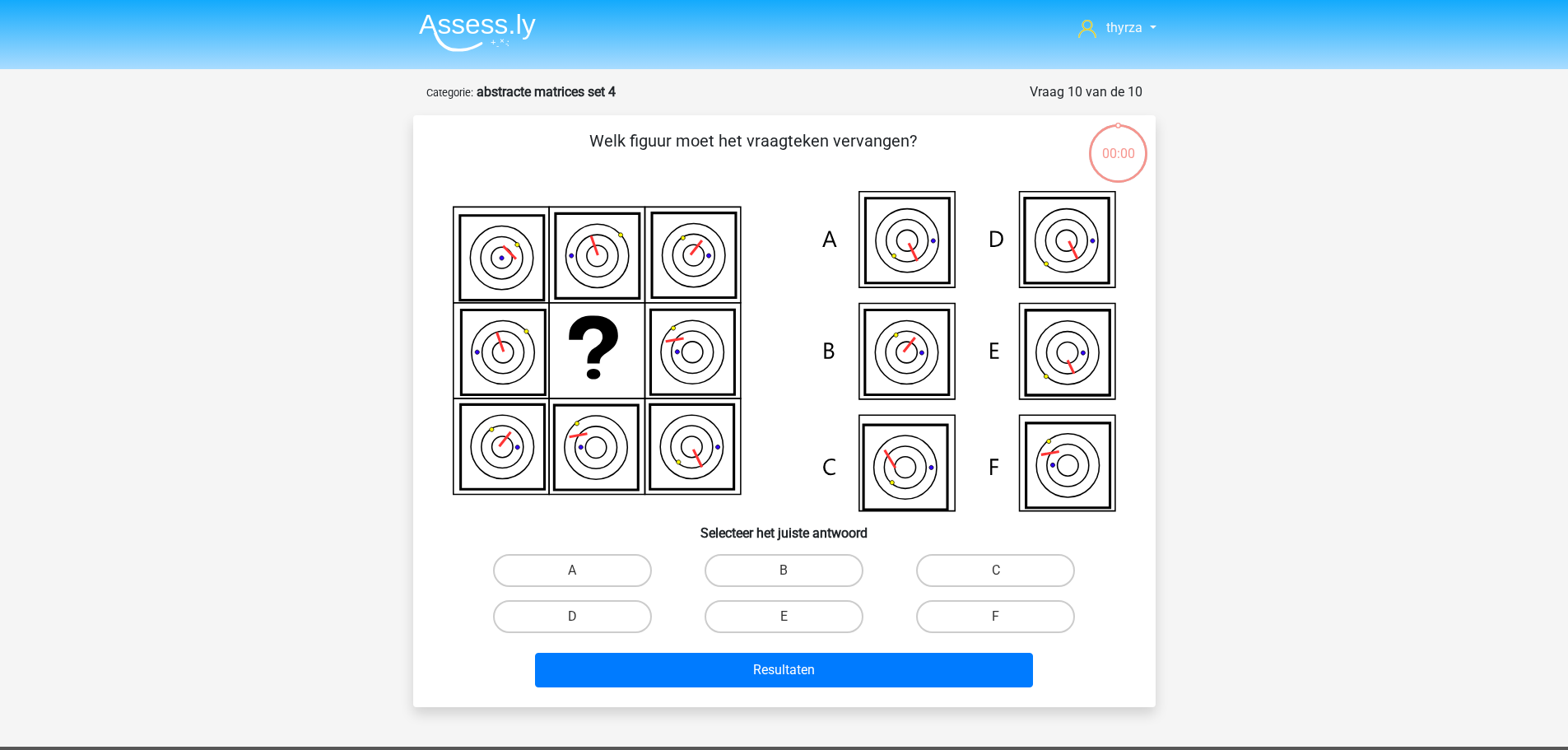
scroll to position [82, 0]
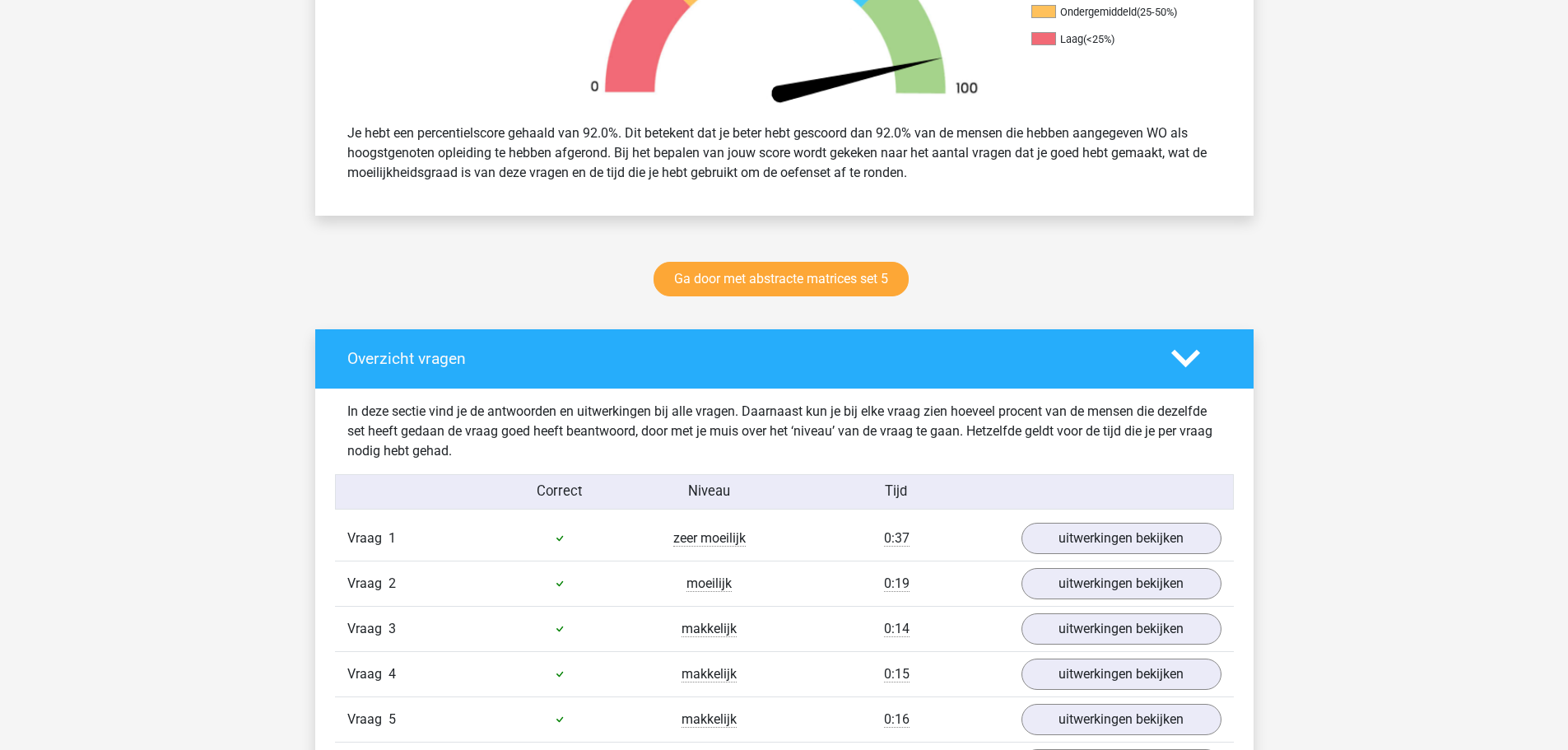
scroll to position [329, 0]
